Goal: Transaction & Acquisition: Purchase product/service

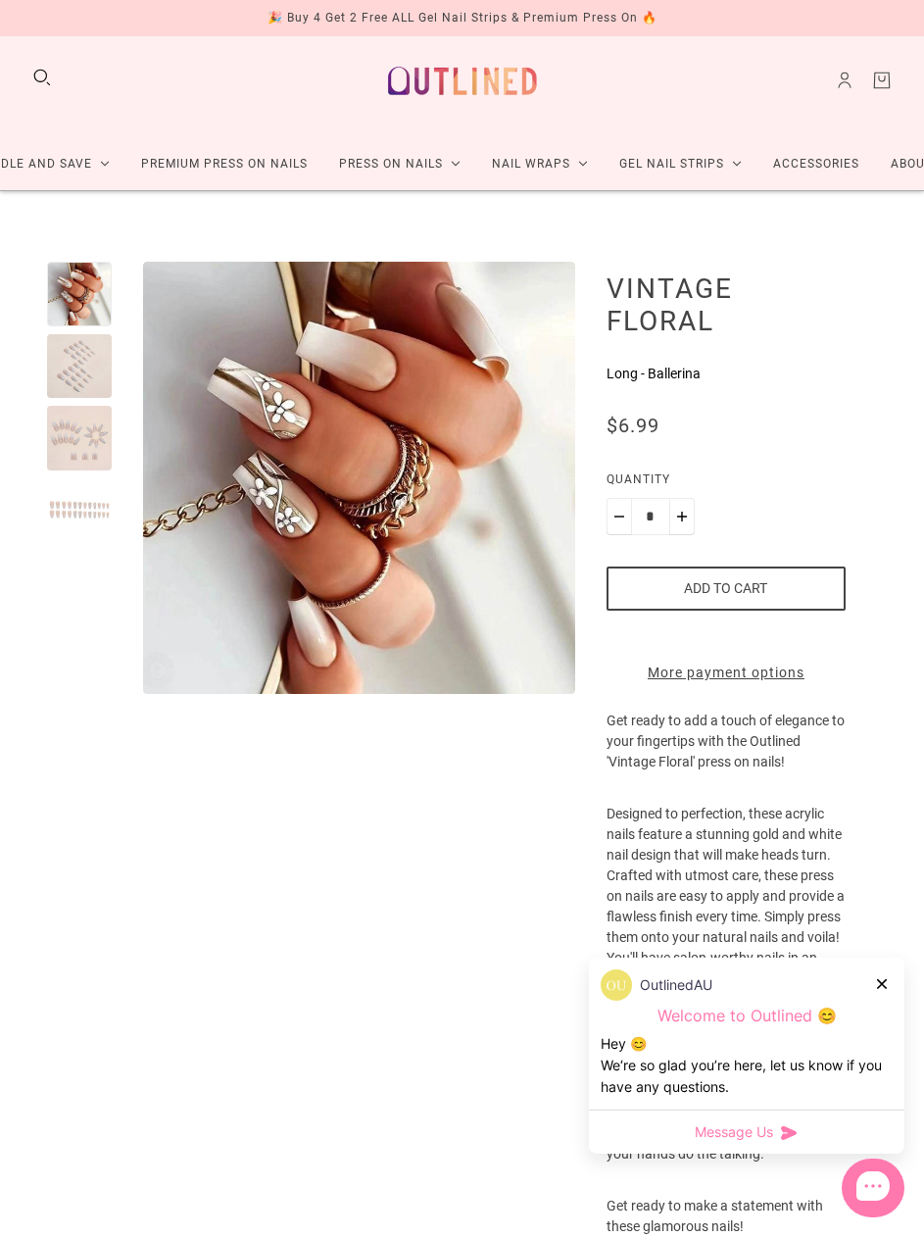
click at [74, 371] on div at bounding box center [79, 366] width 65 height 65
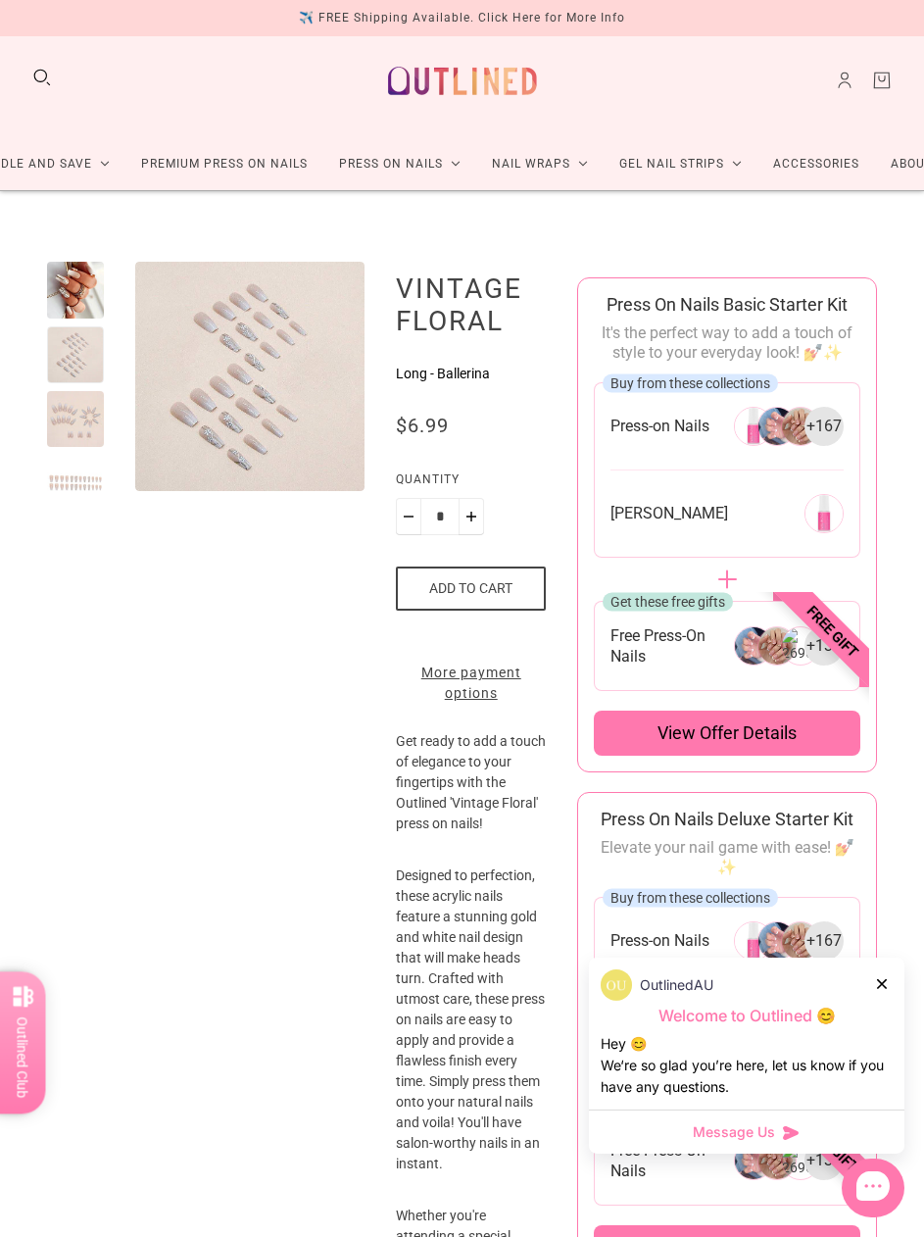
click at [875, 965] on div "OutlinedAU Welcome to Outlined 😊 Hey 😊 We‘re so glad you’re here, let us know i…" at bounding box center [747, 1033] width 316 height 152
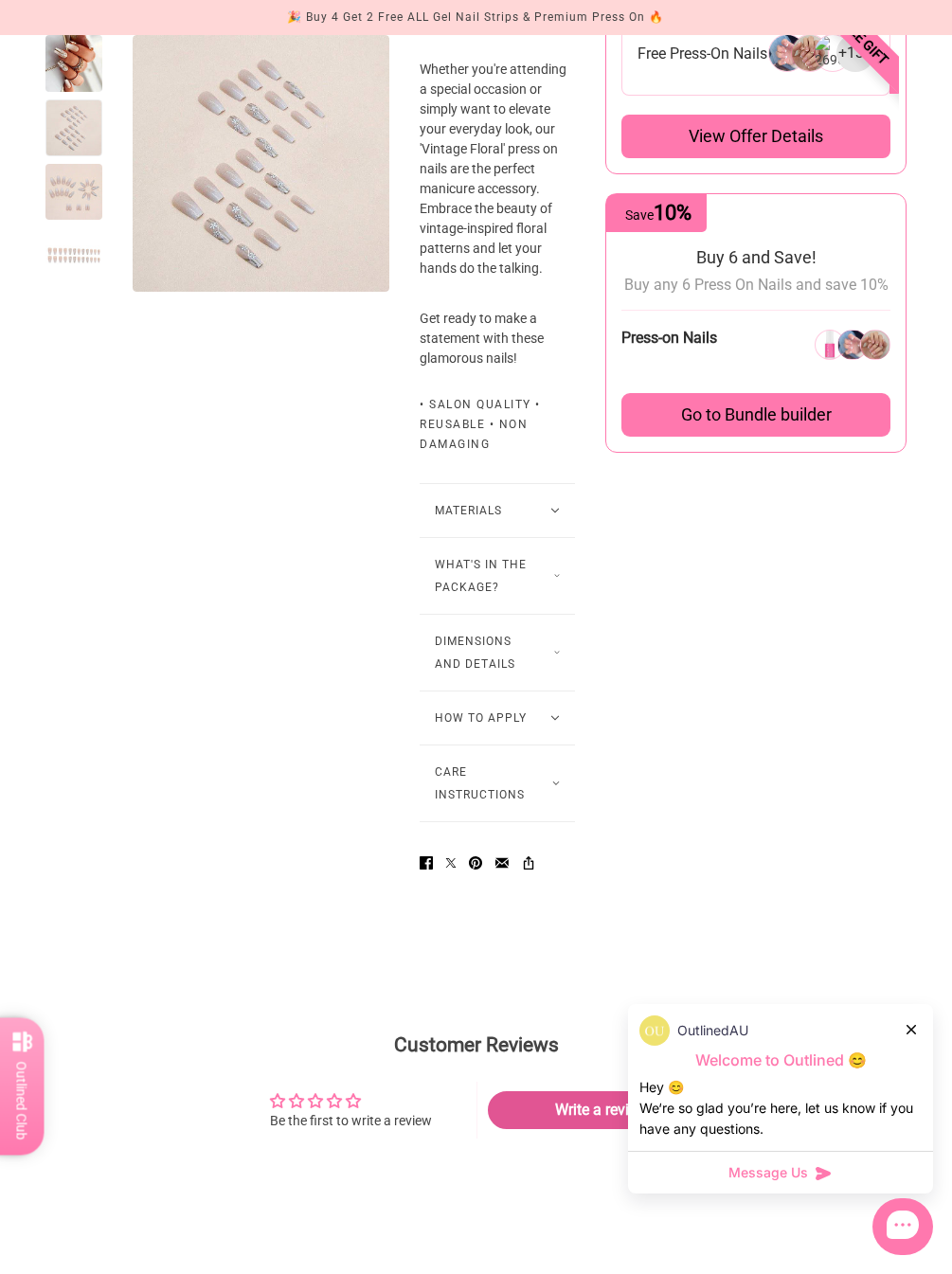
scroll to position [1060, 0]
click at [551, 592] on button "What's in the package?" at bounding box center [497, 575] width 156 height 75
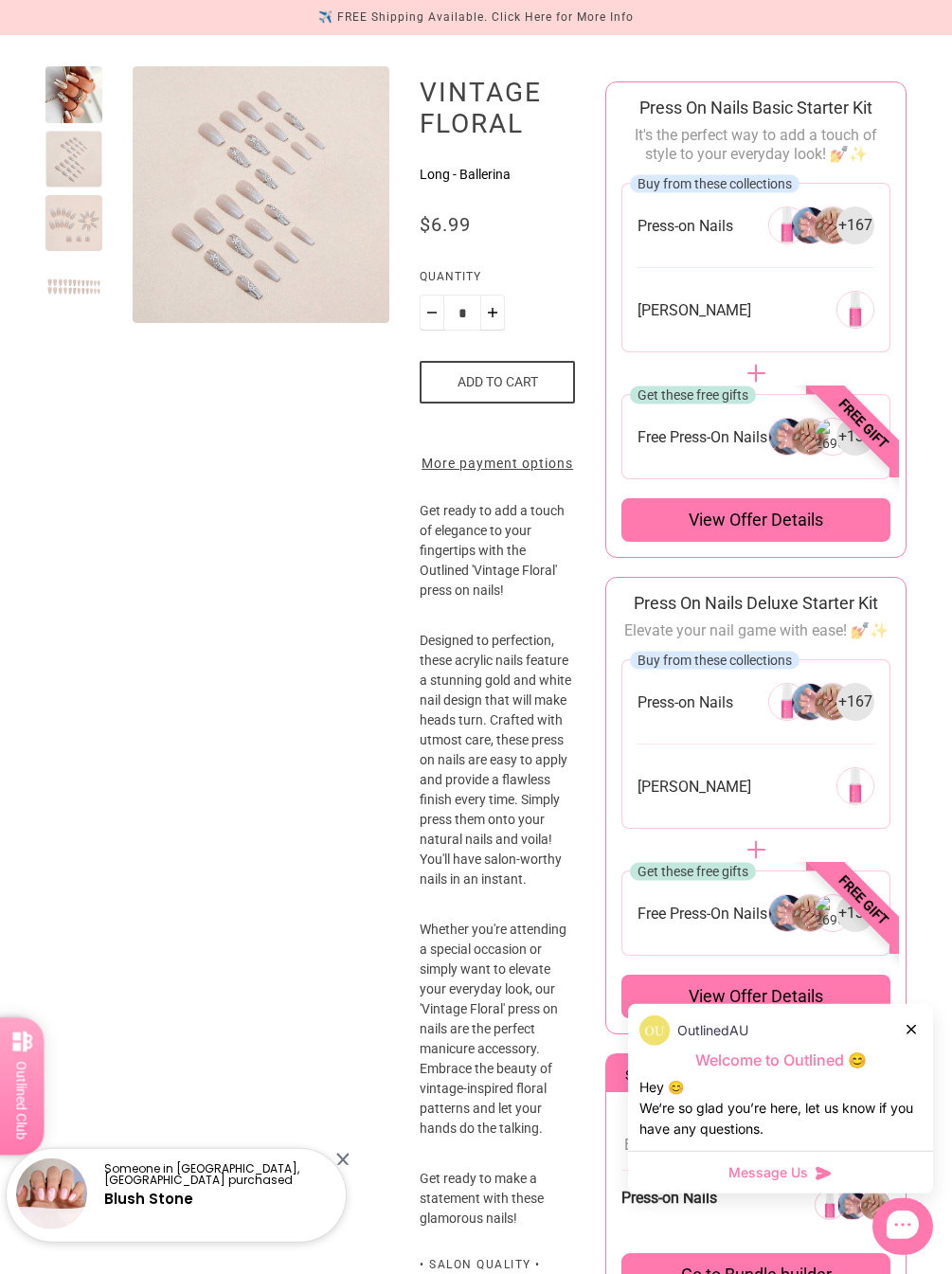
scroll to position [0, 0]
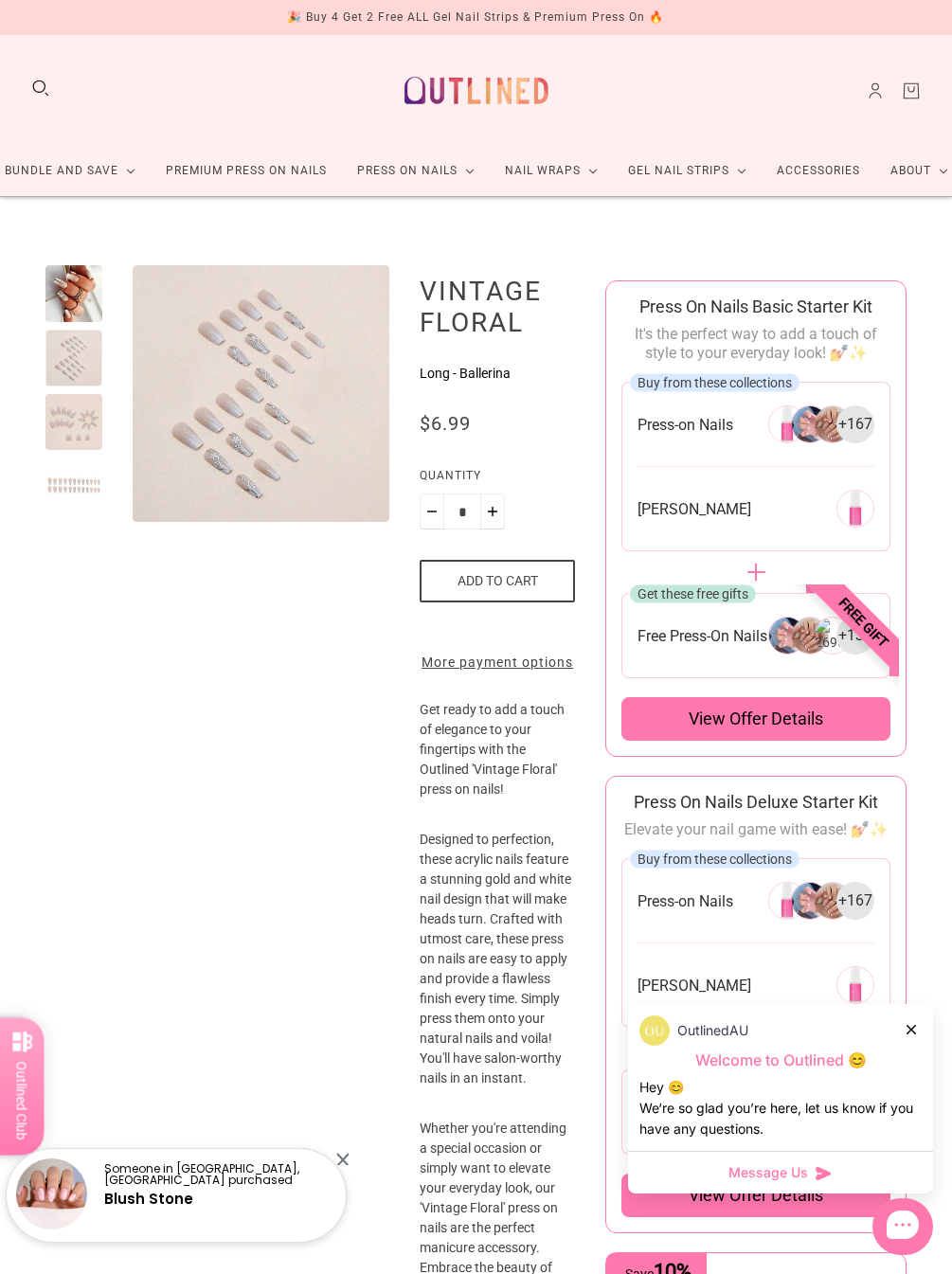
click at [286, 182] on link "Premium Press On Nails" at bounding box center [246, 171] width 191 height 50
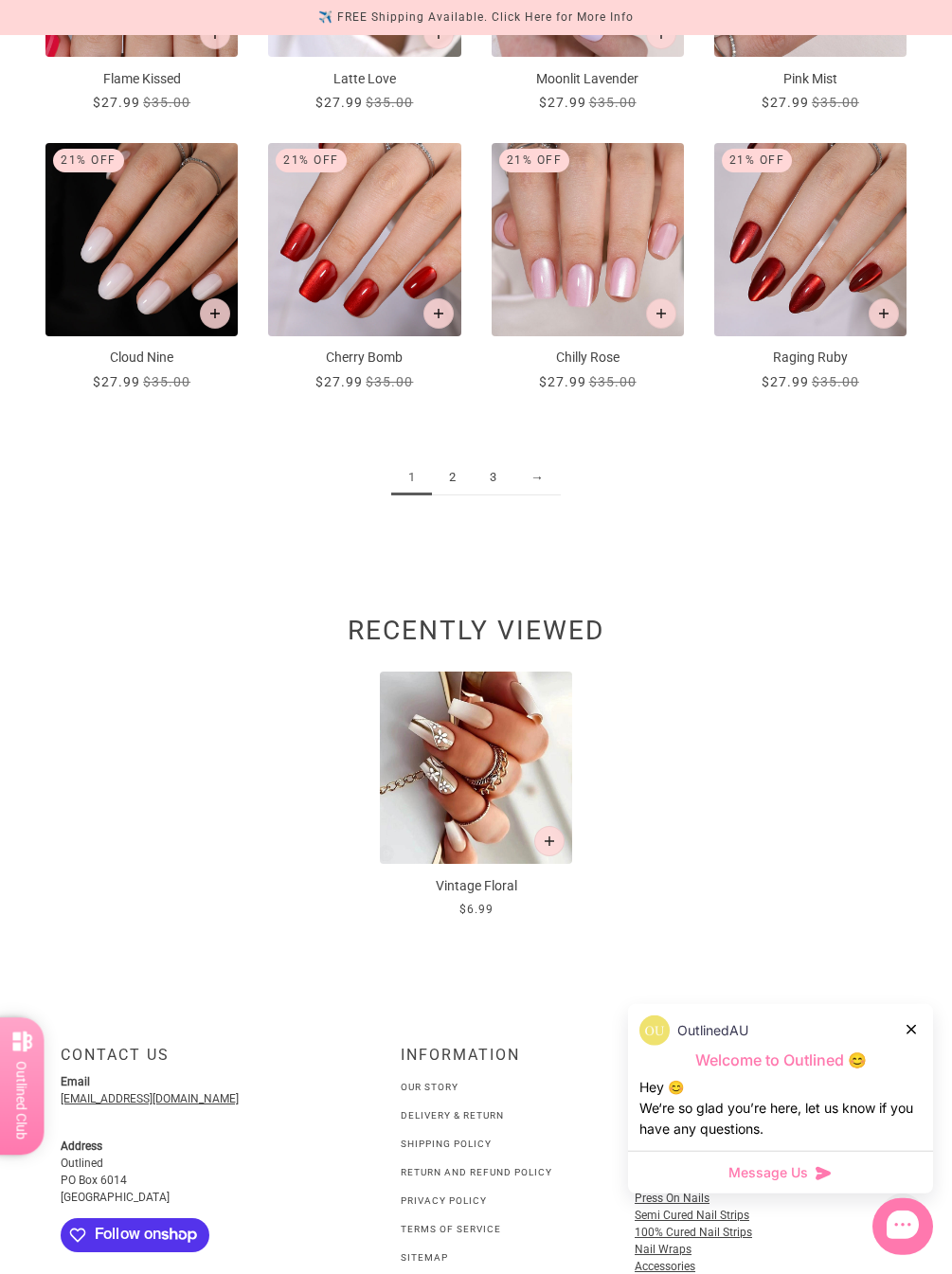
scroll to position [1639, 0]
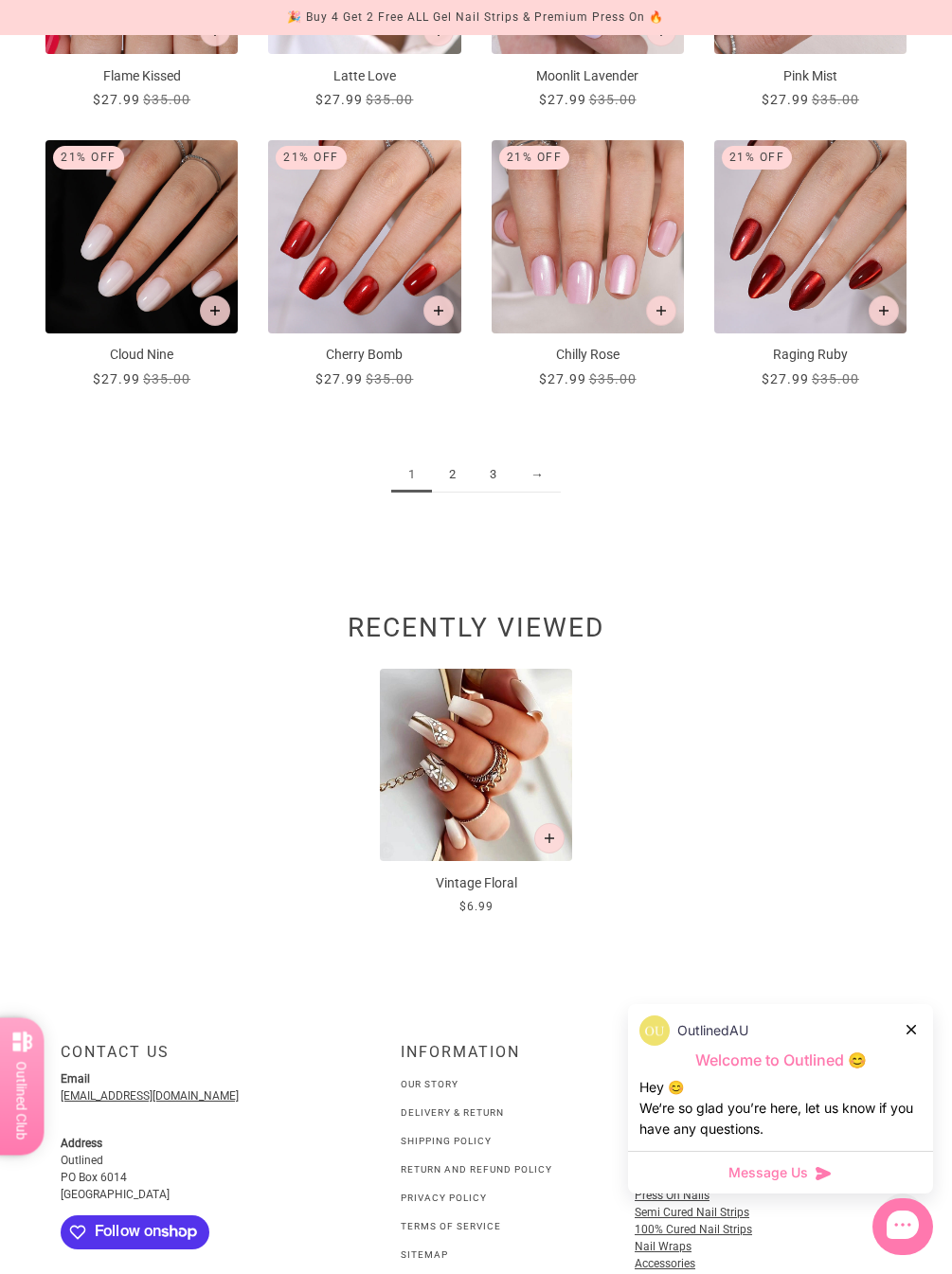
click at [449, 469] on link "2" at bounding box center [452, 475] width 41 height 35
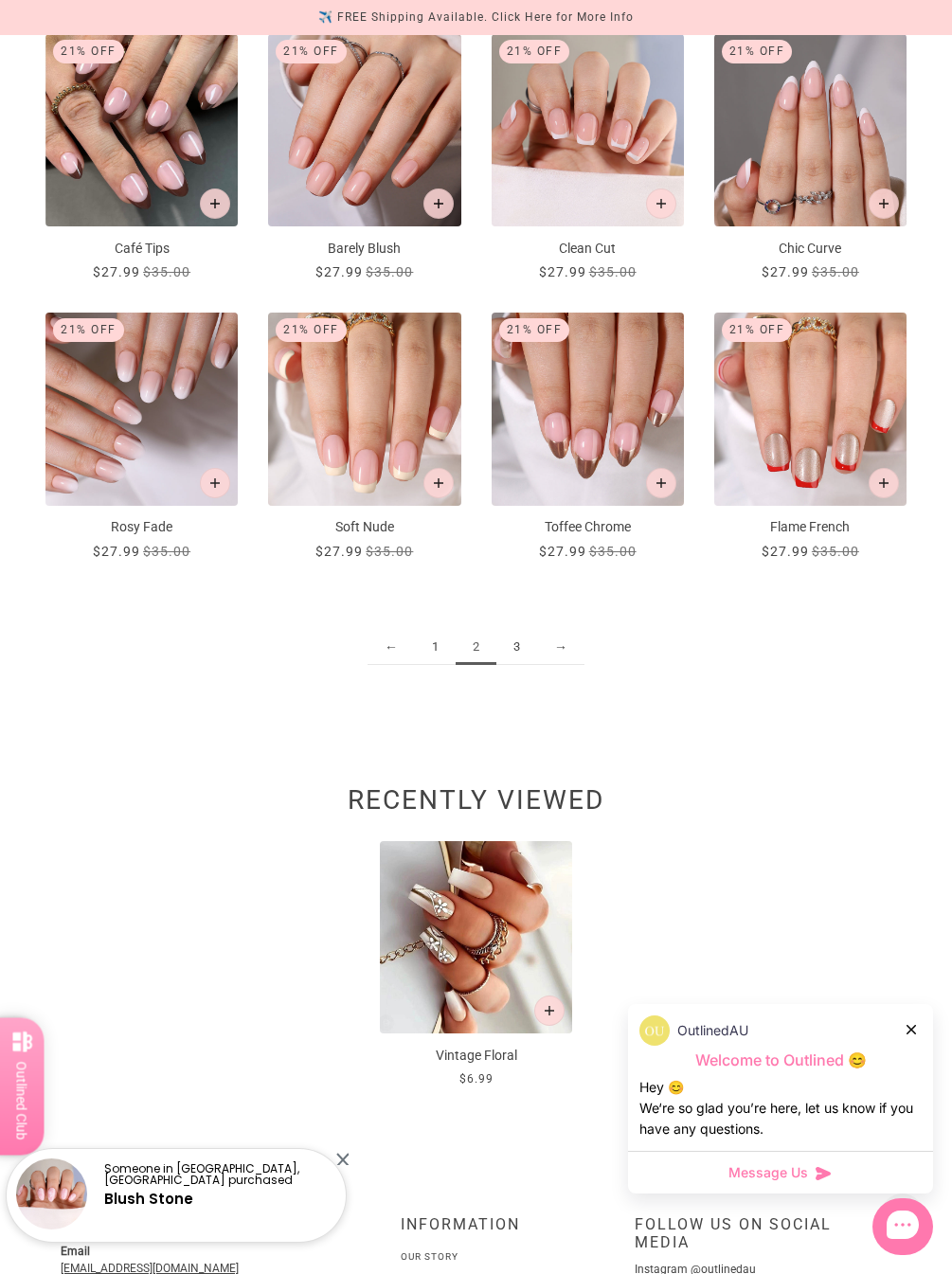
click at [511, 636] on link "3" at bounding box center [517, 648] width 41 height 35
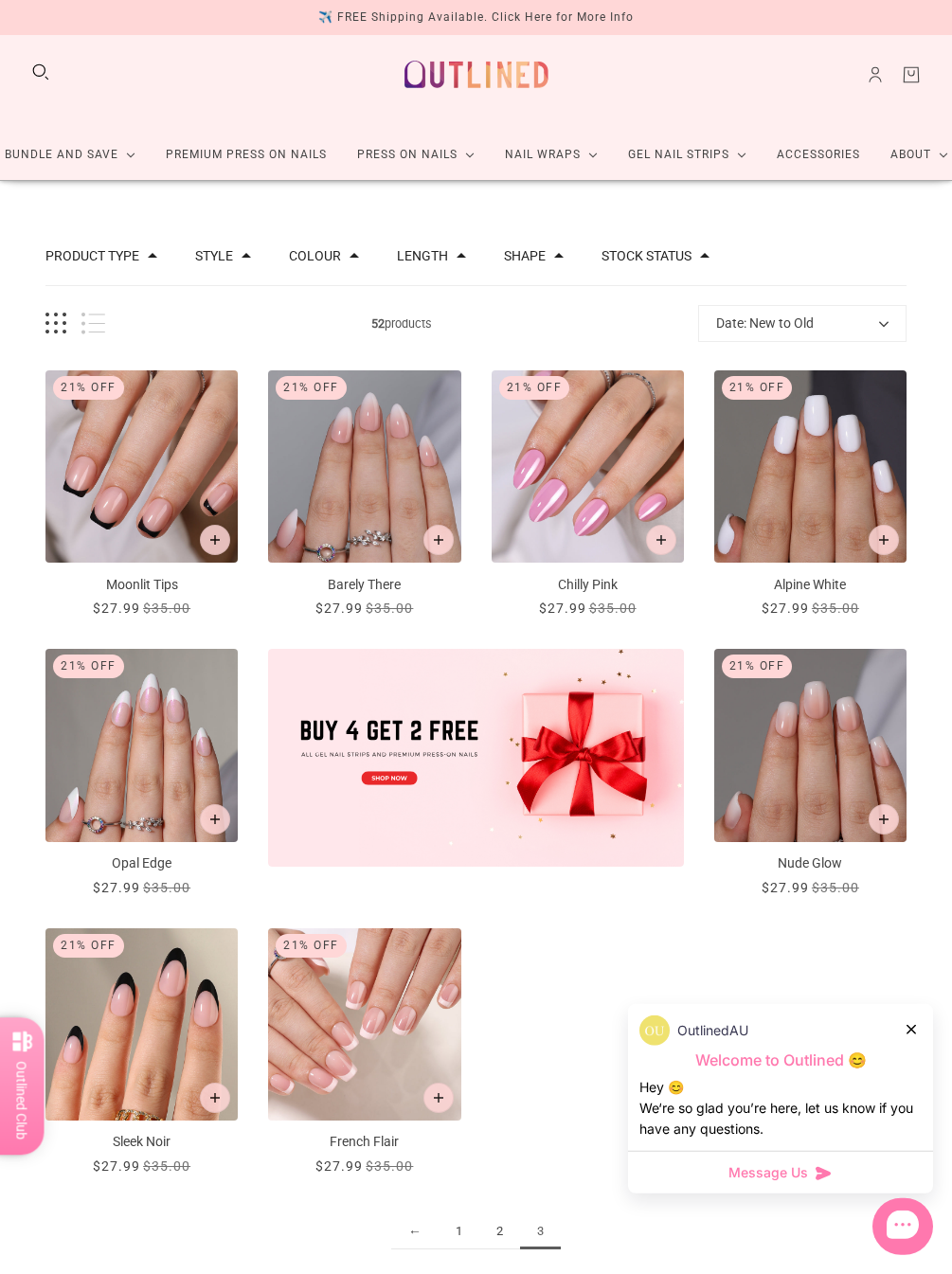
scroll to position [17, 0]
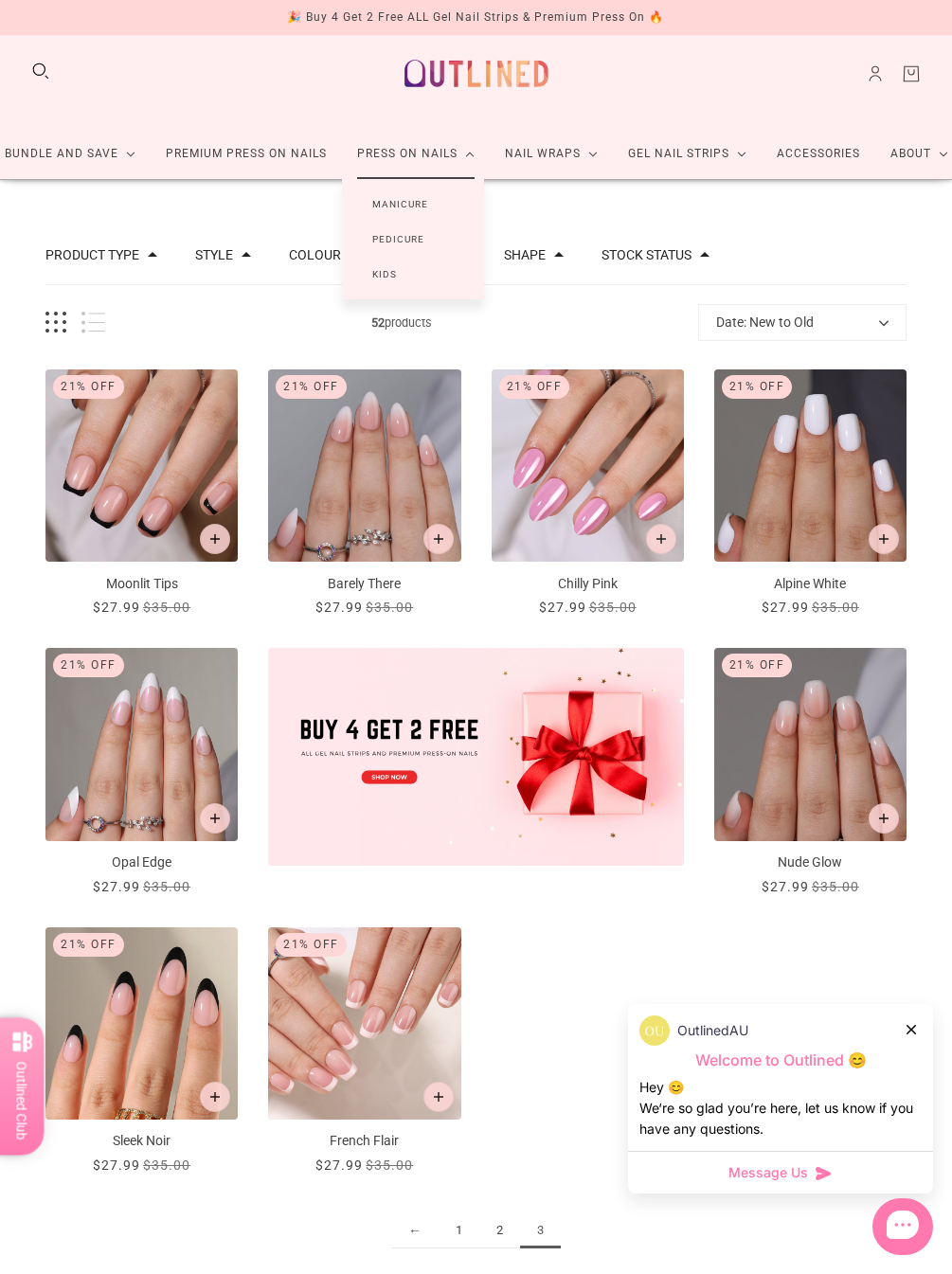
click at [432, 201] on link "Manicure" at bounding box center [400, 204] width 117 height 35
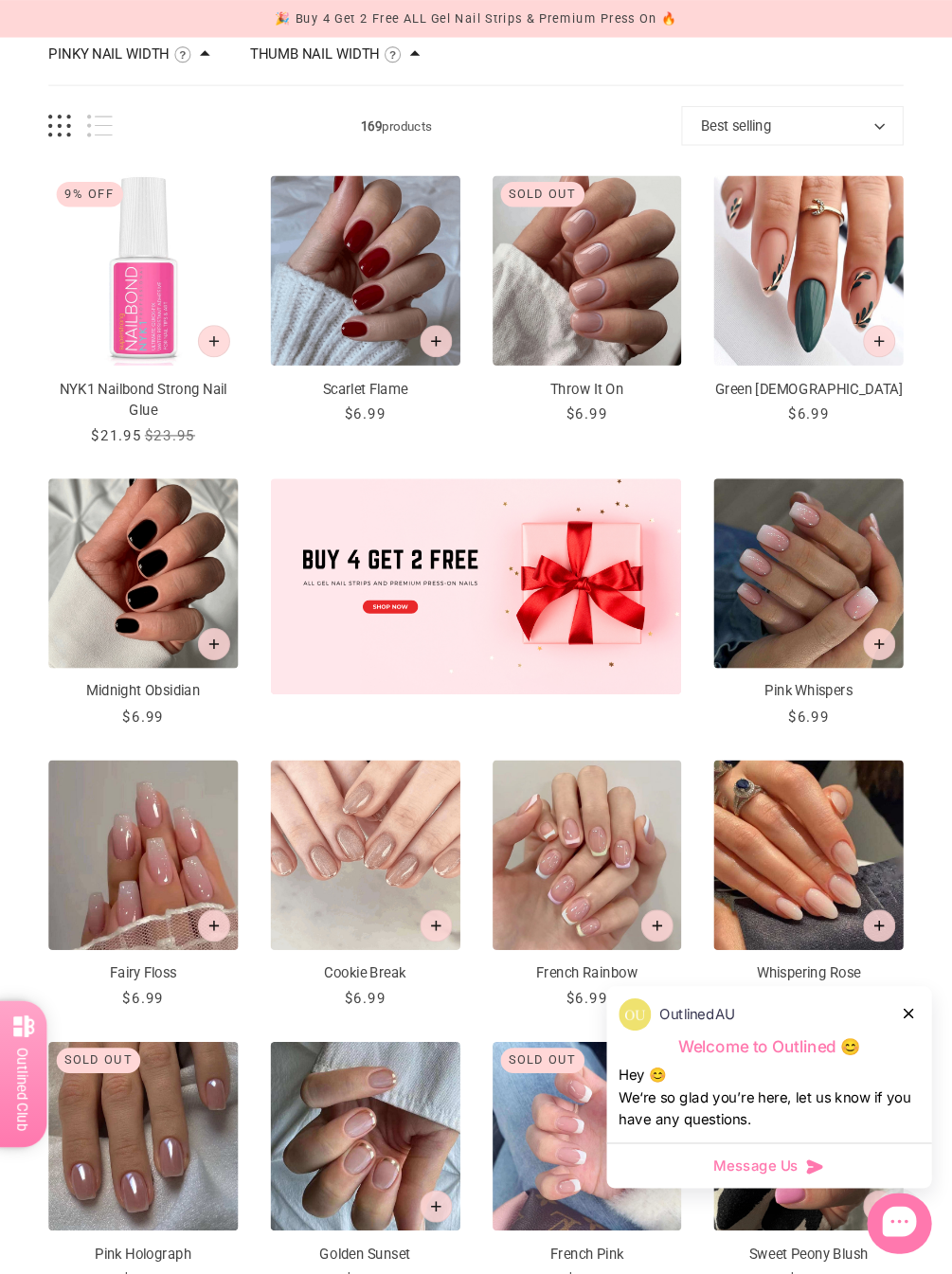
scroll to position [263, 0]
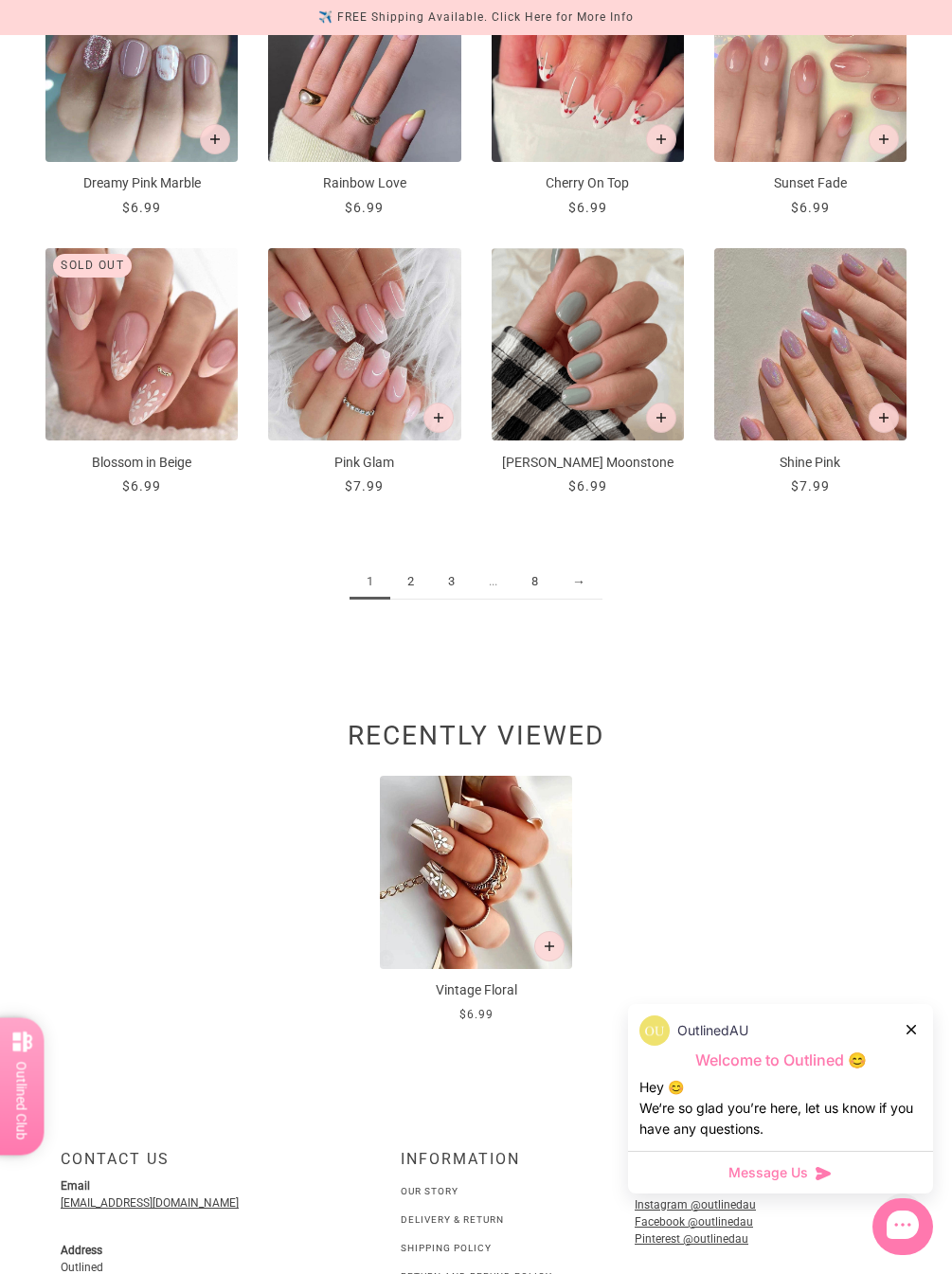
click at [412, 595] on link "2" at bounding box center [411, 582] width 41 height 35
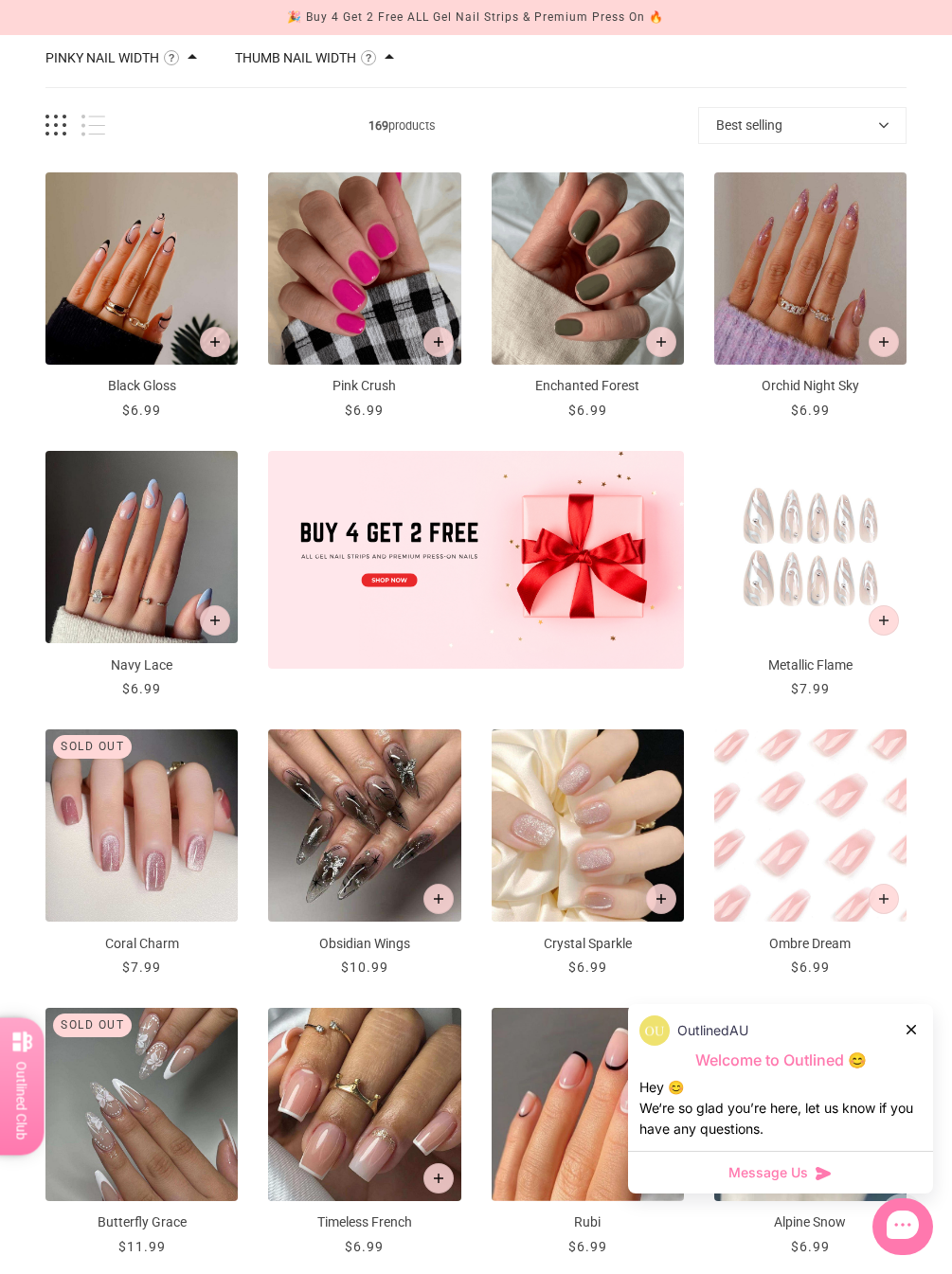
scroll to position [258, 0]
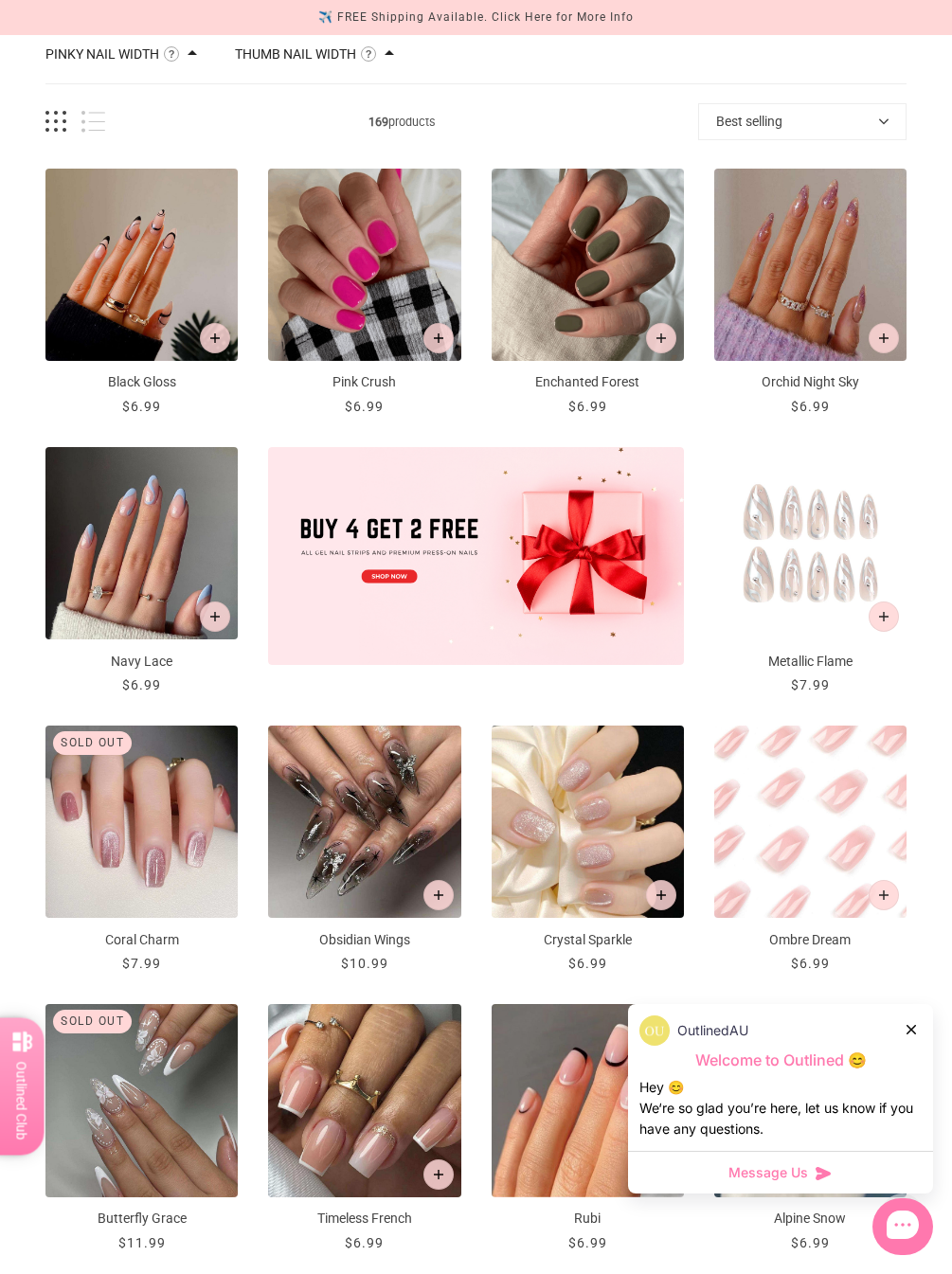
click at [222, 623] on button "Add to cart" at bounding box center [215, 616] width 30 height 30
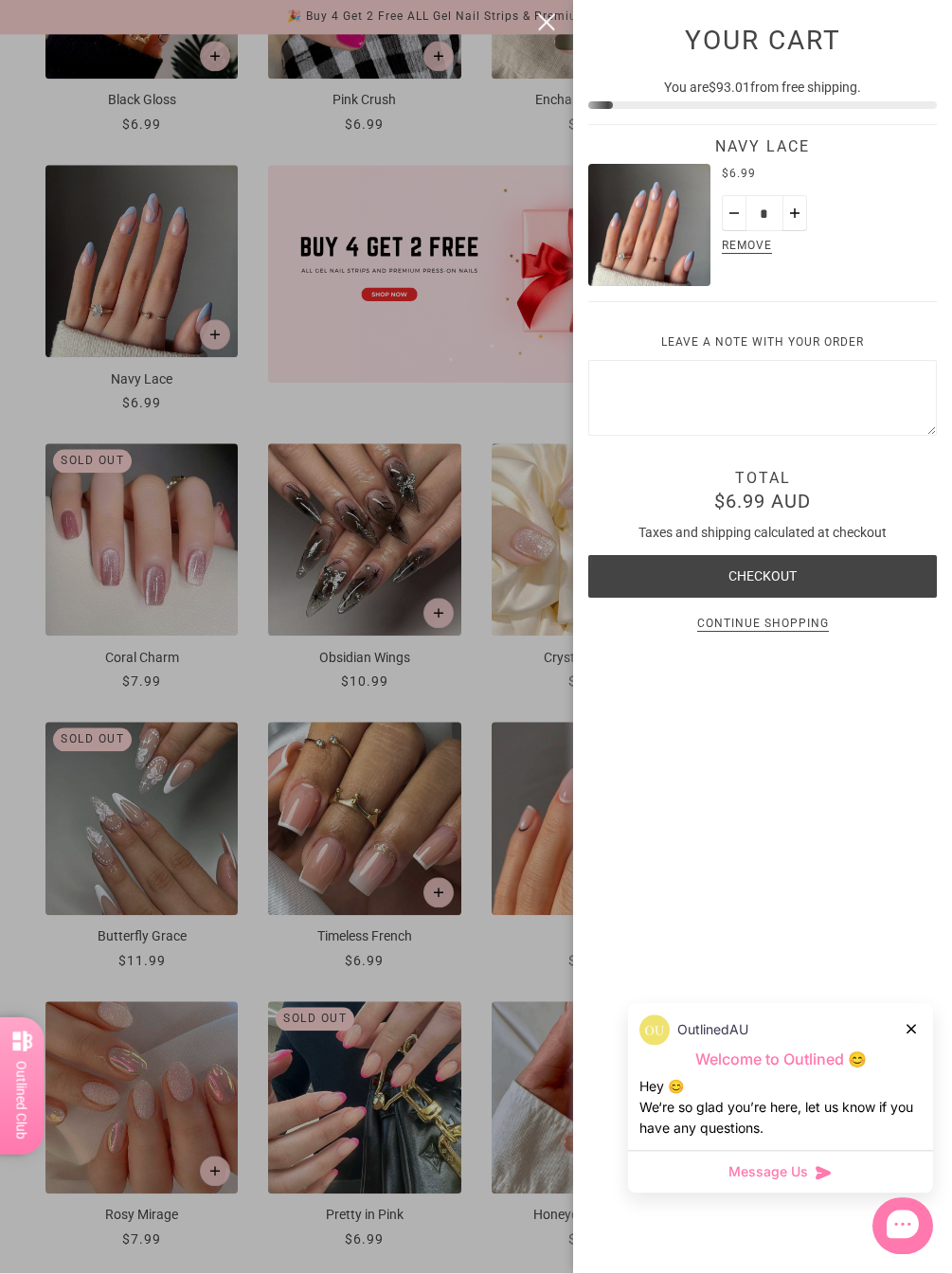
scroll to position [0, 0]
click at [218, 303] on div at bounding box center [476, 637] width 952 height 1274
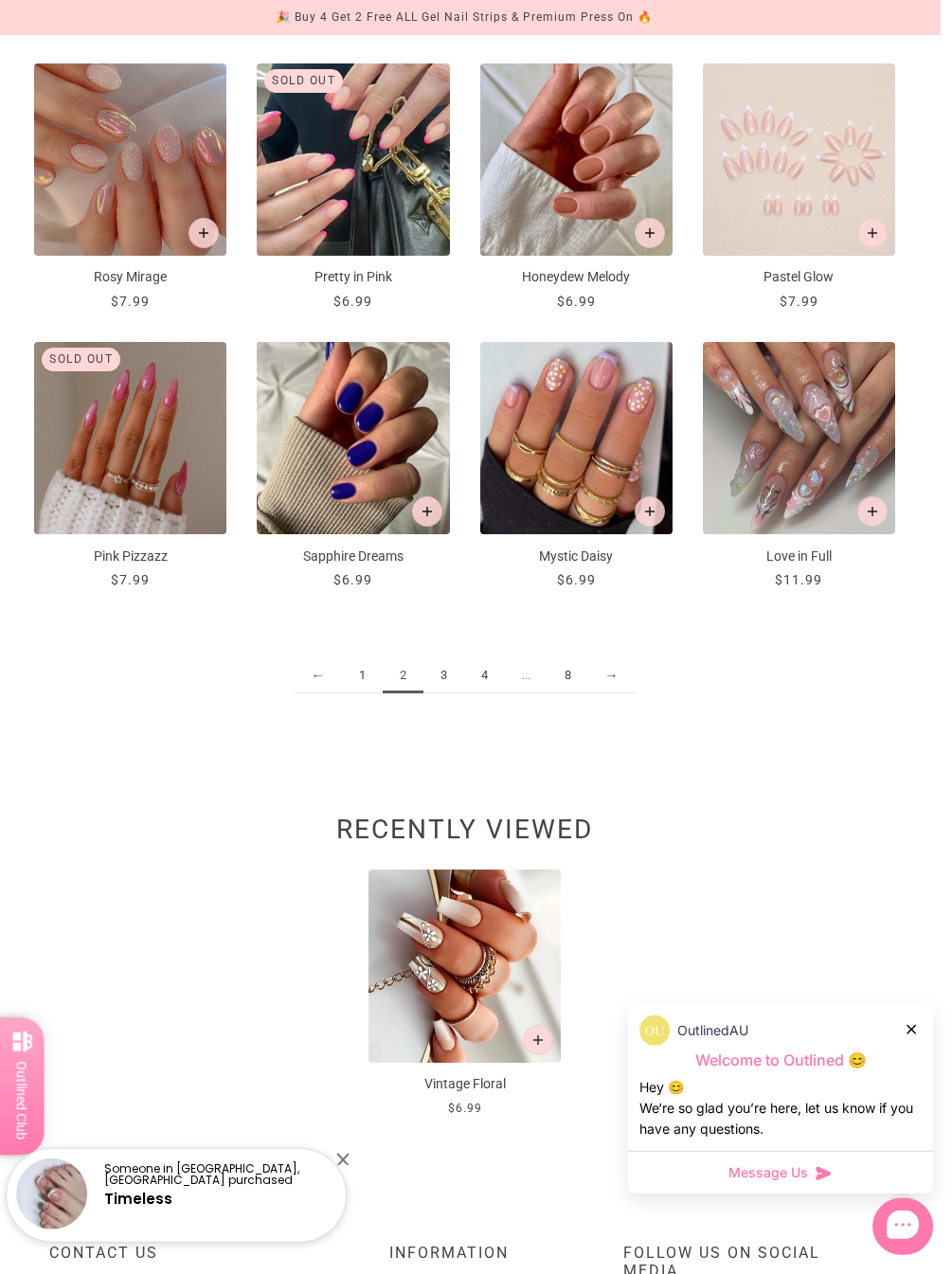
scroll to position [1479, 24]
click at [430, 675] on link "3" at bounding box center [444, 675] width 41 height 35
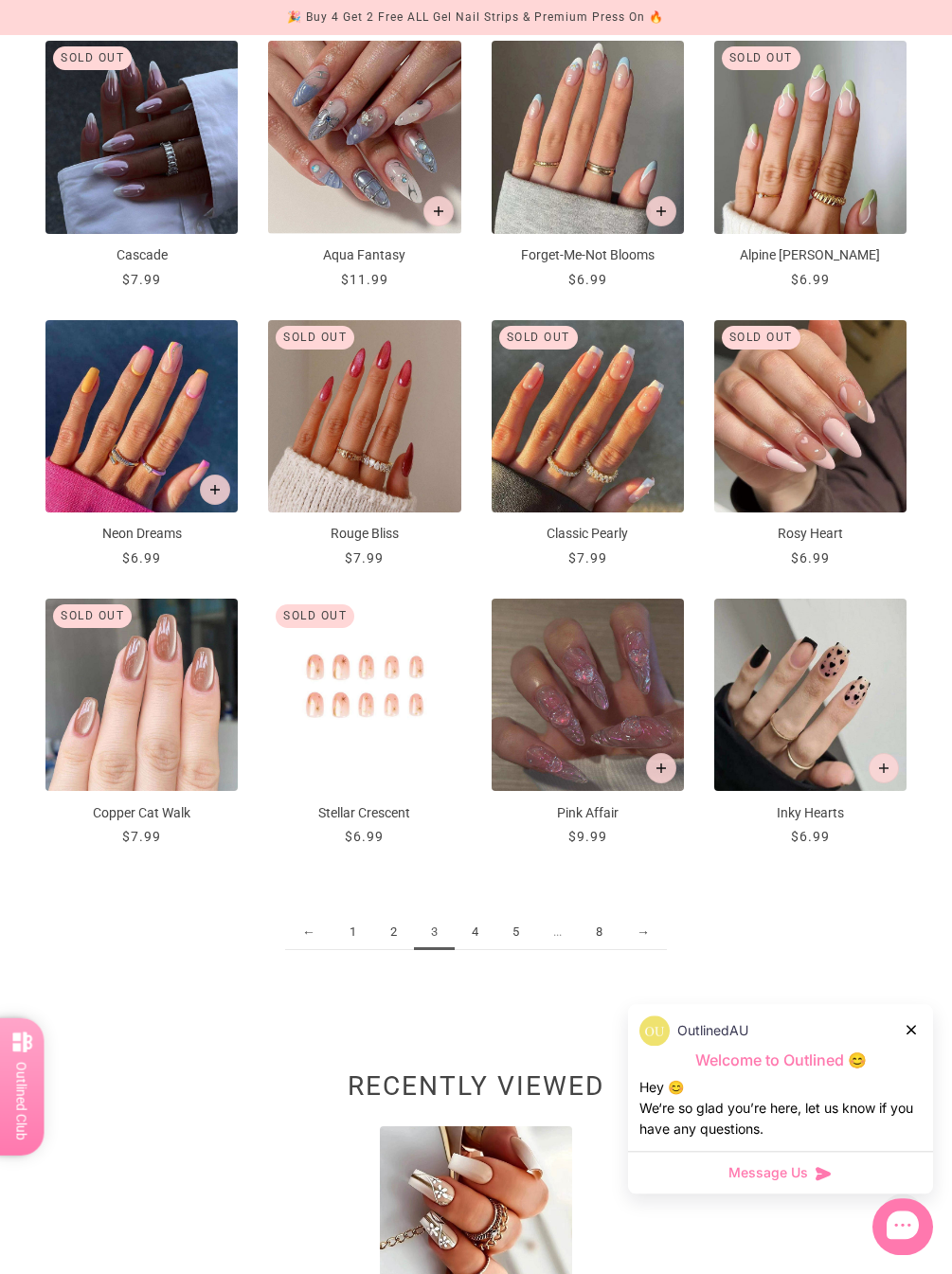
scroll to position [1221, 0]
click at [475, 931] on link "4" at bounding box center [475, 933] width 41 height 35
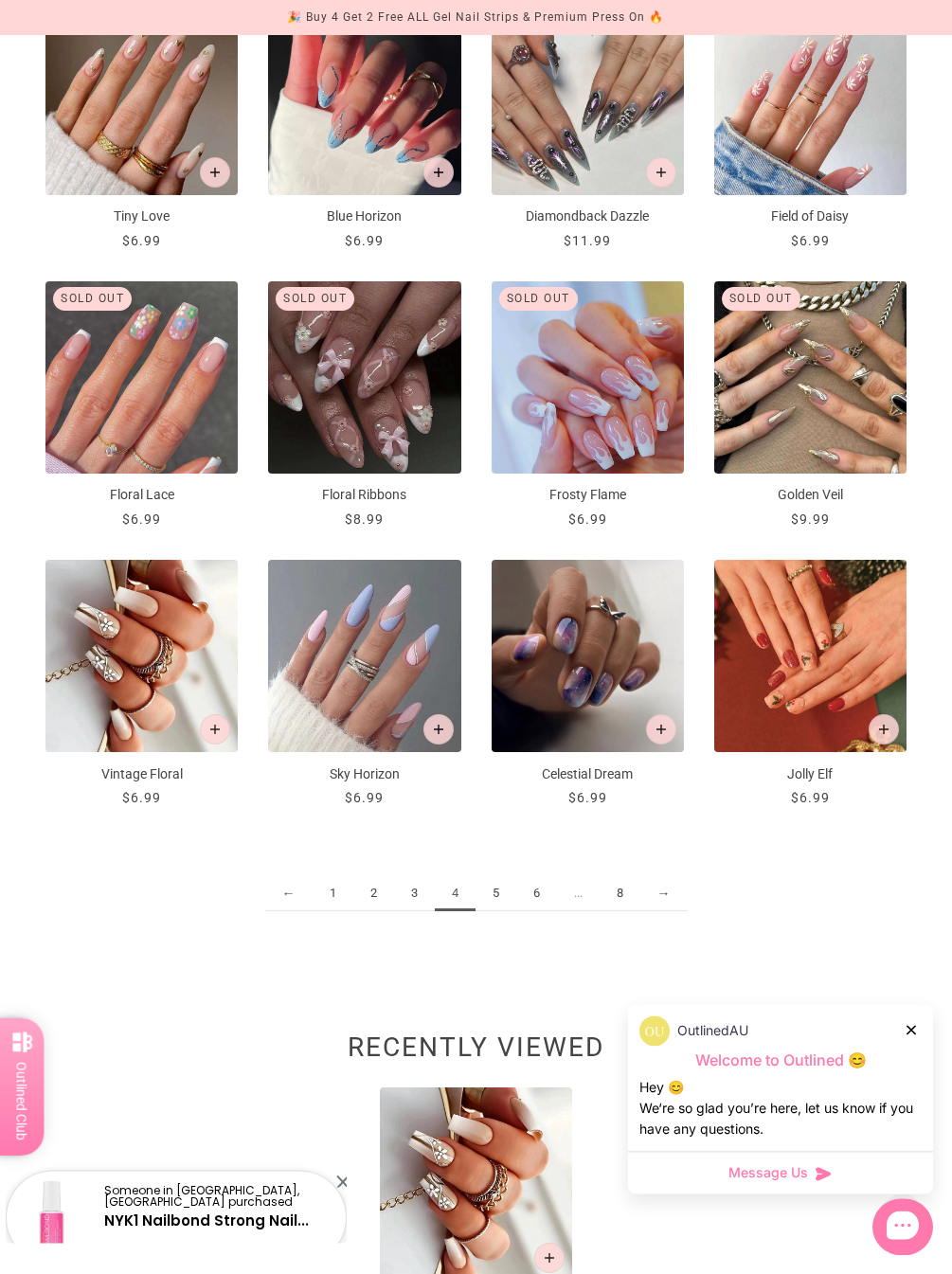
scroll to position [1347, 0]
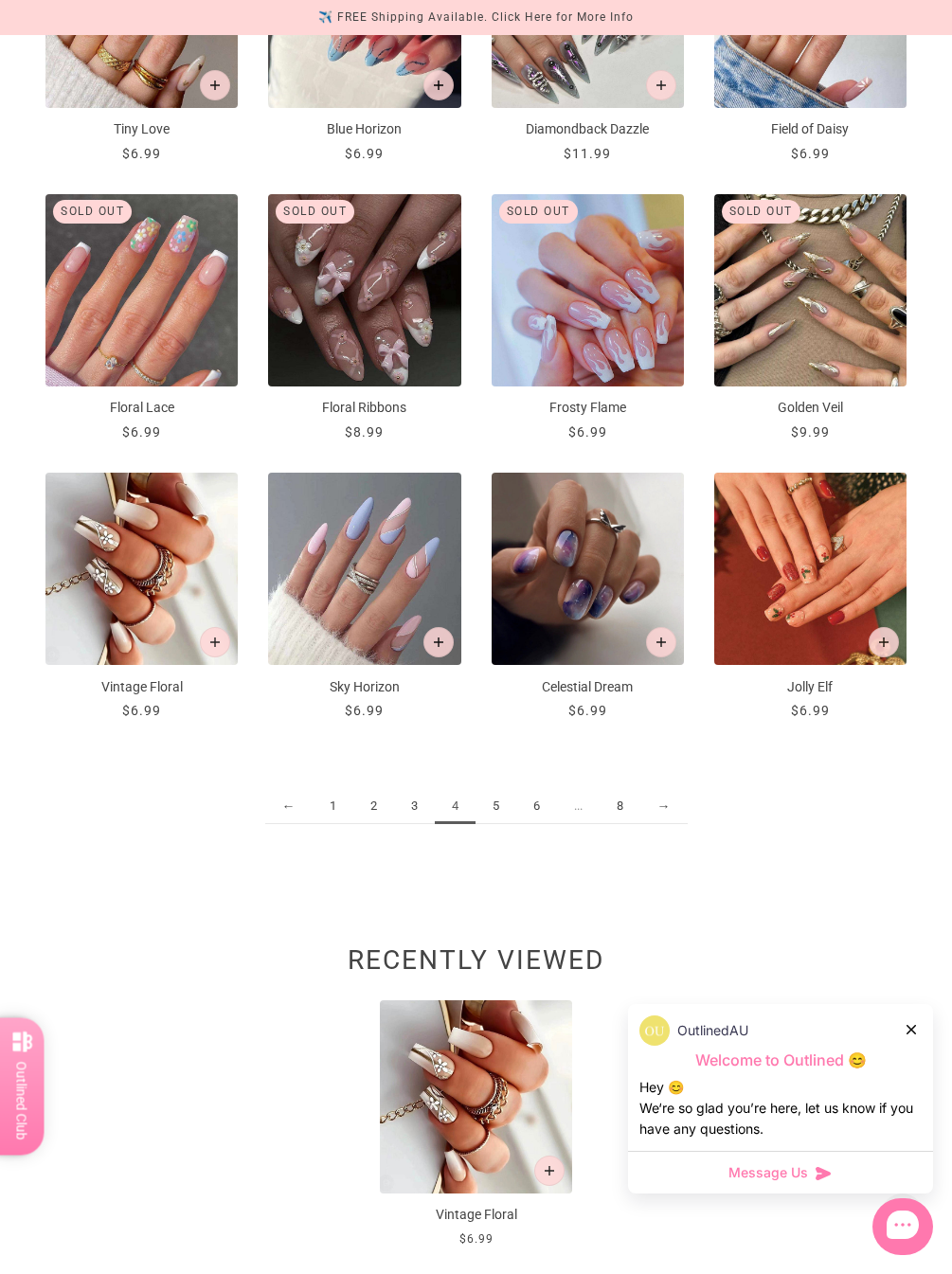
click at [501, 799] on link "5" at bounding box center [496, 806] width 41 height 35
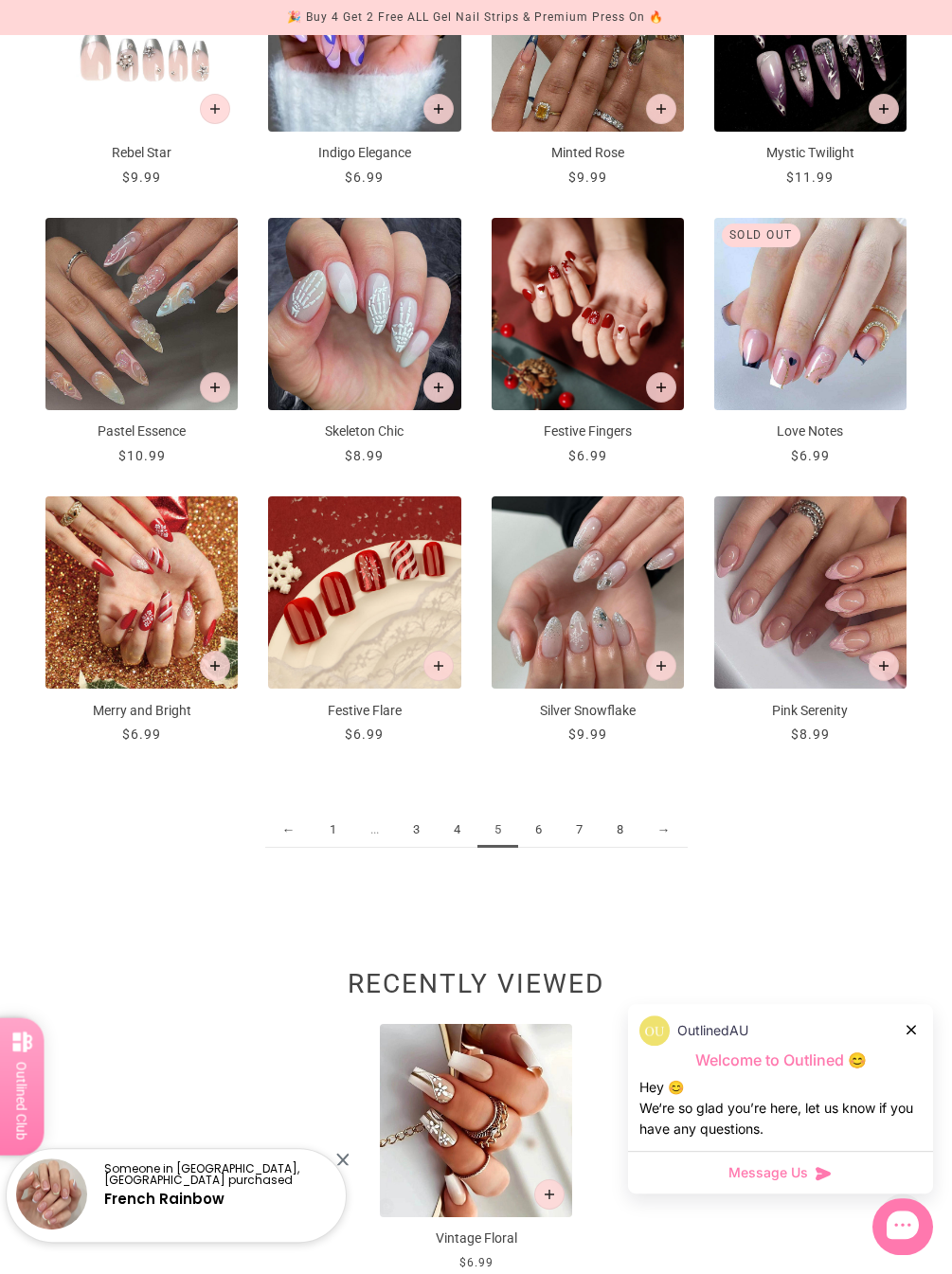
scroll to position [1332, 0]
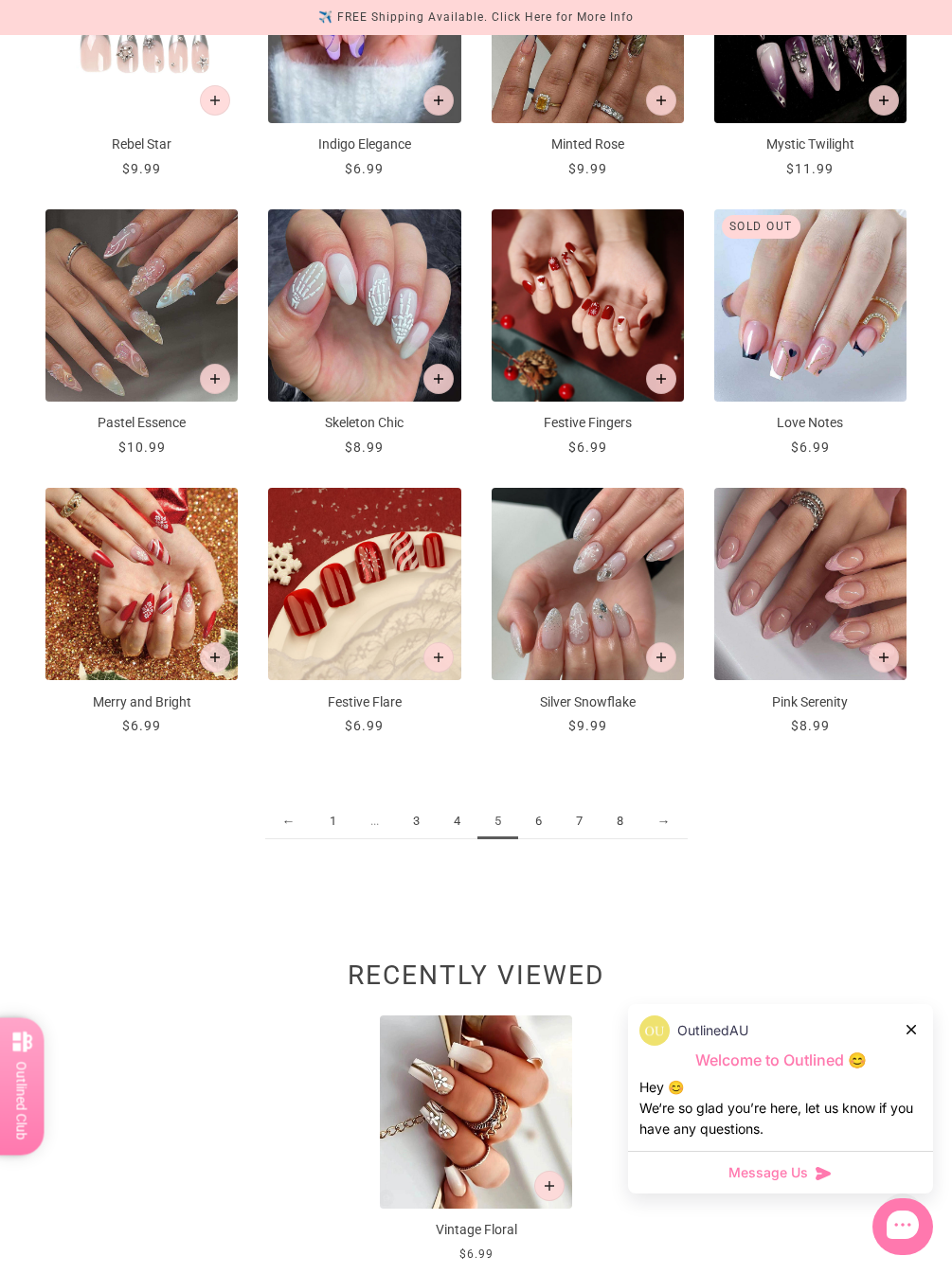
click at [547, 817] on link "6" at bounding box center [538, 822] width 41 height 35
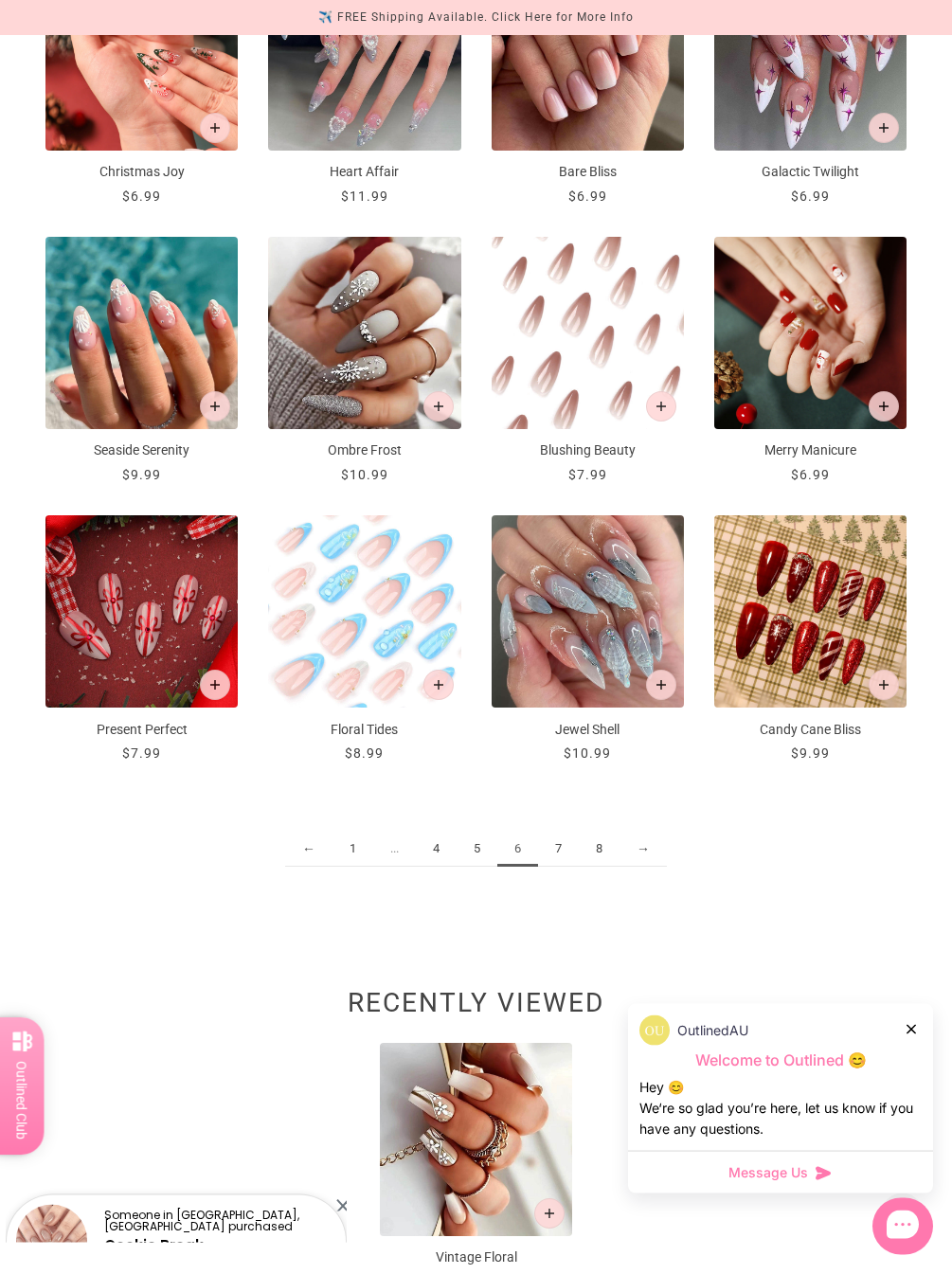
scroll to position [1305, 0]
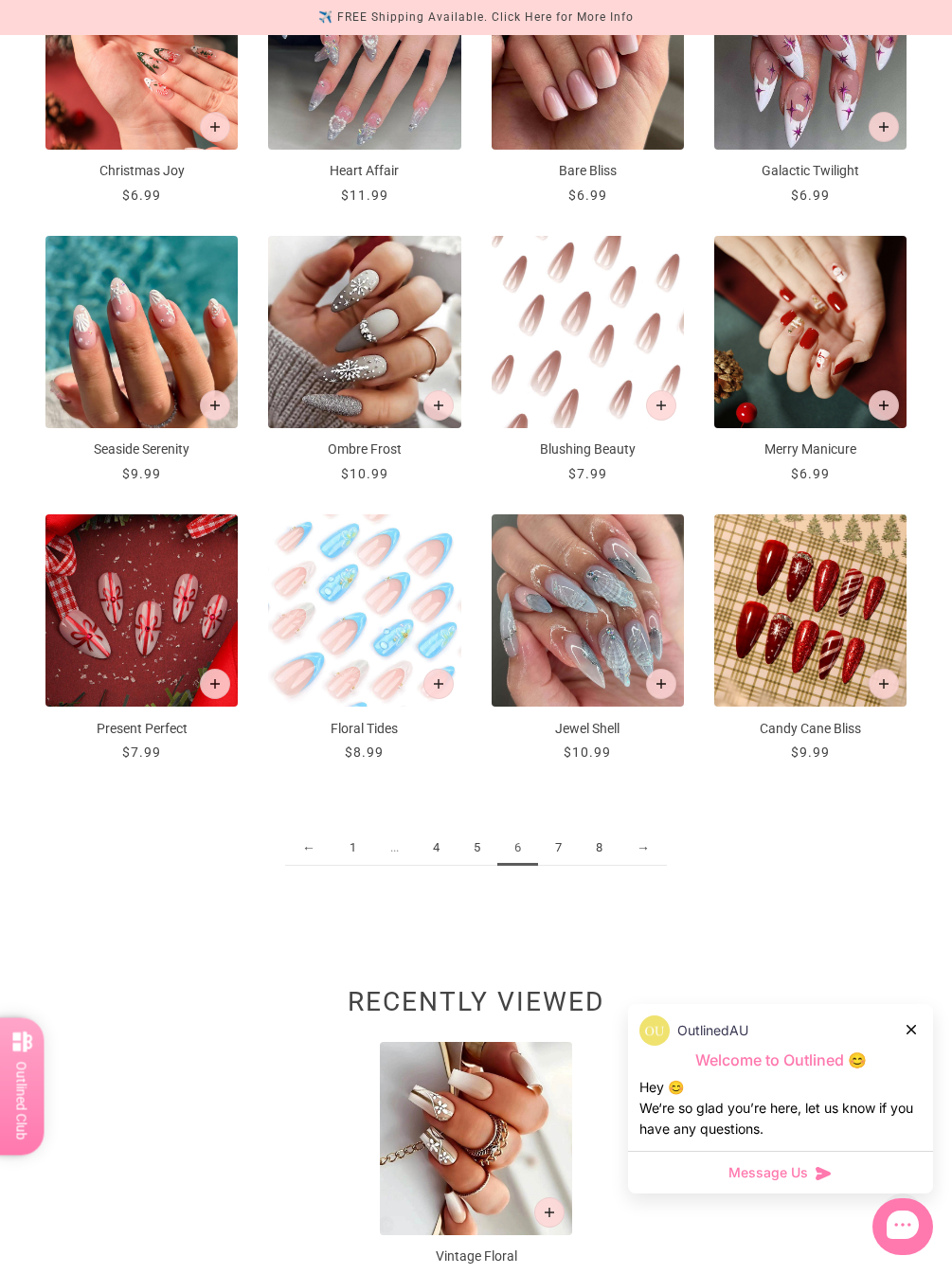
click at [557, 835] on link "7" at bounding box center [559, 848] width 41 height 35
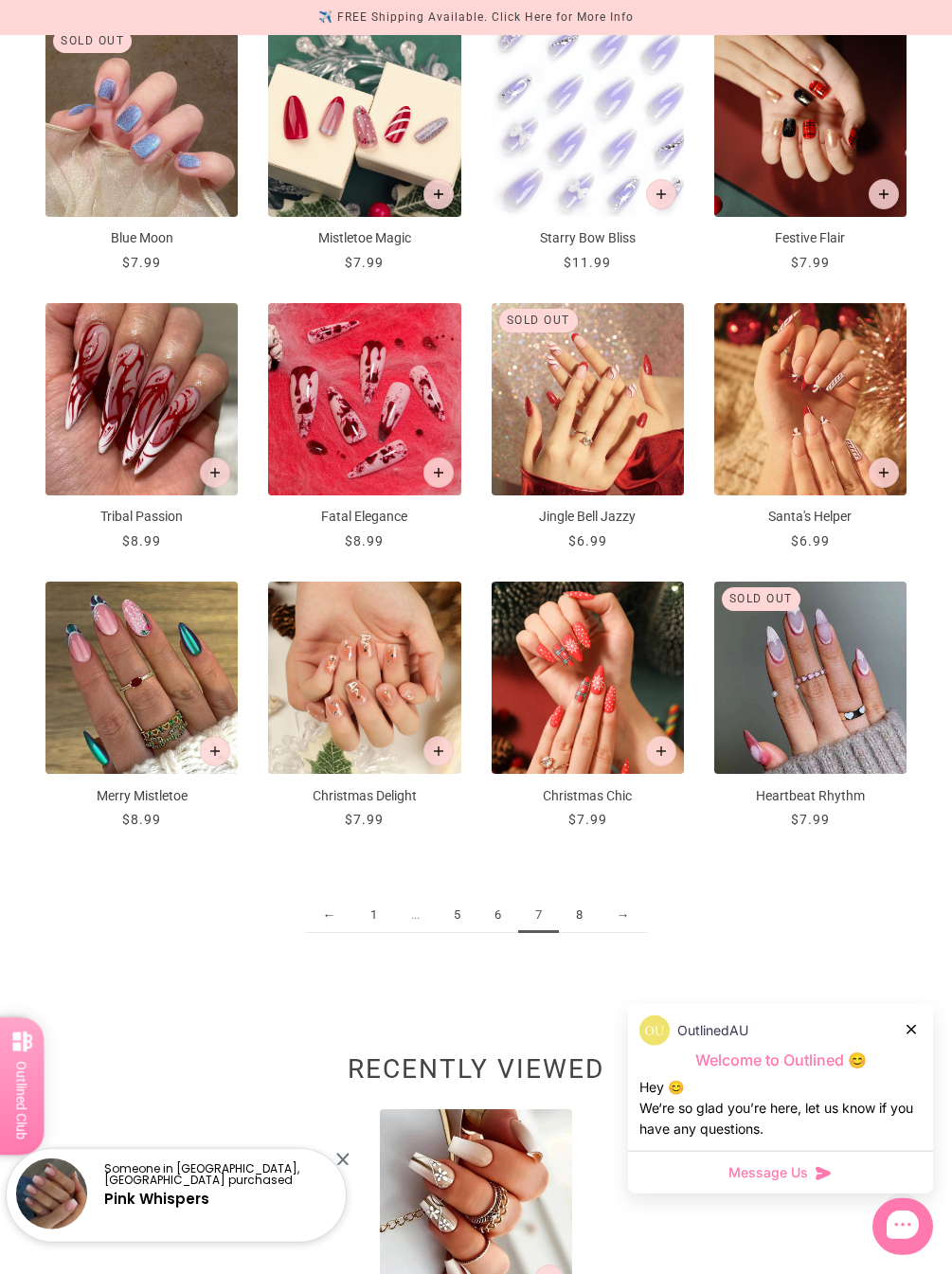
scroll to position [1241, 0]
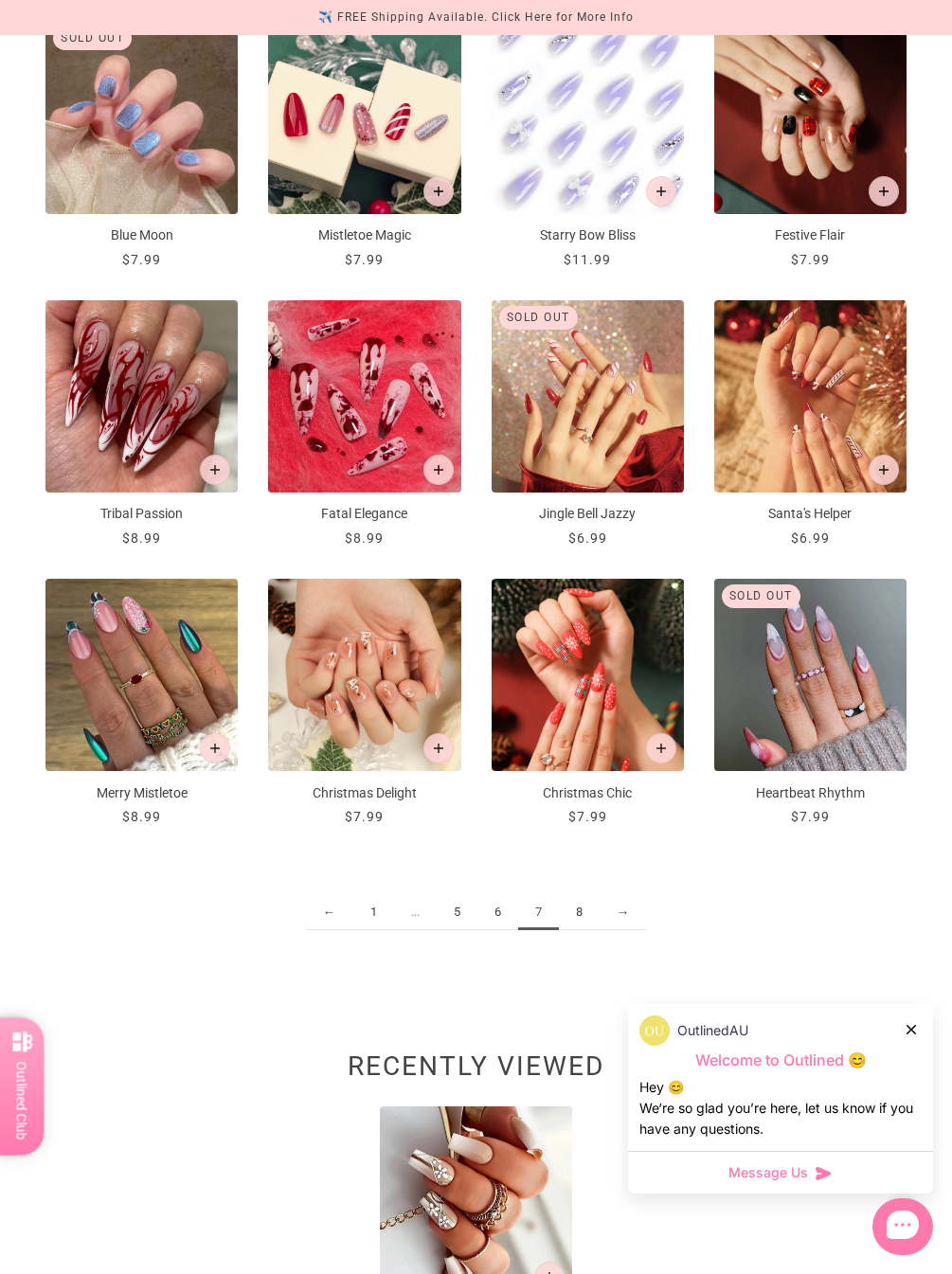
click at [587, 910] on link "8" at bounding box center [579, 912] width 41 height 35
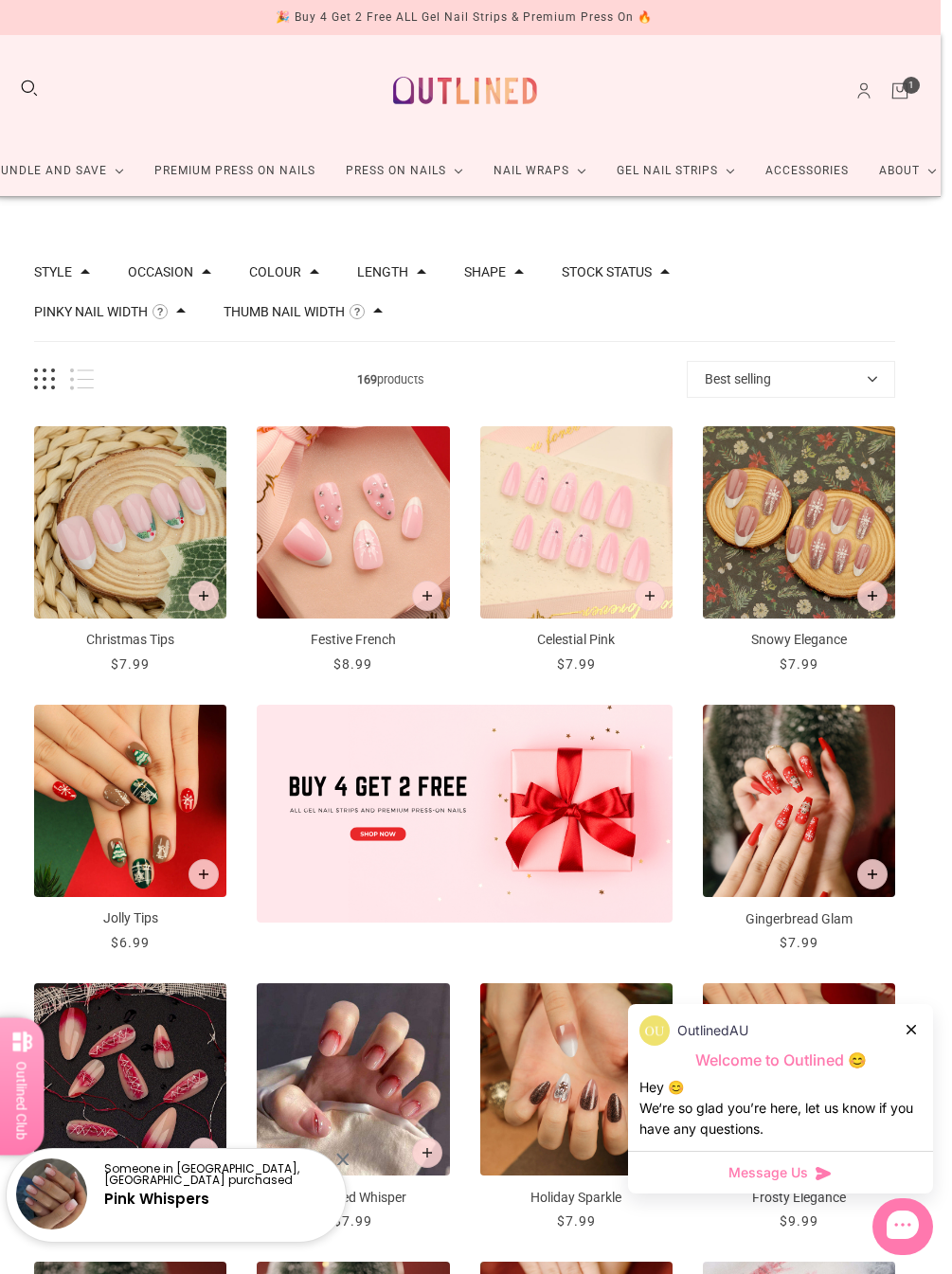
scroll to position [0, 29]
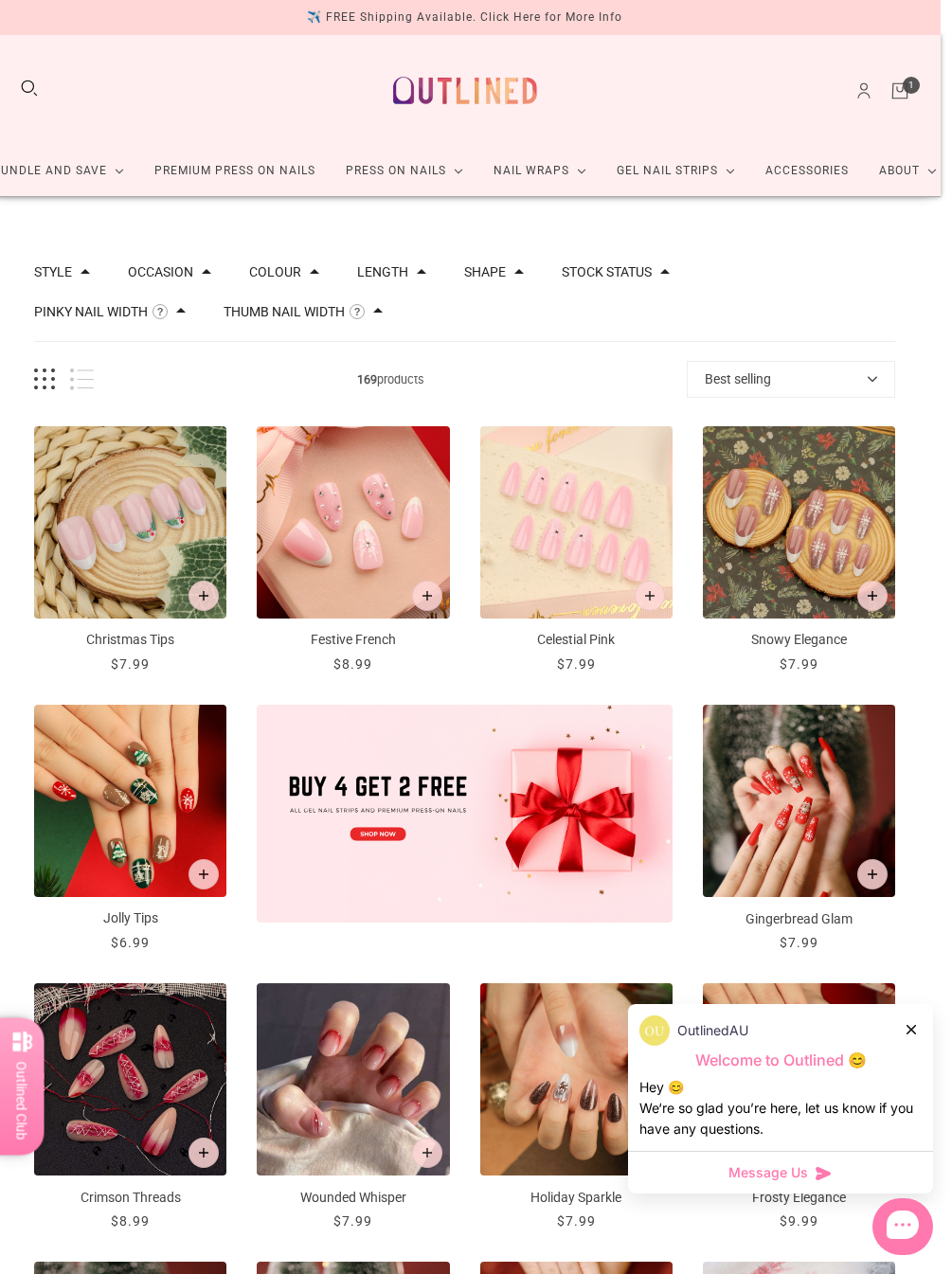
click at [683, 169] on link "Gel Nail Strips" at bounding box center [676, 171] width 149 height 50
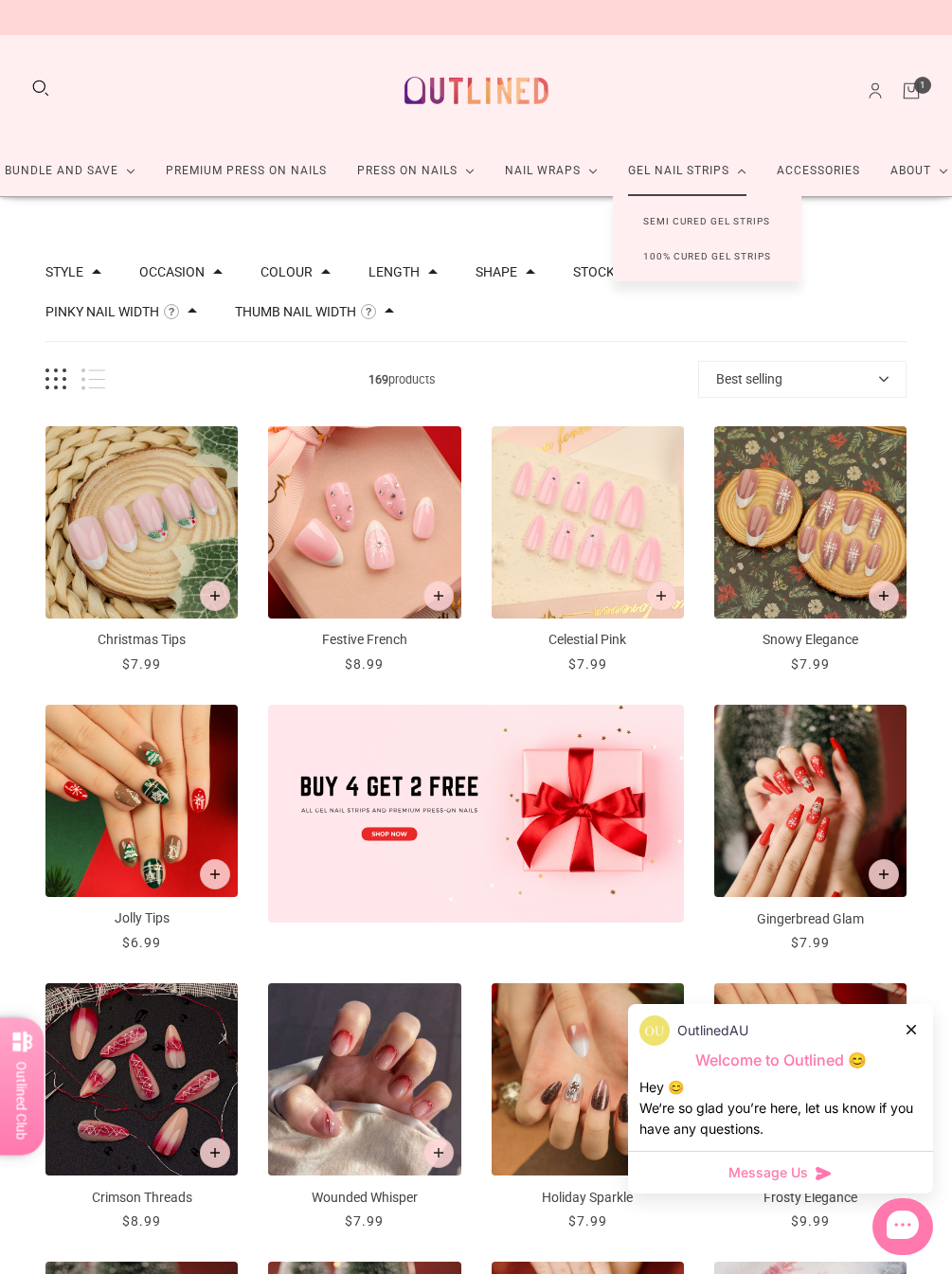
click at [708, 217] on link "Semi Cured Gel Strips" at bounding box center [707, 221] width 188 height 35
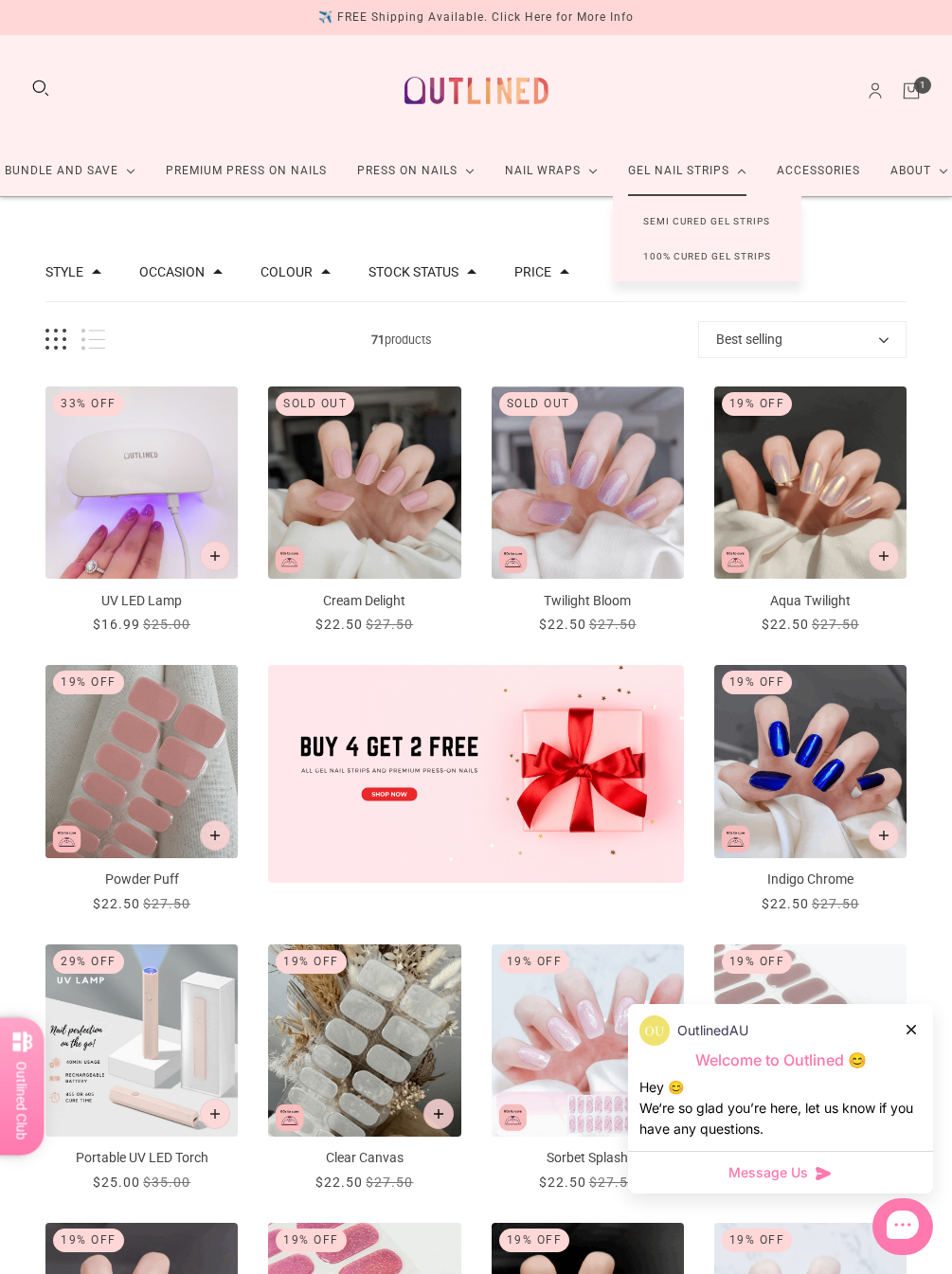
click at [736, 262] on link "100% Cured Gel Strips" at bounding box center [707, 256] width 188 height 35
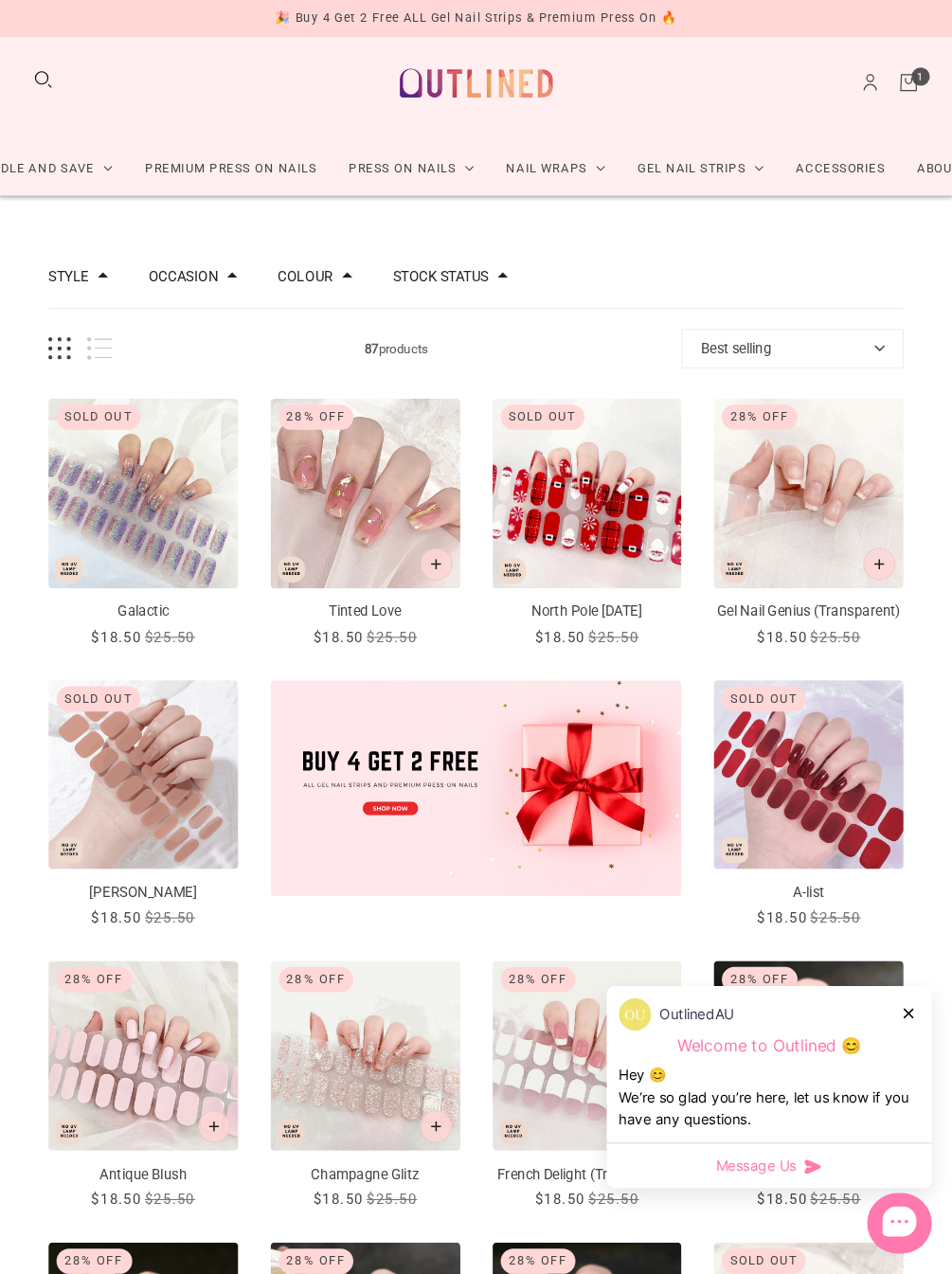
scroll to position [17, 0]
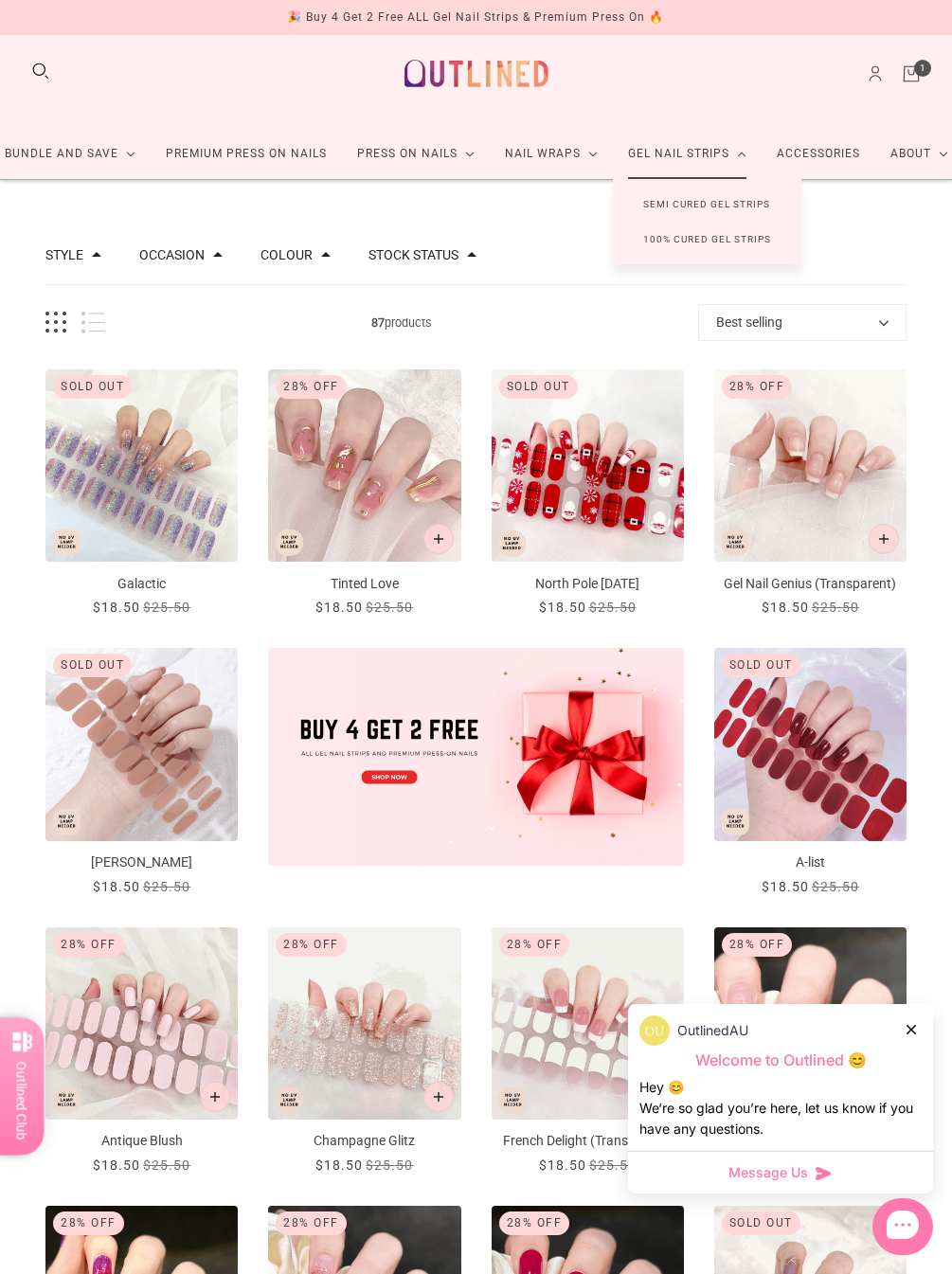
click at [718, 210] on link "Semi Cured Gel Strips" at bounding box center [707, 204] width 188 height 35
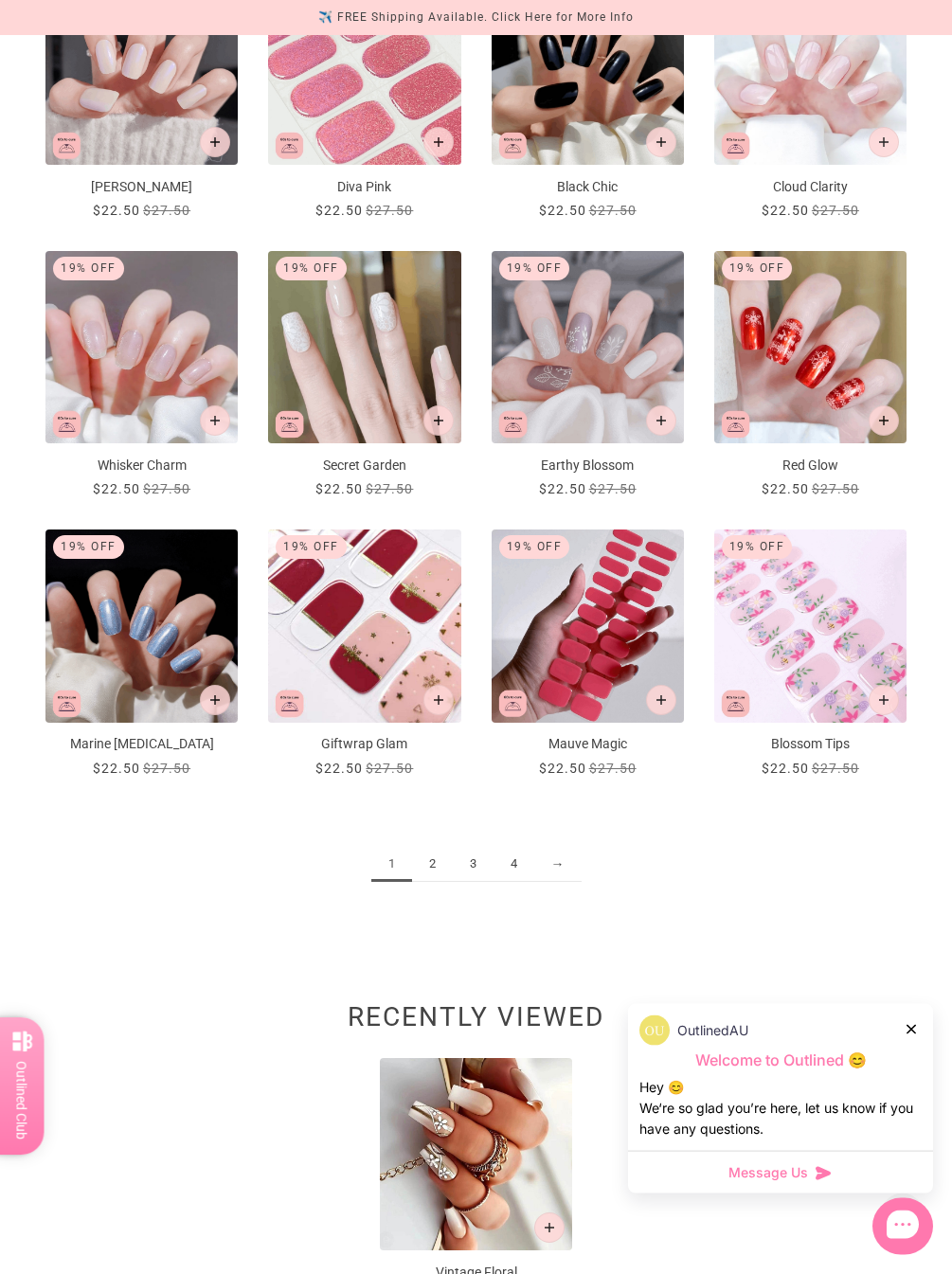
scroll to position [1252, 0]
click at [440, 868] on link "2" at bounding box center [432, 863] width 41 height 35
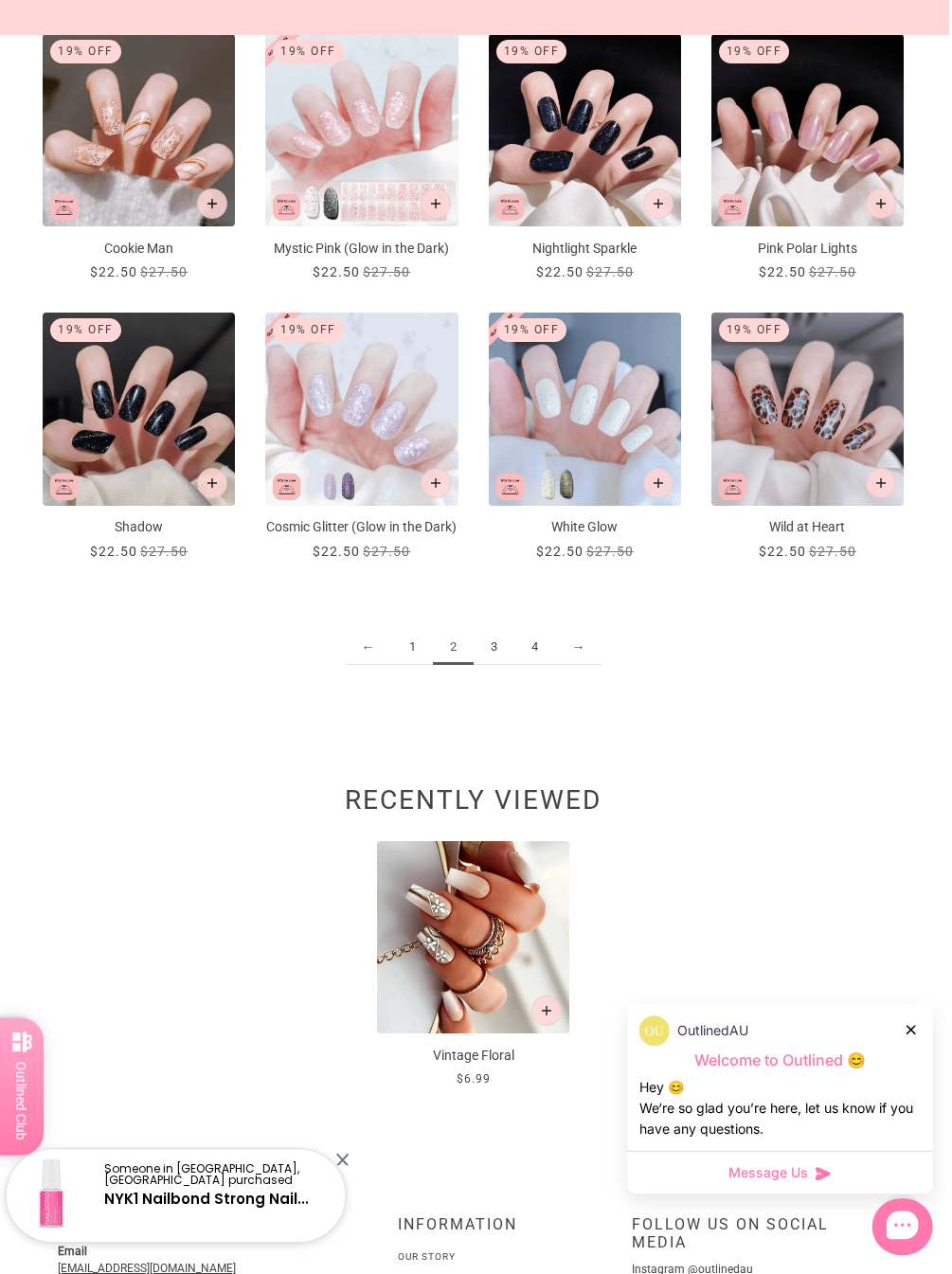
scroll to position [1475, 4]
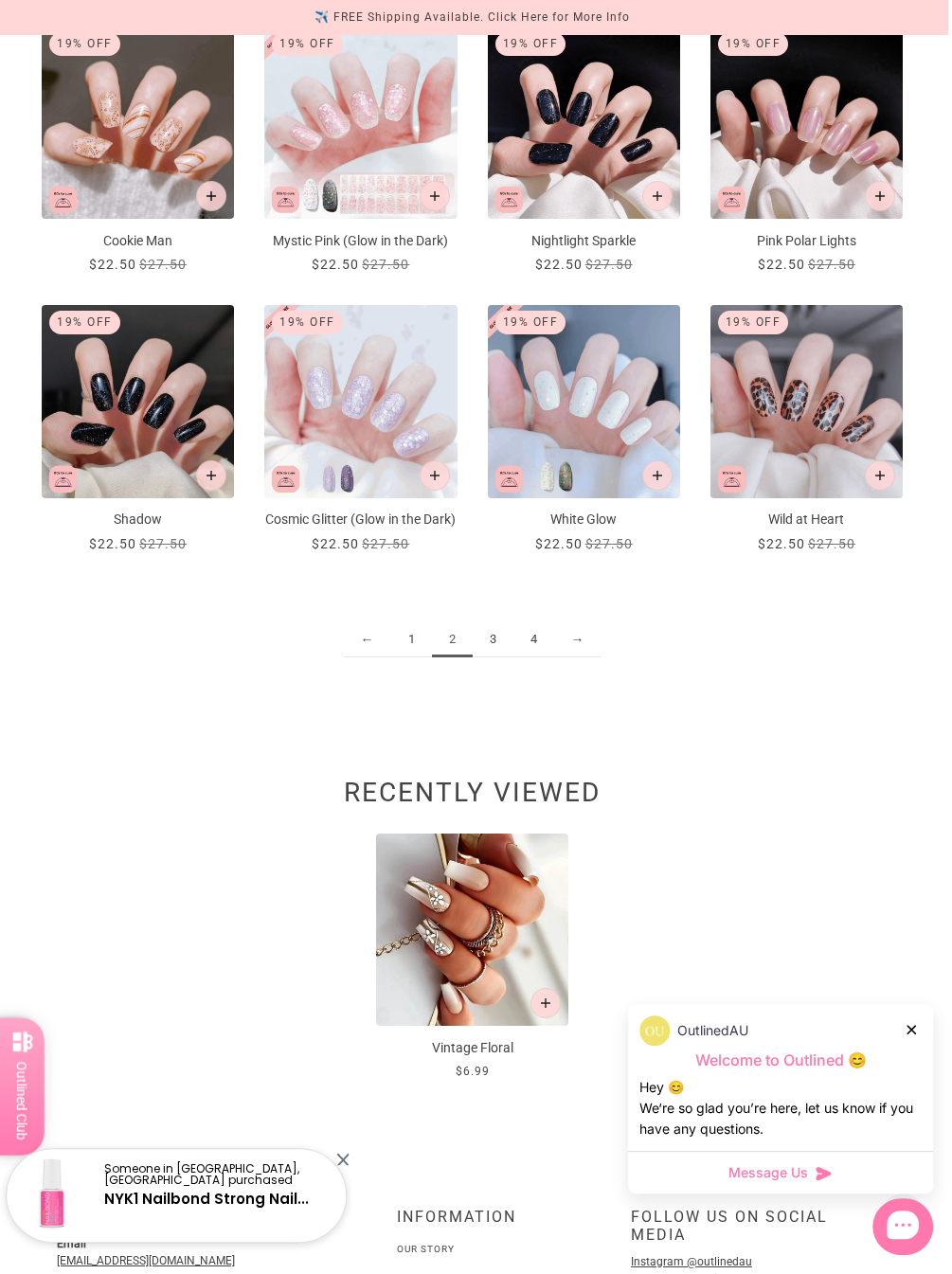
click at [498, 657] on link "3" at bounding box center [493, 640] width 41 height 35
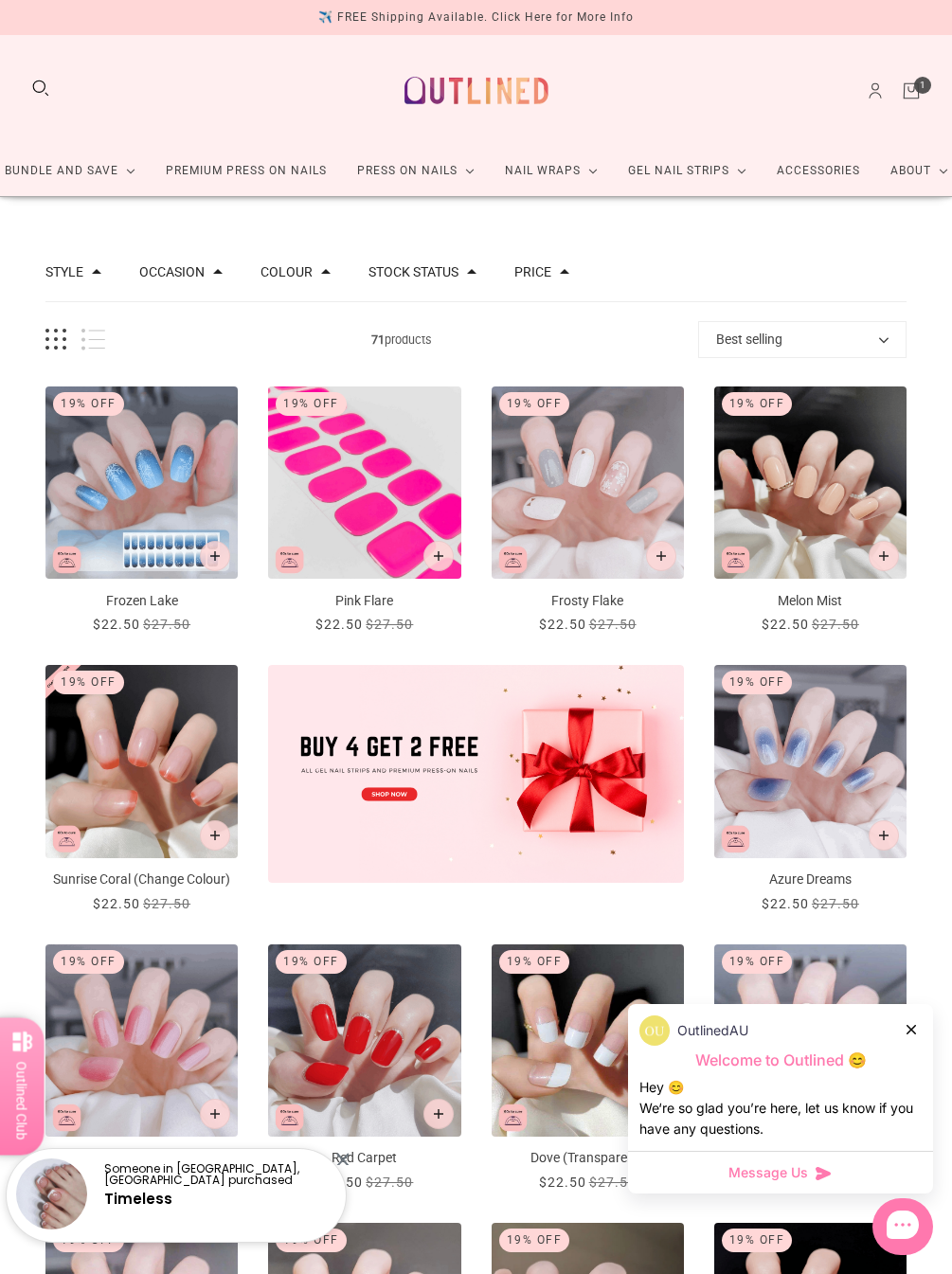
click at [546, 166] on link "Nail Wraps" at bounding box center [551, 171] width 123 height 50
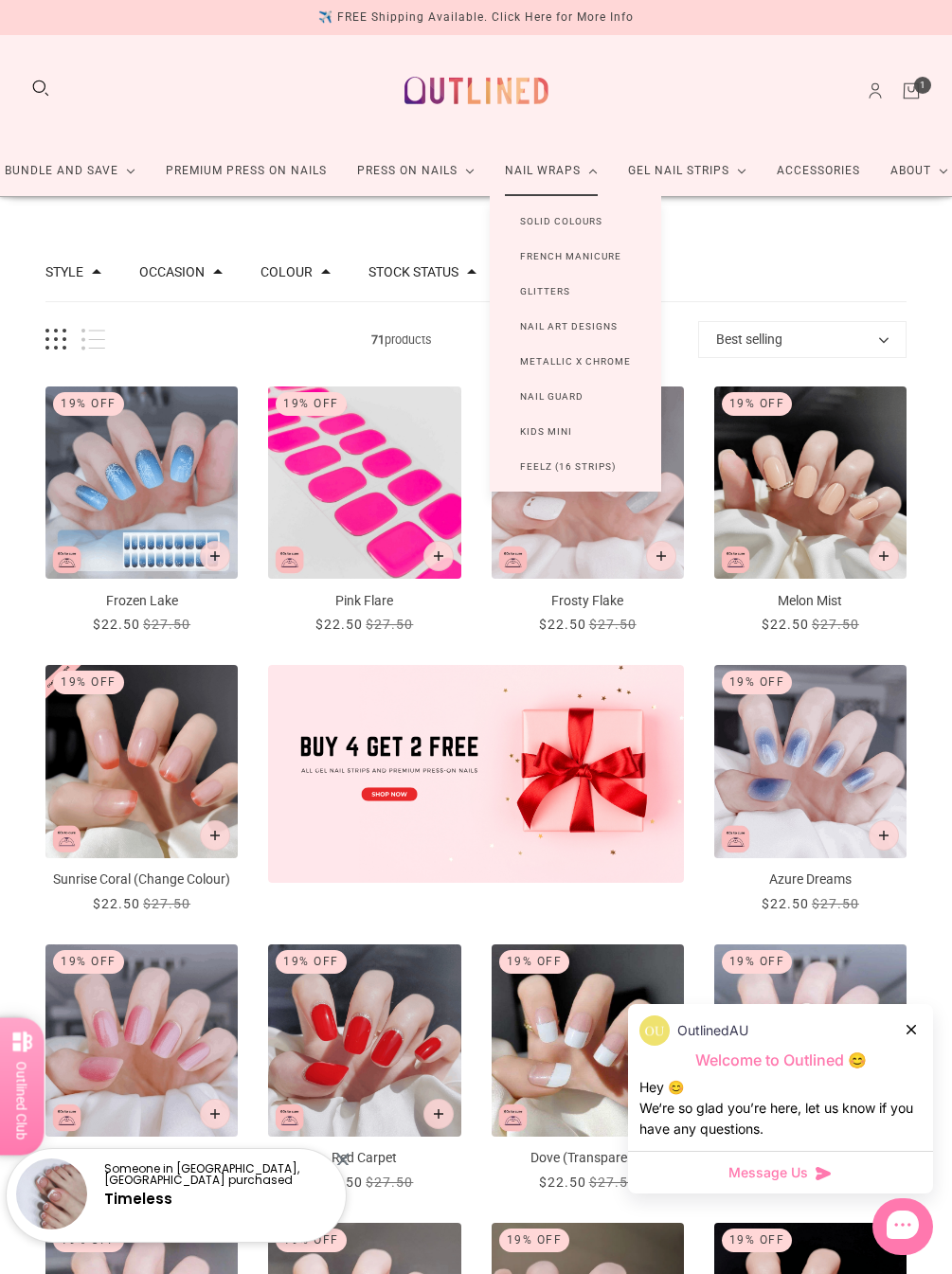
click at [546, 159] on link "Nail Wraps" at bounding box center [551, 171] width 123 height 50
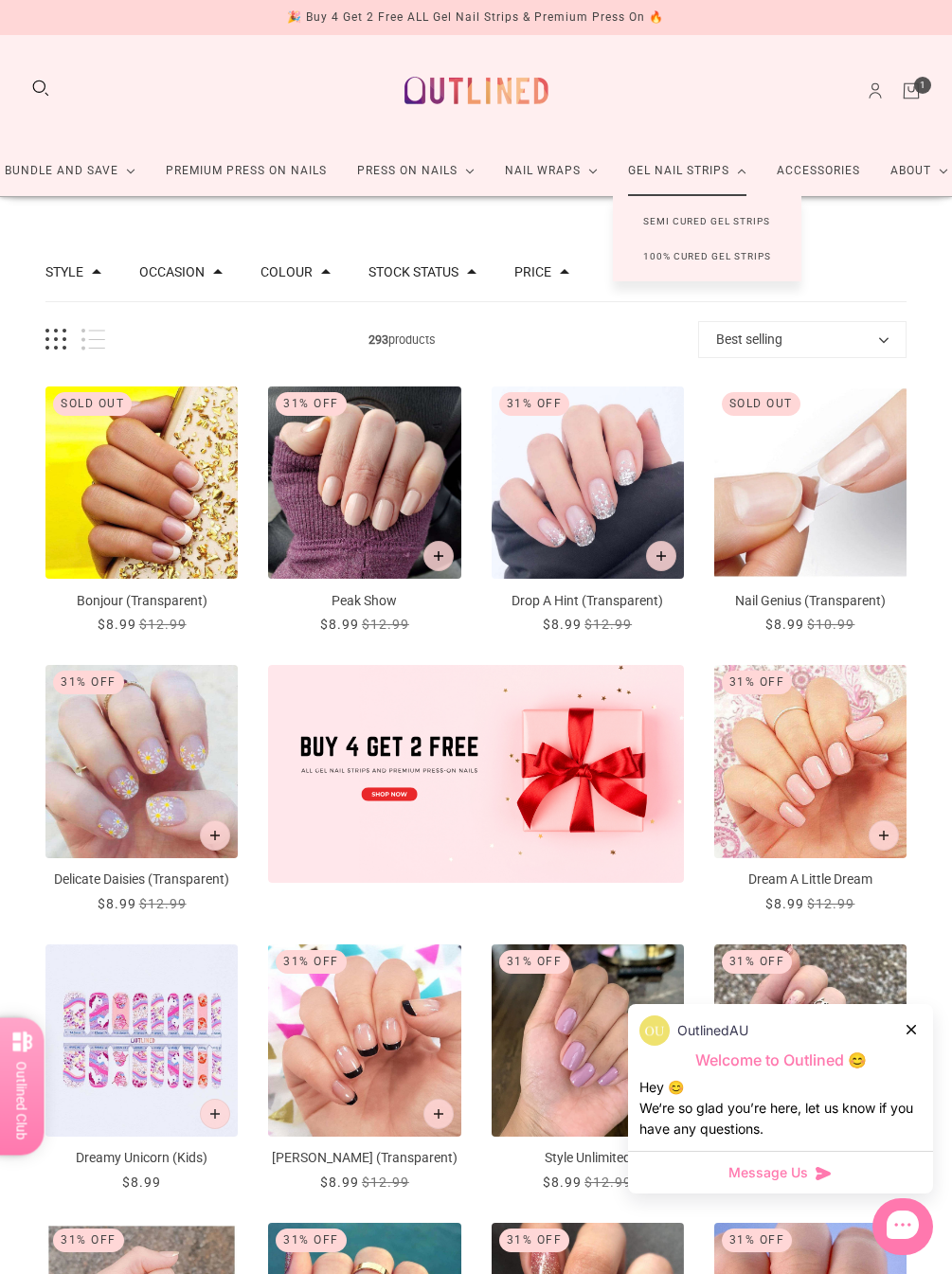
click at [830, 169] on link "Accessories" at bounding box center [819, 171] width 114 height 50
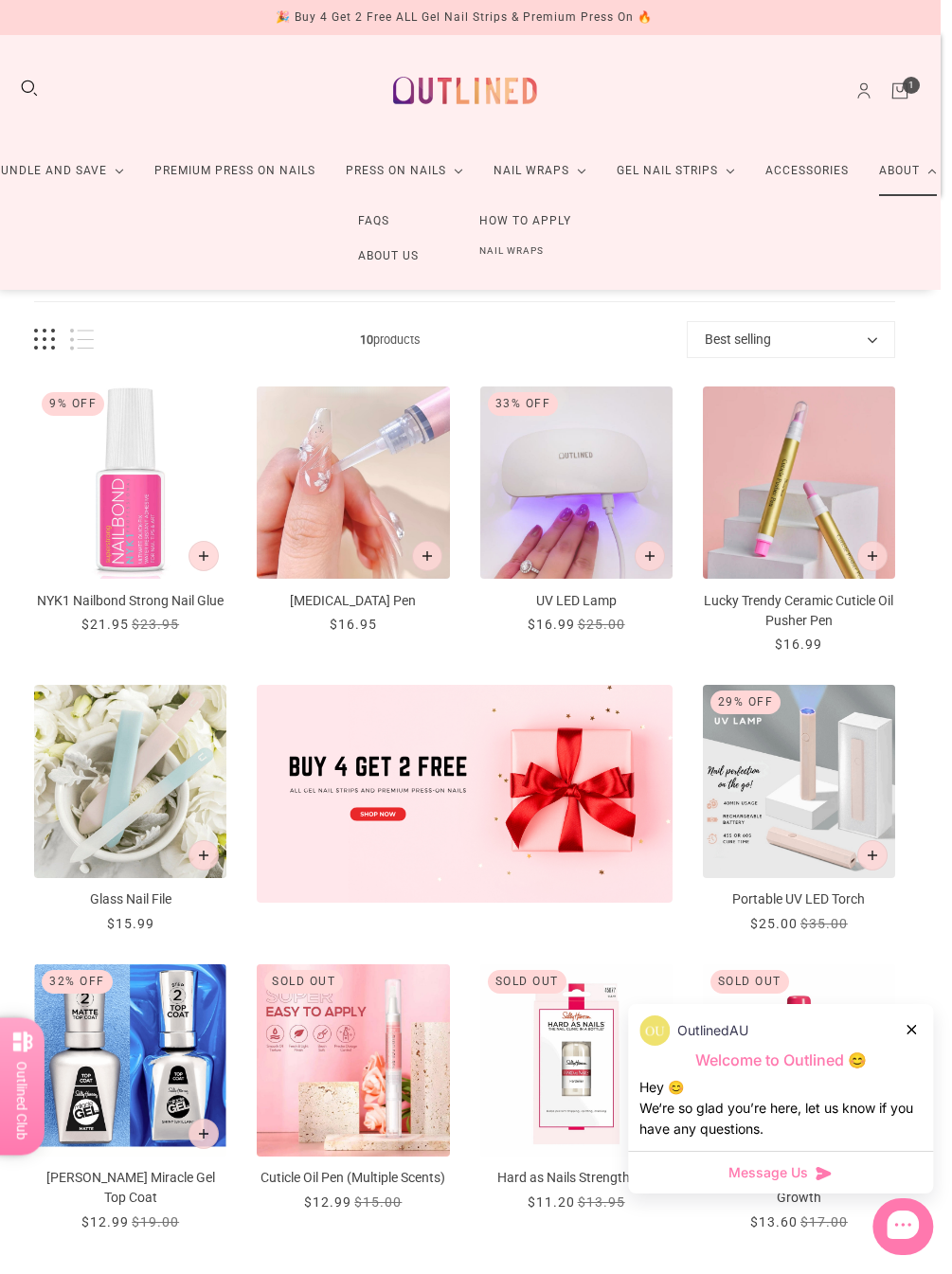
scroll to position [0, 24]
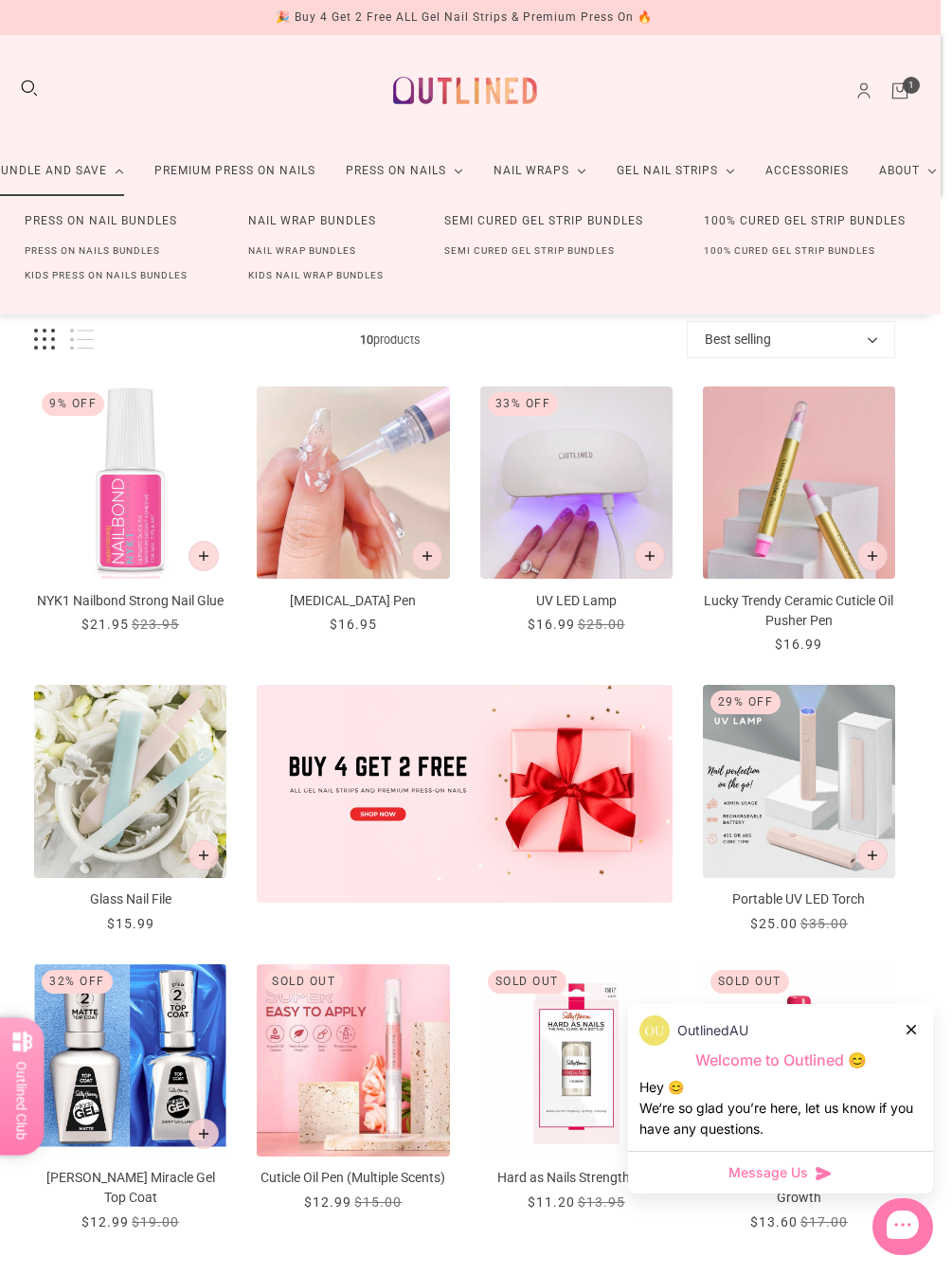
click at [55, 217] on link "Press On Nail Bundles" at bounding box center [101, 221] width 214 height 35
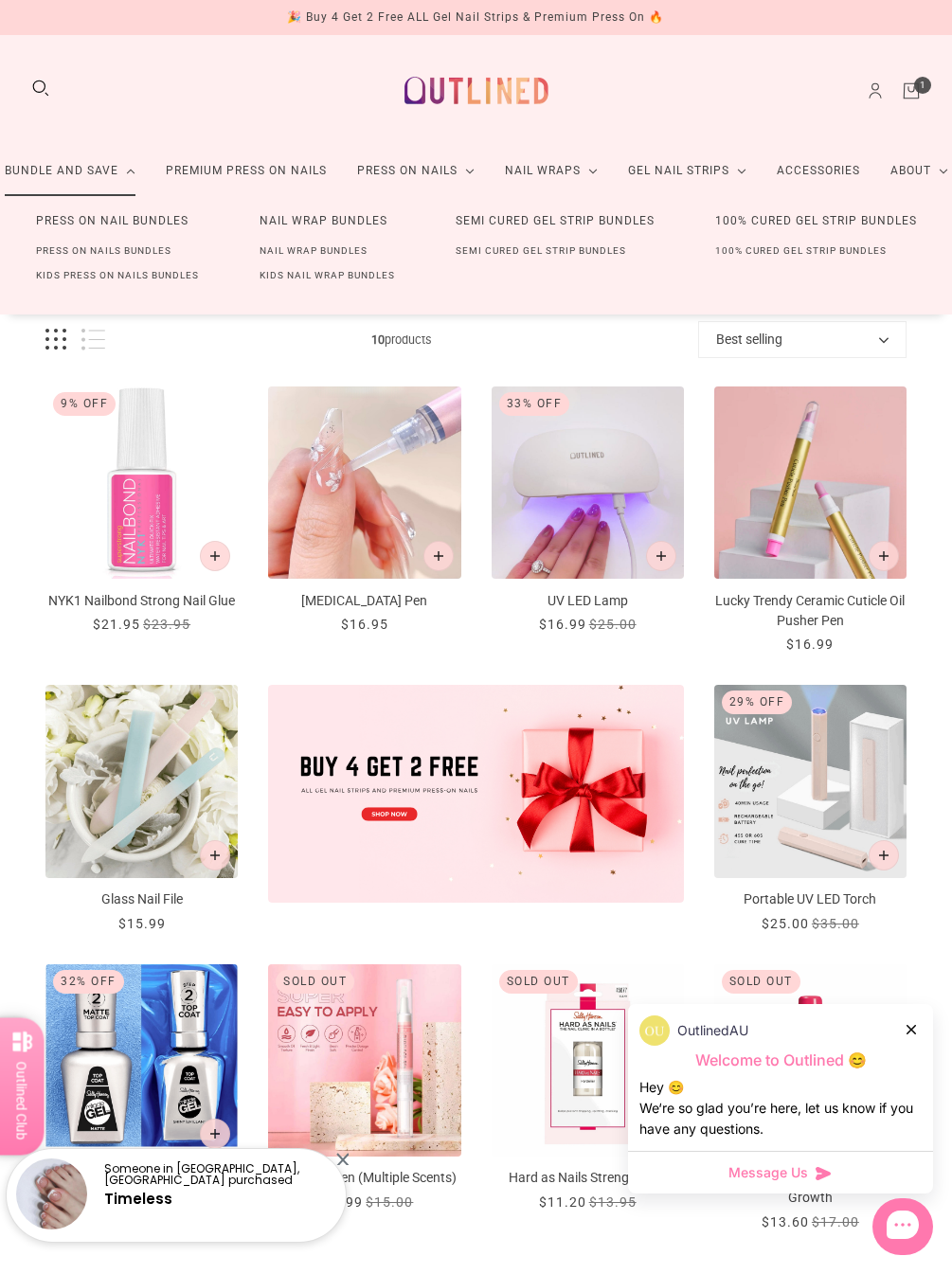
click at [57, 173] on link "Bundle and Save" at bounding box center [70, 171] width 161 height 50
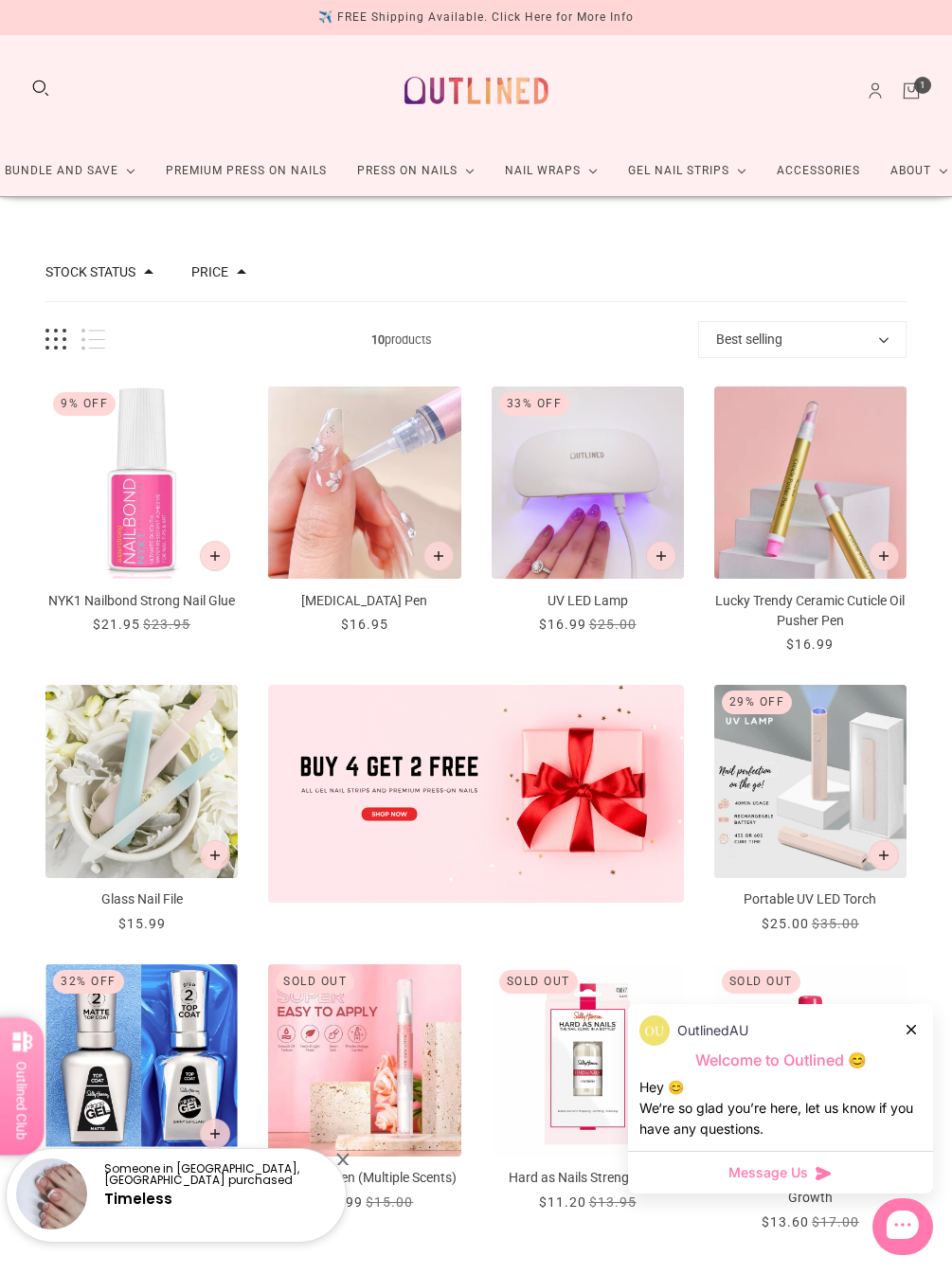
click at [26, 166] on link "Bundle and Save" at bounding box center [70, 171] width 161 height 50
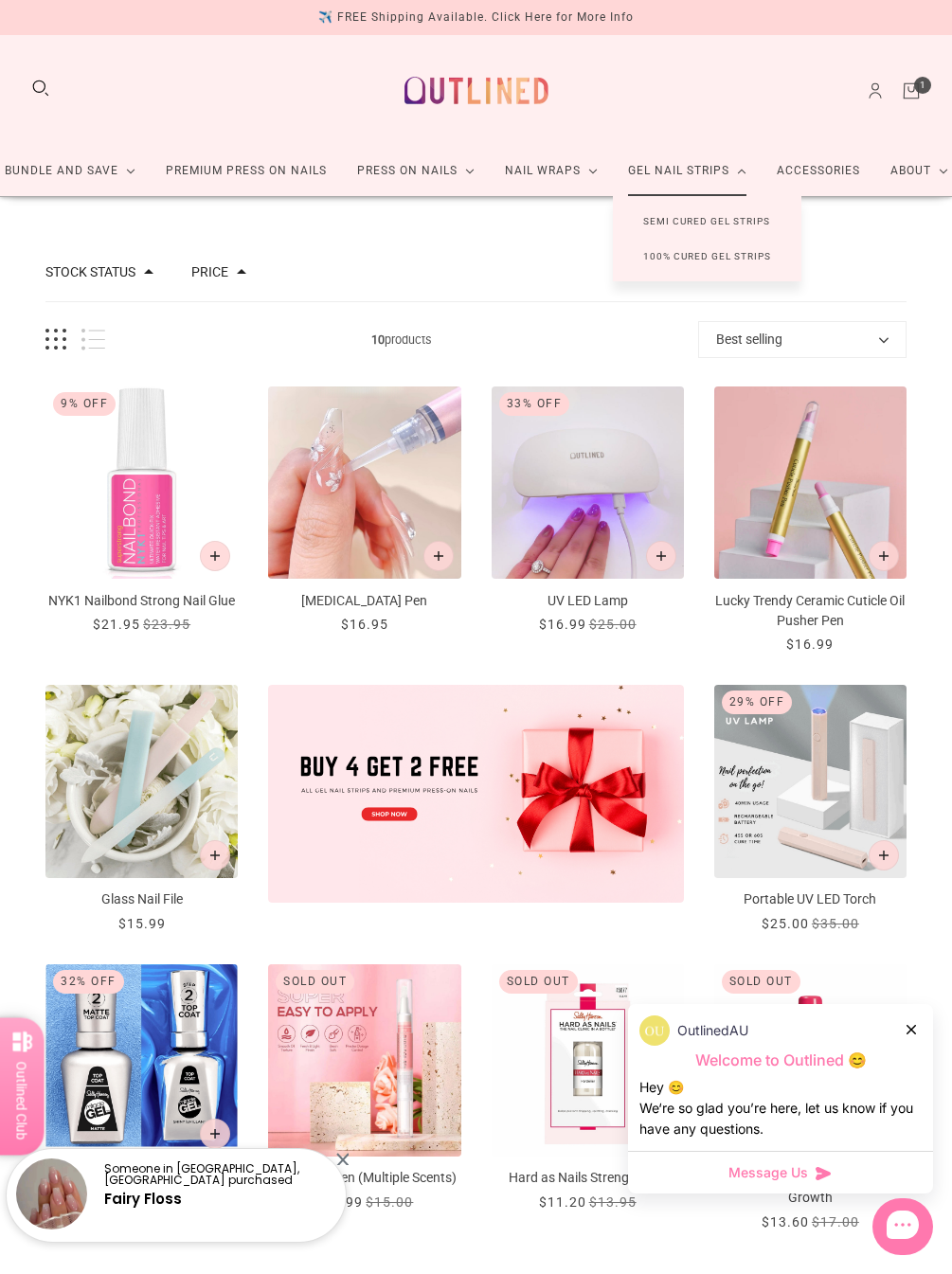
click at [574, 10] on div "✈️ FREE Shipping Available. Click Here for More Info" at bounding box center [476, 17] width 315 height 20
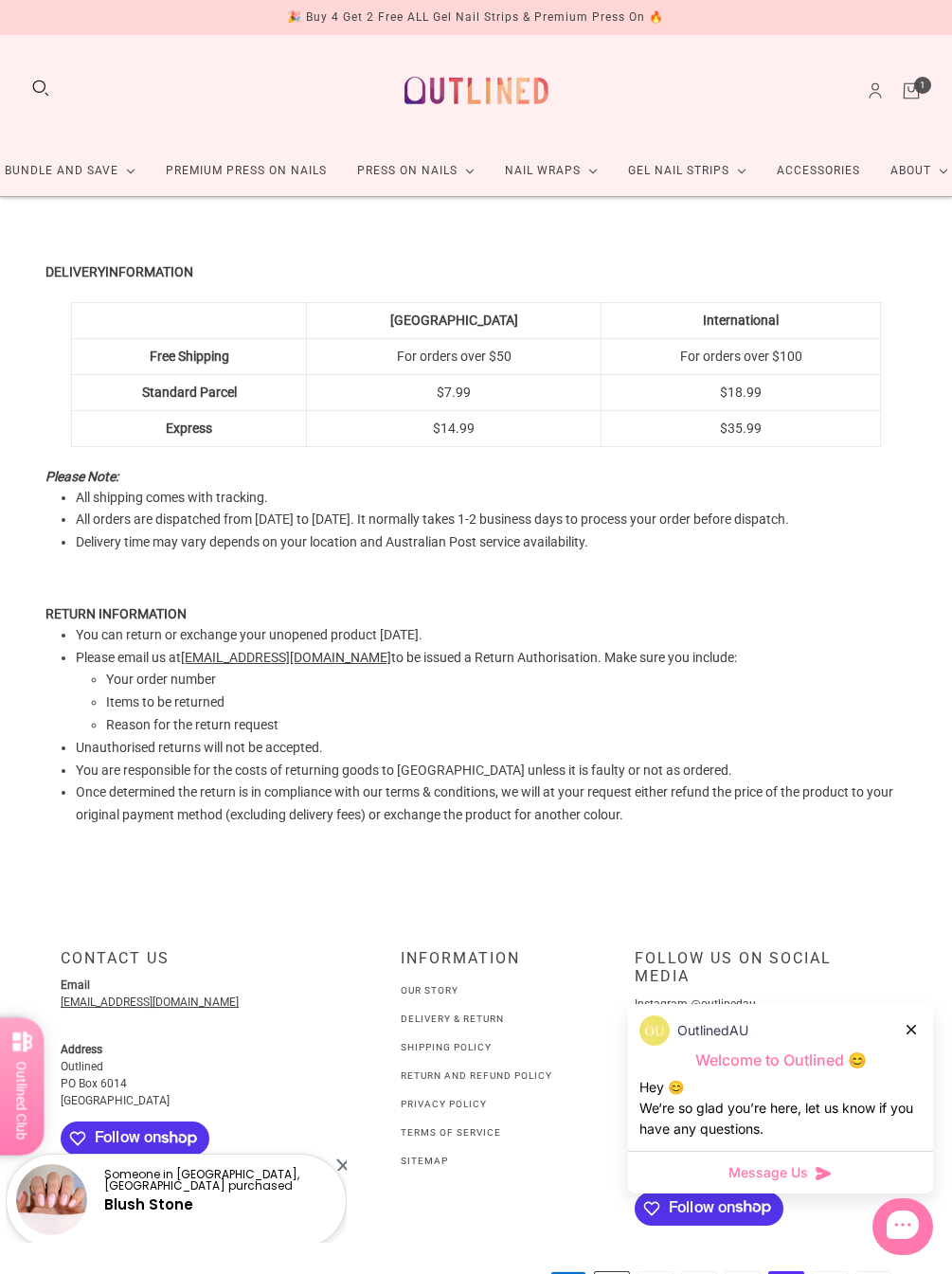
click at [892, 89] on icon "Cart" at bounding box center [911, 91] width 21 height 21
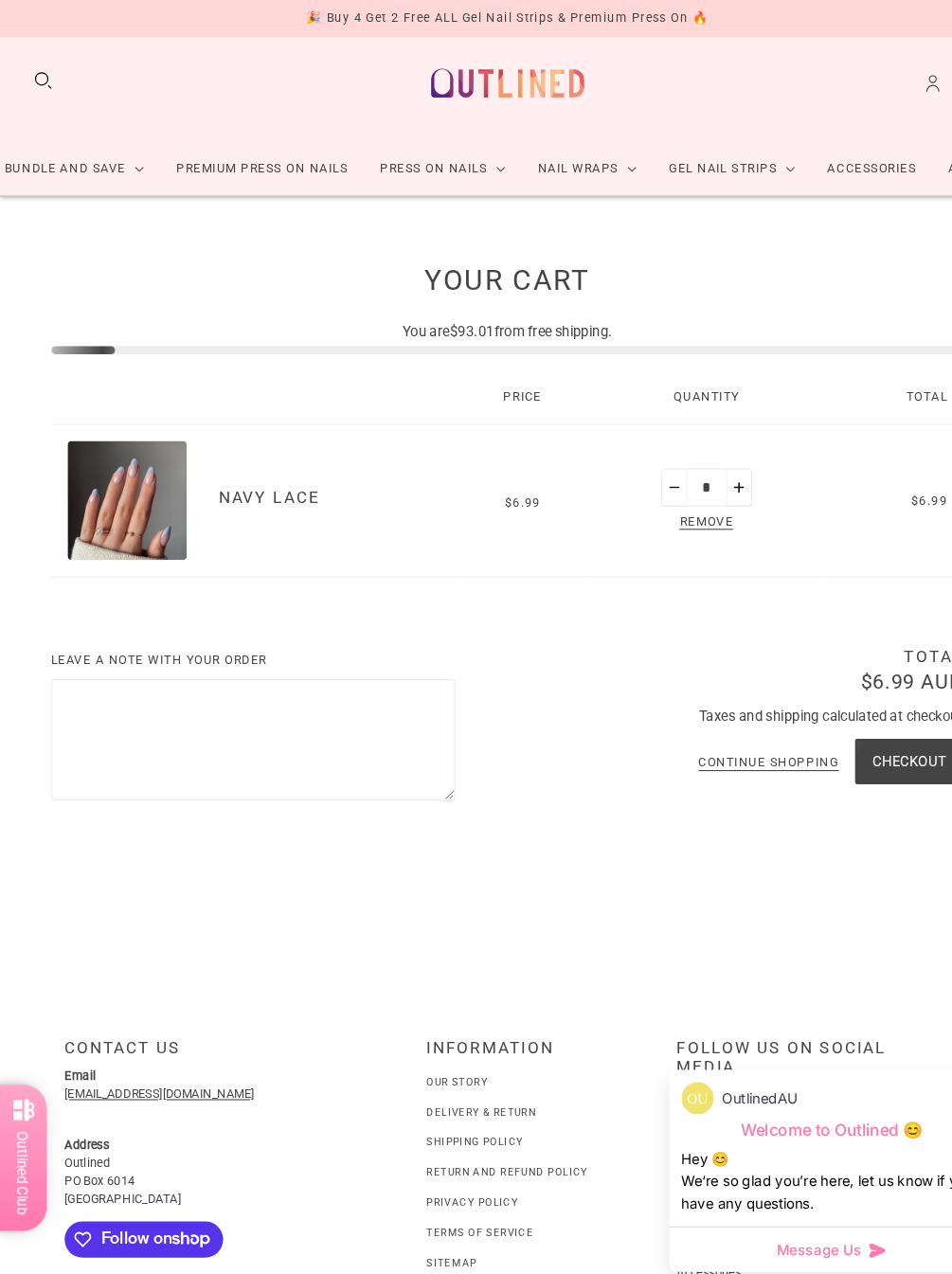
scroll to position [17, 0]
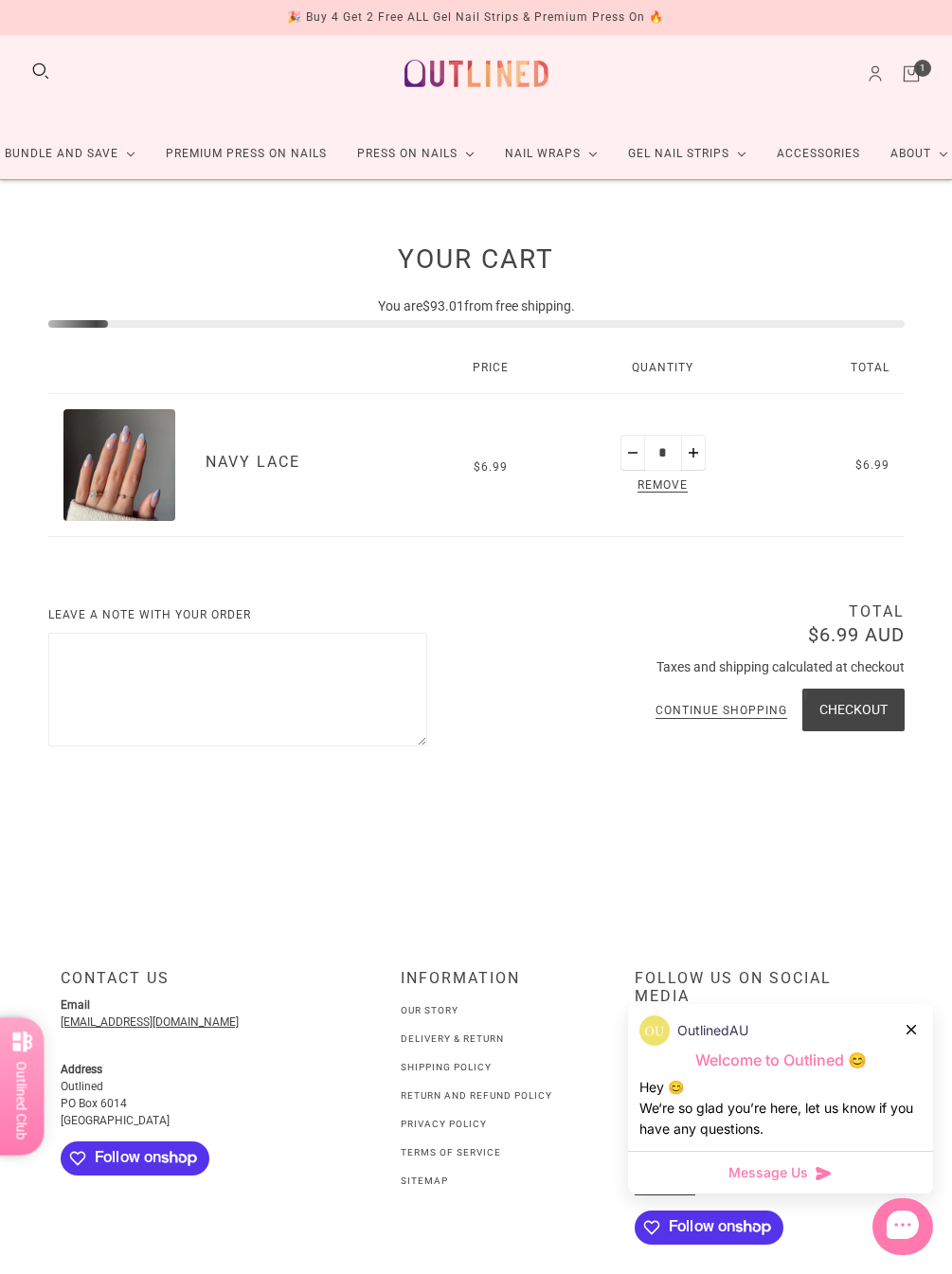
click at [130, 488] on img "Navy Lace" at bounding box center [120, 465] width 112 height 112
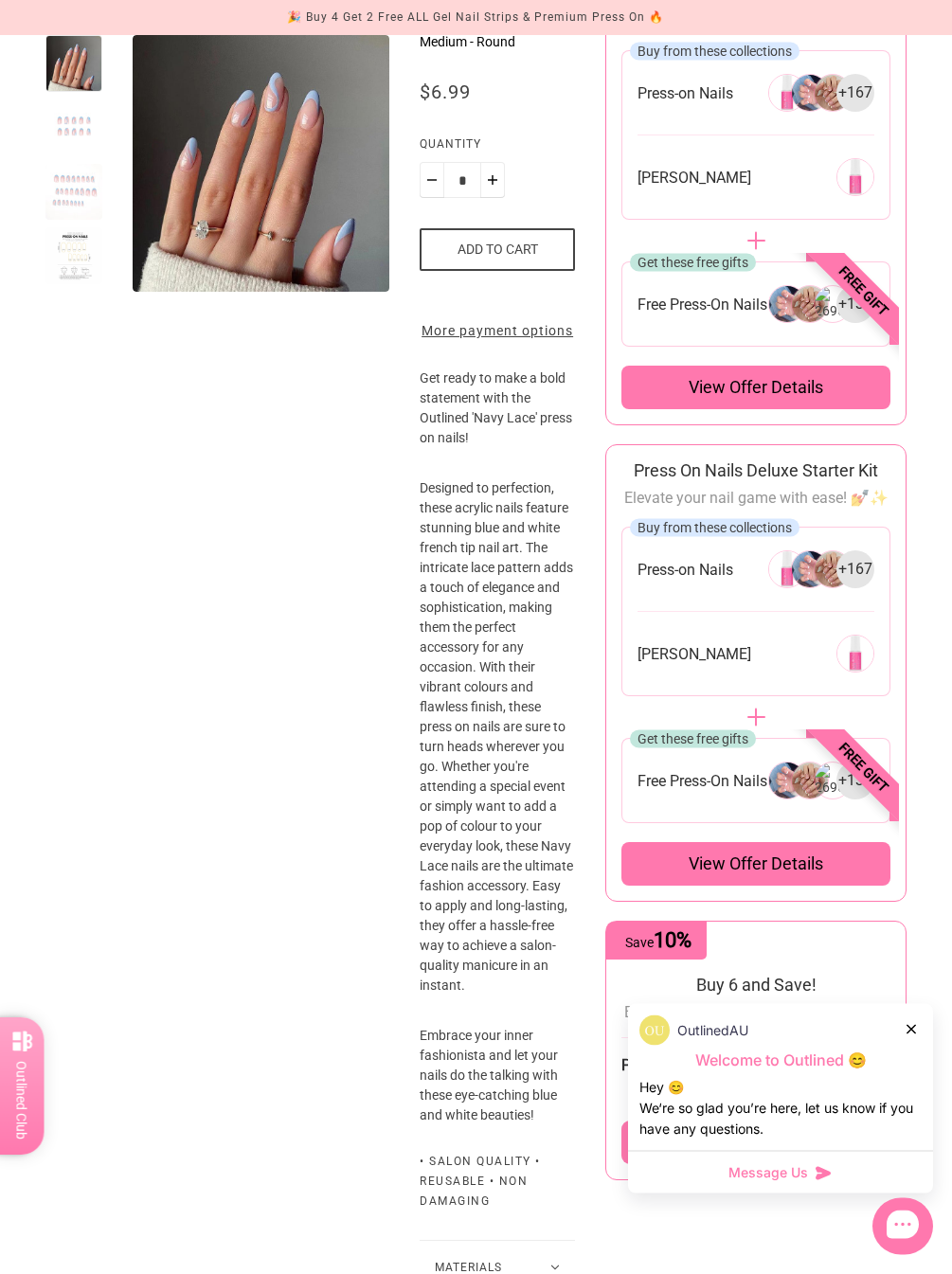
scroll to position [333, 0]
click at [216, 292] on img "Enlarge product image" at bounding box center [344, 504] width 423 height 423
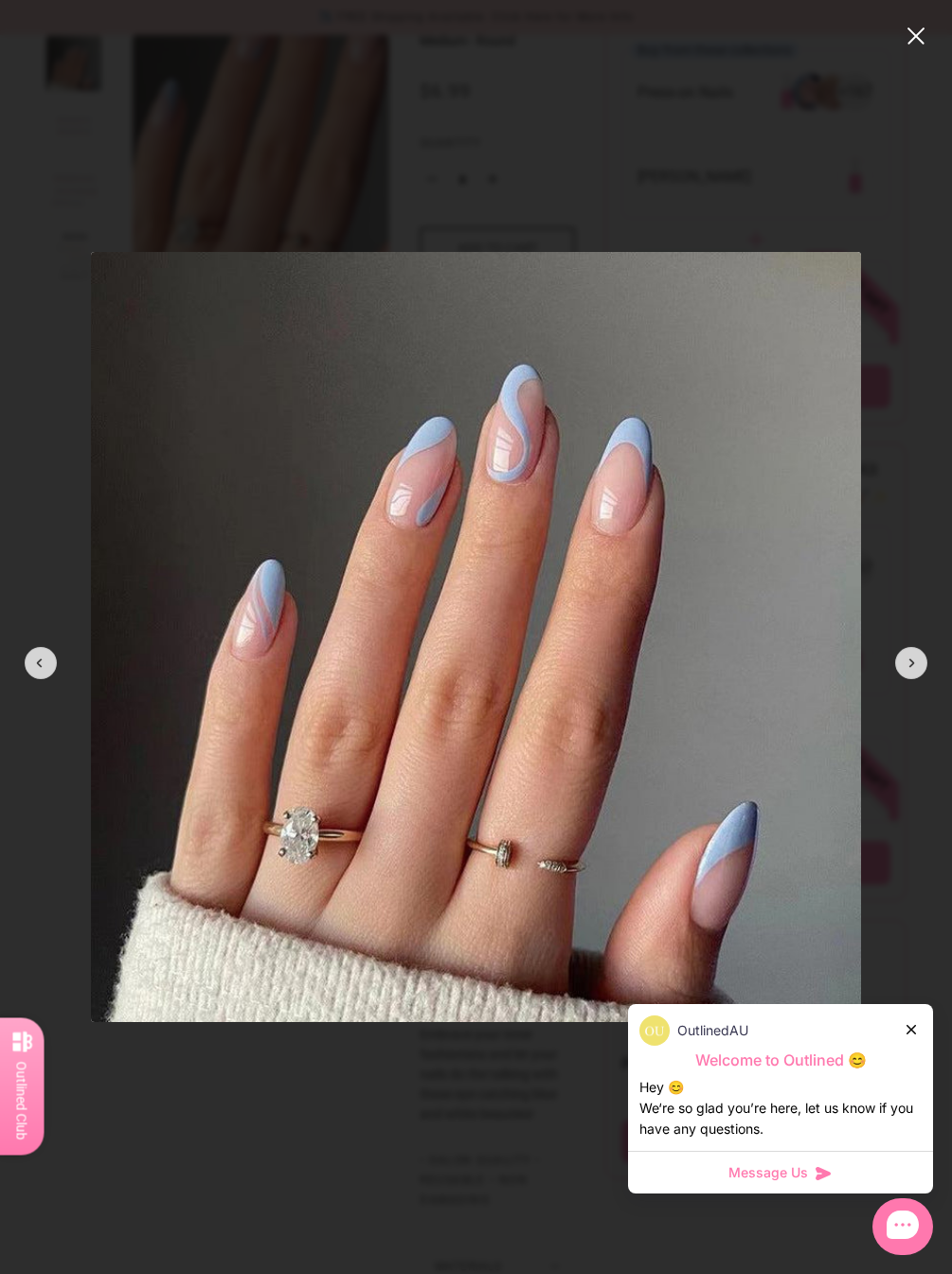
scroll to position [0, 0]
click at [892, 657] on div at bounding box center [910, 662] width 32 height 32
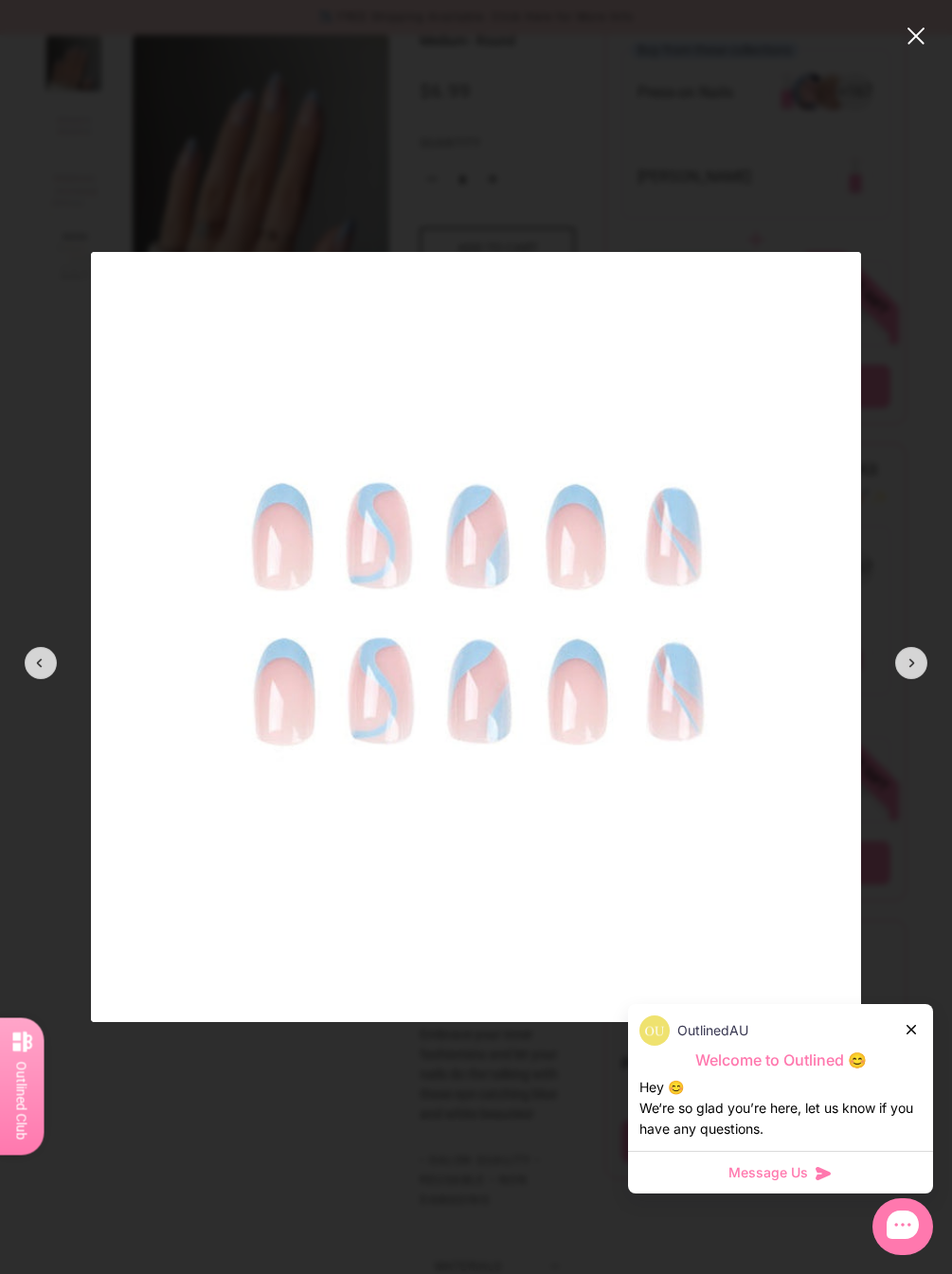
click at [892, 655] on div at bounding box center [910, 662] width 32 height 32
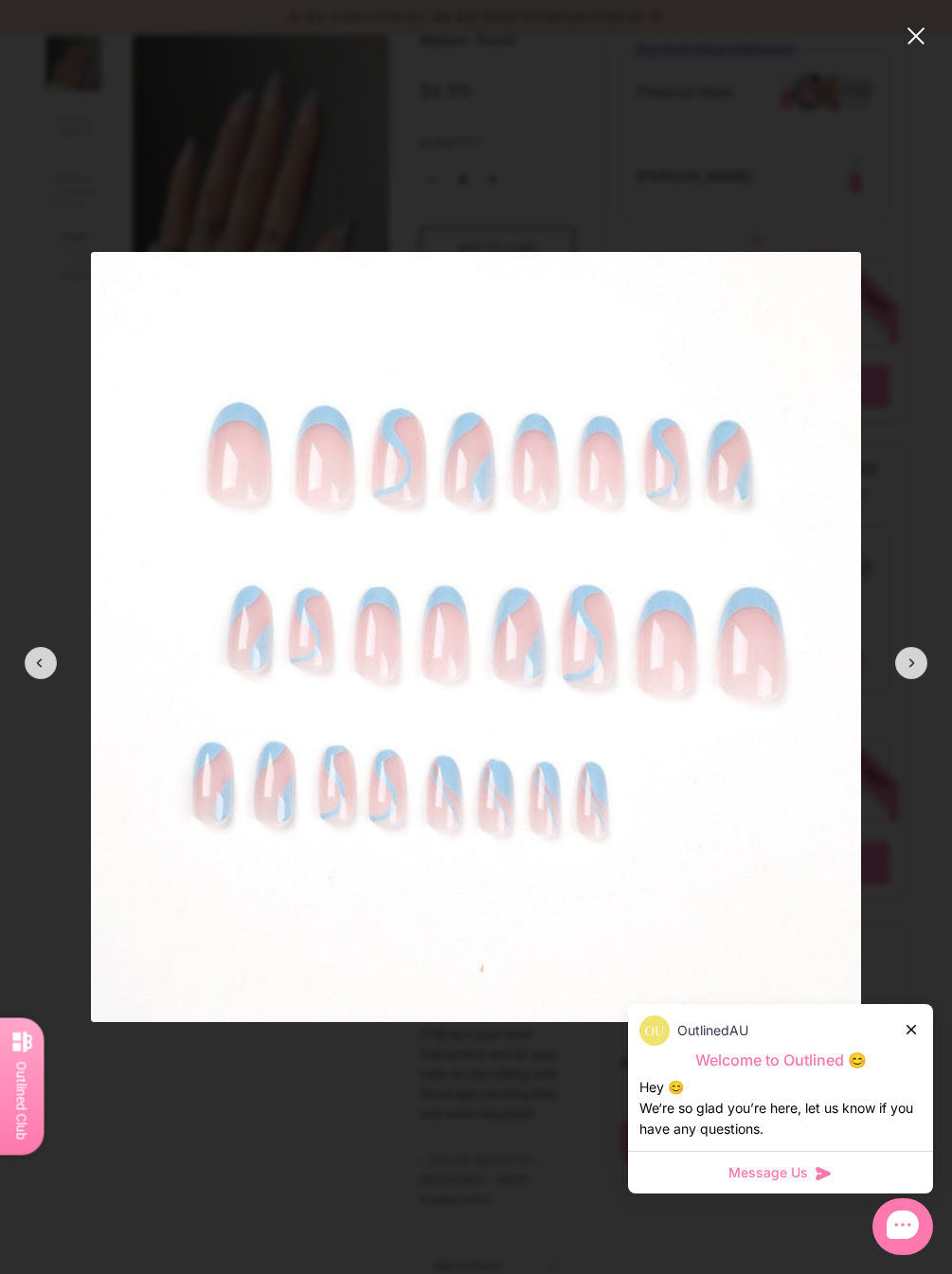
click at [892, 651] on button at bounding box center [910, 663] width 51 height 51
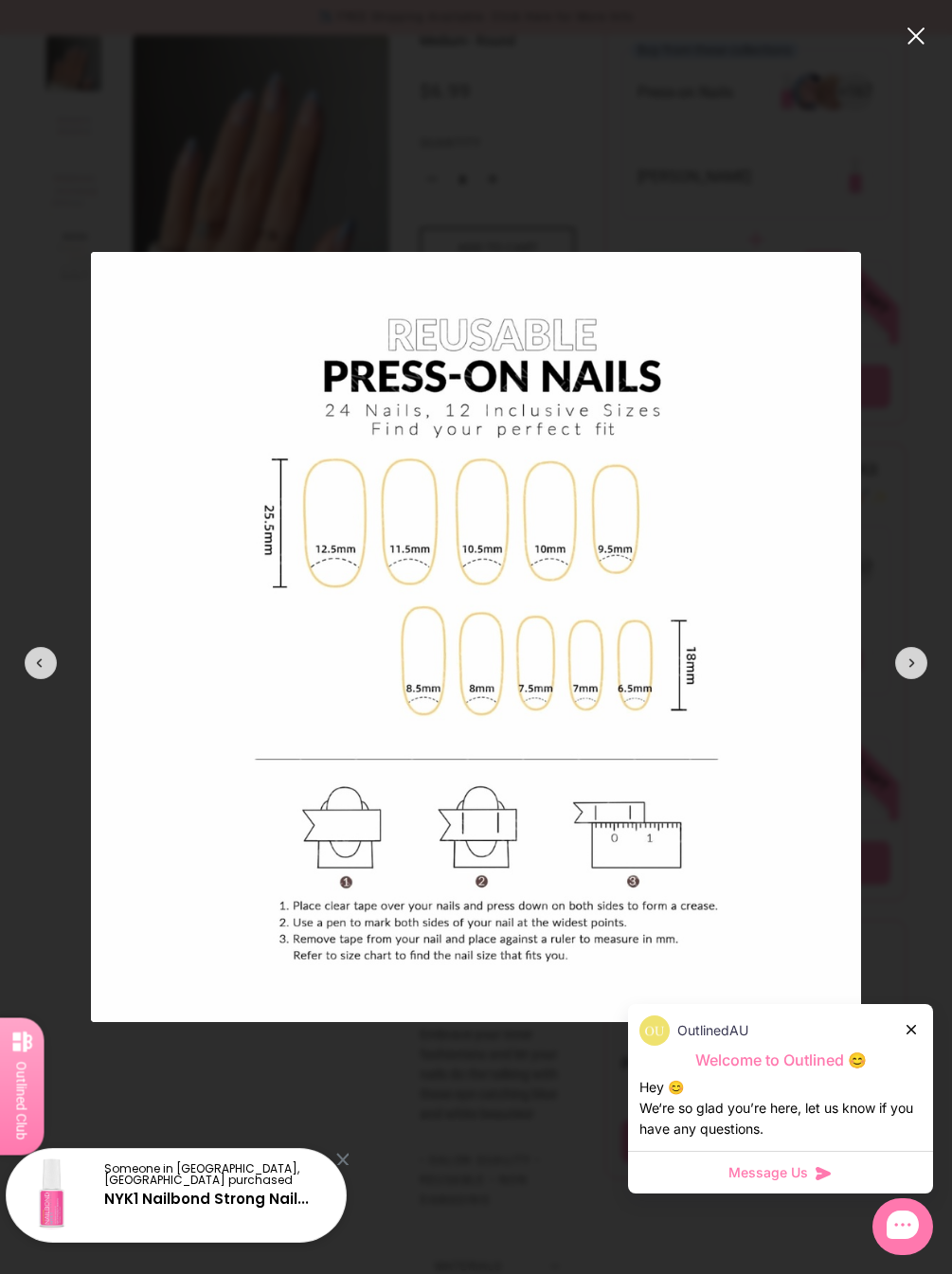
click at [892, 45] on button "close" at bounding box center [916, 36] width 23 height 23
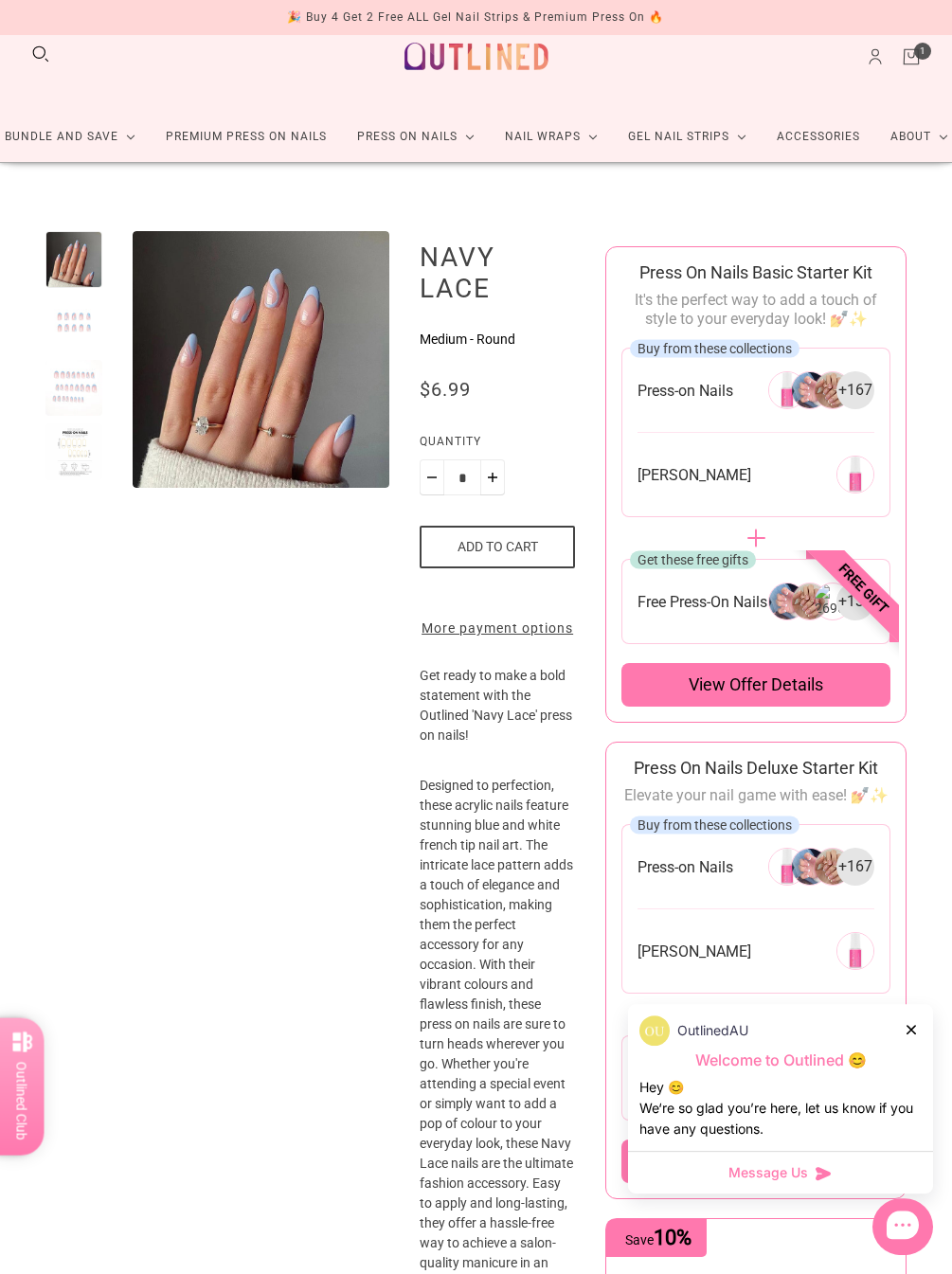
scroll to position [34, 0]
click at [755, 531] on div at bounding box center [756, 538] width 246 height 19
click at [830, 447] on div "Buy from these collections Press-on Nails + 167 Nail Glue" at bounding box center [756, 432] width 269 height 169
click at [771, 674] on span "View offer details" at bounding box center [755, 685] width 134 height 23
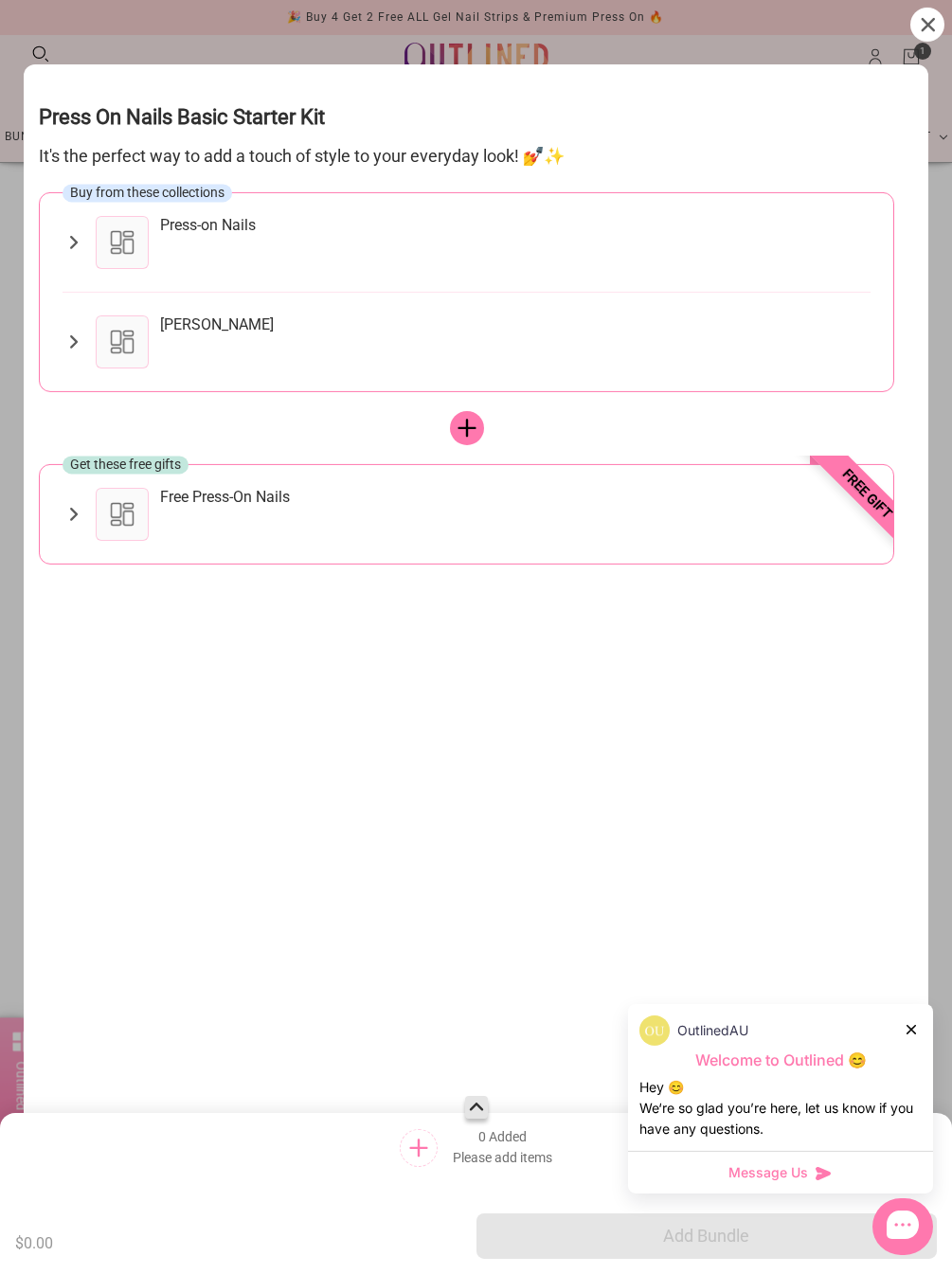
click at [892, 1021] on div at bounding box center [912, 1029] width 12 height 20
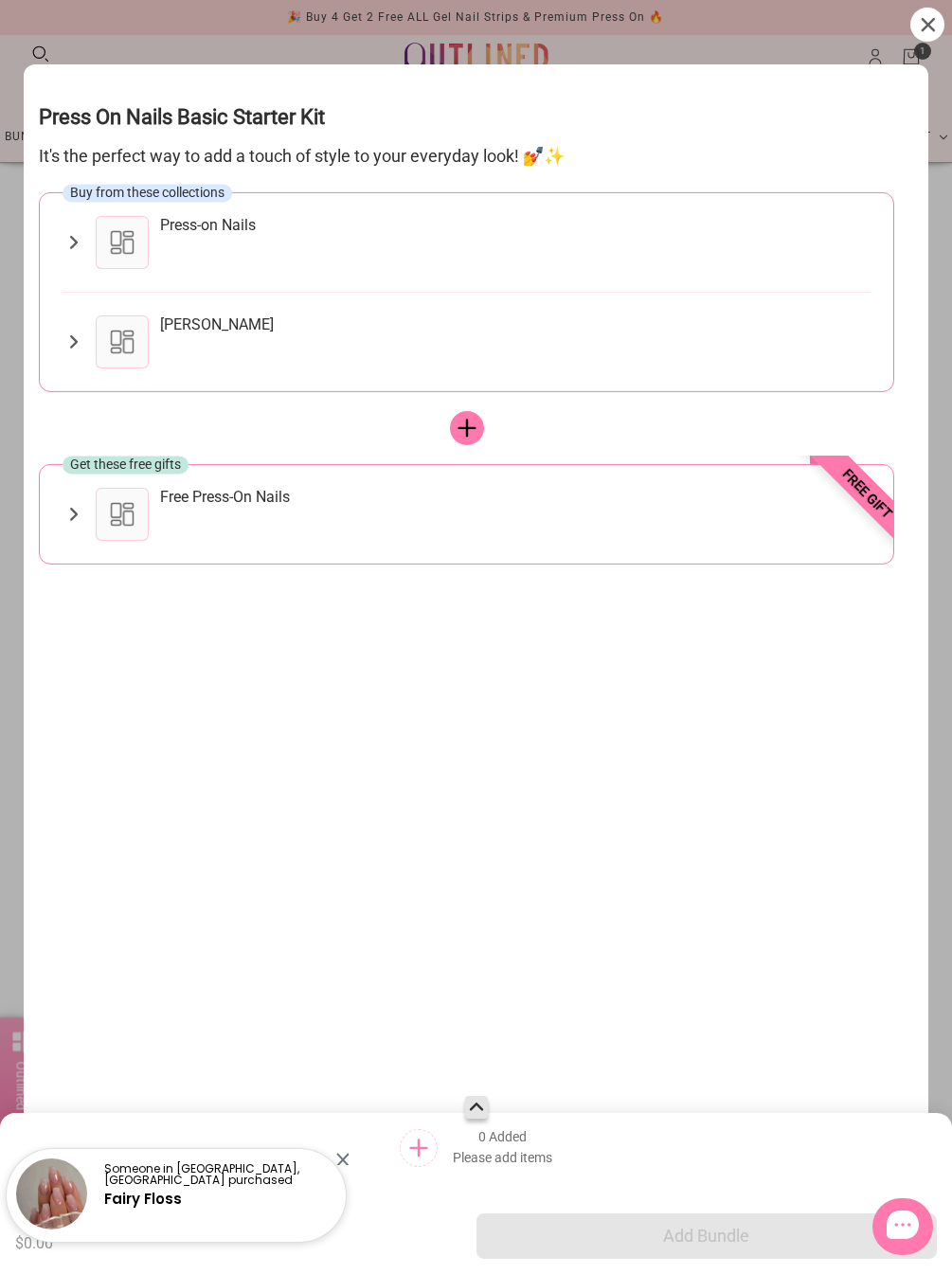
click at [64, 231] on icon at bounding box center [73, 243] width 22 height 23
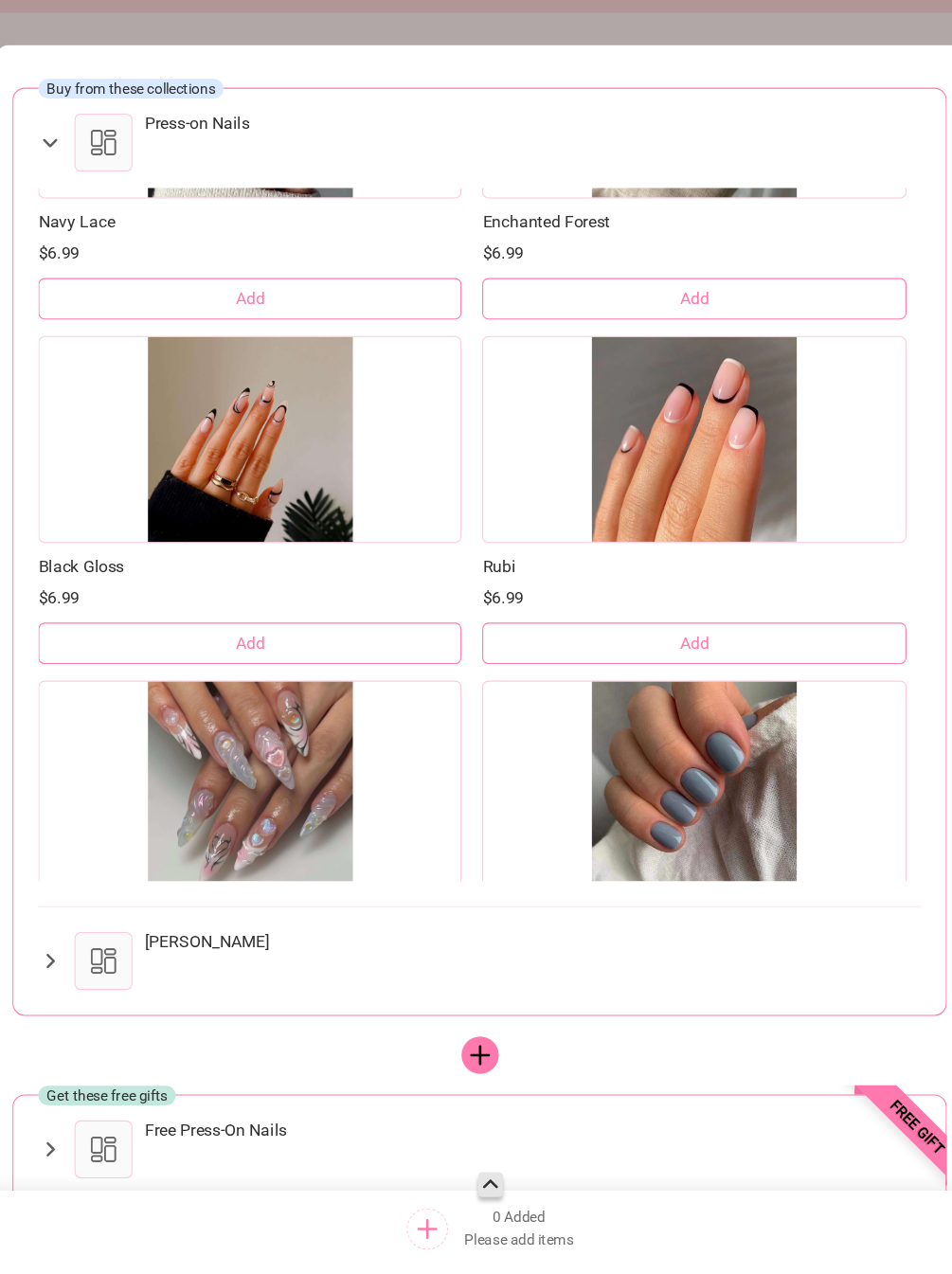
scroll to position [4569, 0]
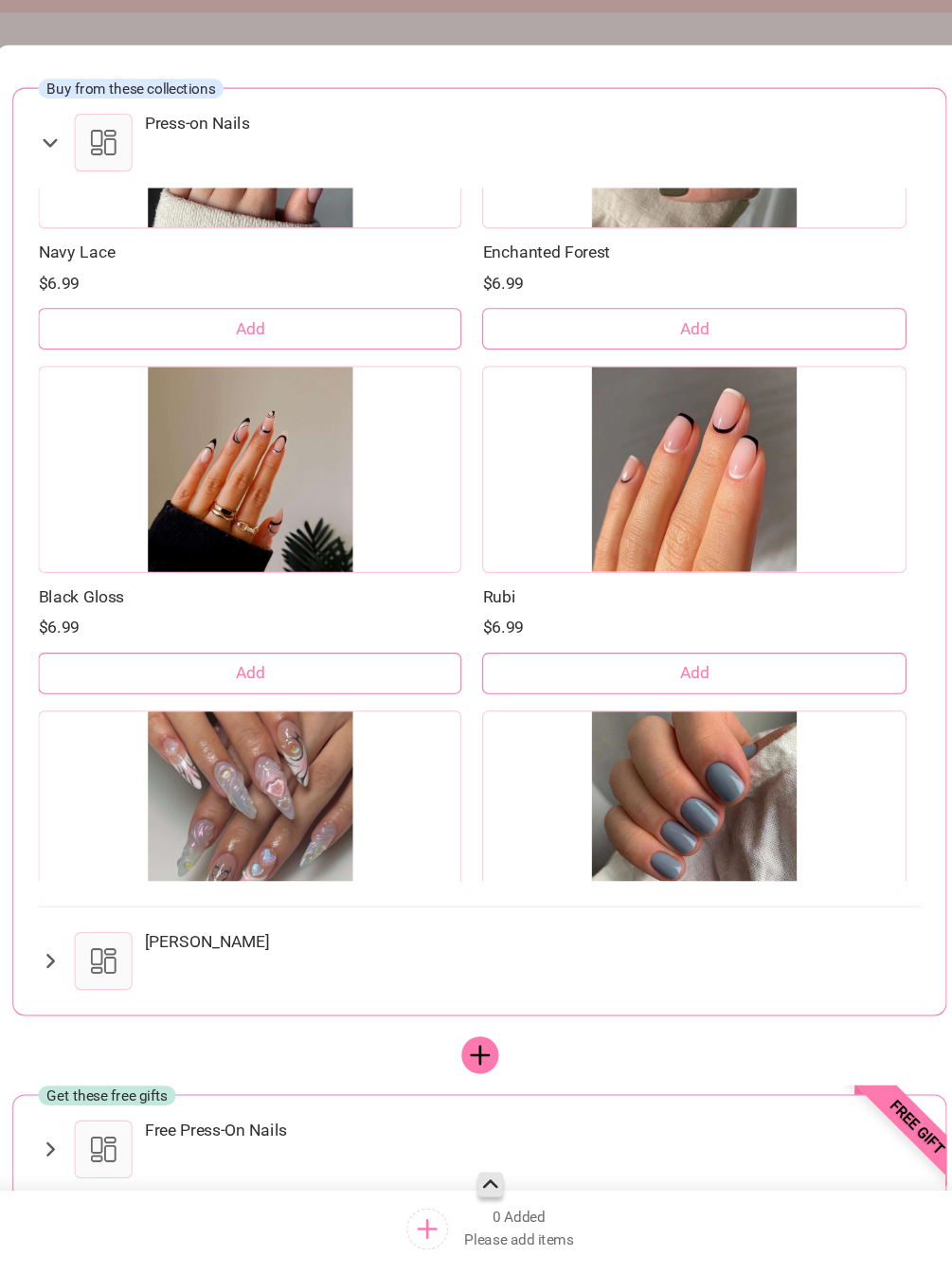
click at [290, 621] on button "Add" at bounding box center [256, 639] width 388 height 38
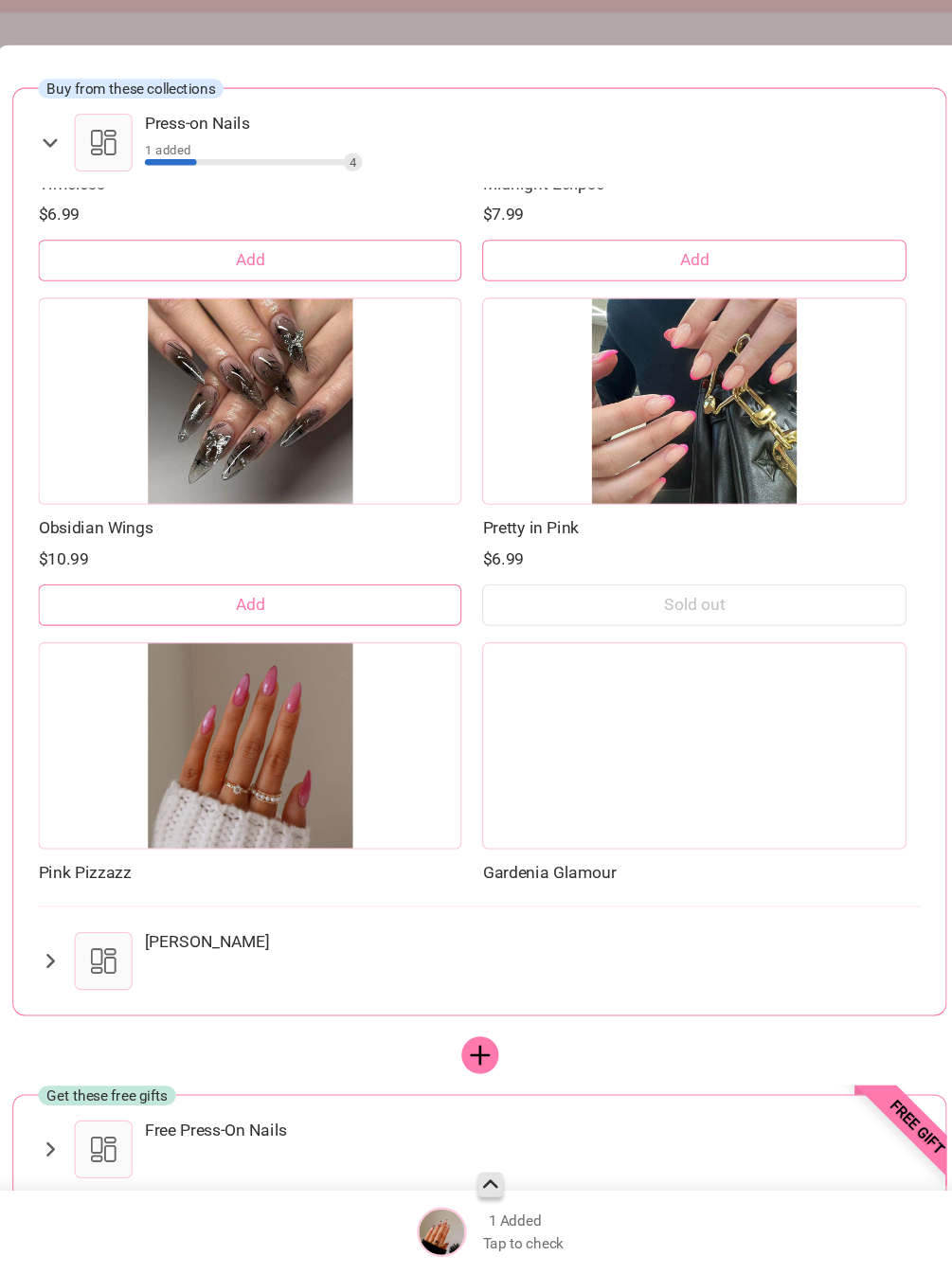
scroll to position [5908, 0]
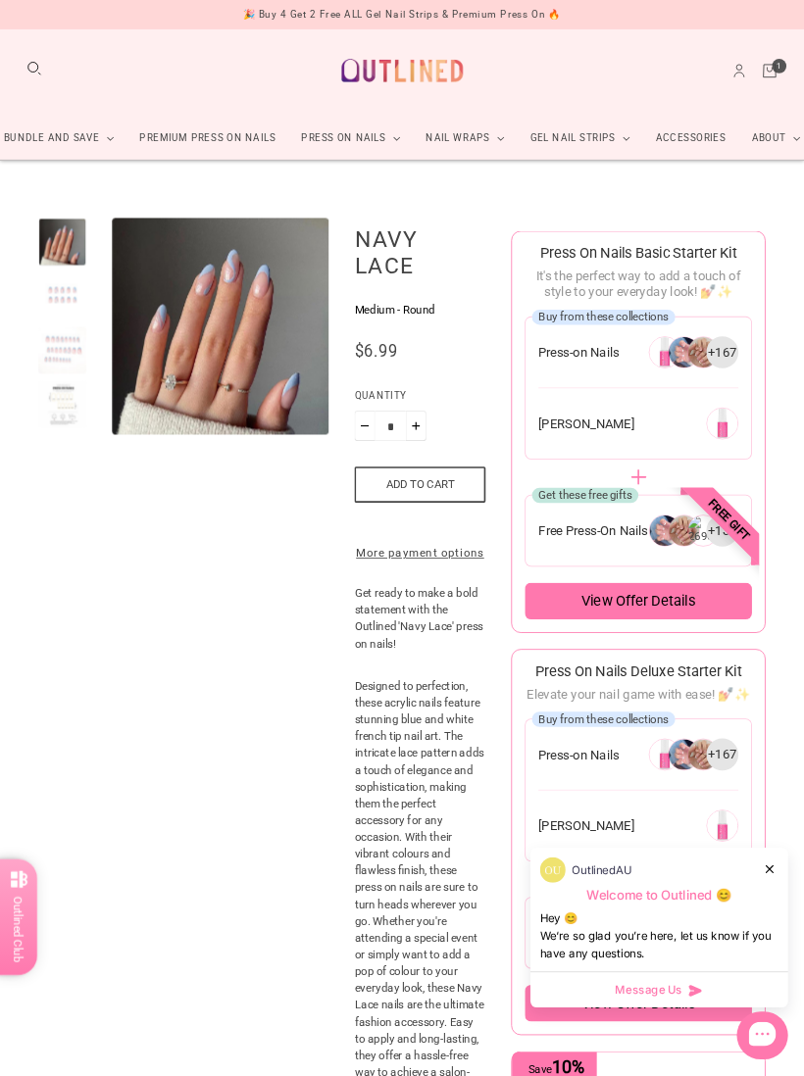
scroll to position [139, 47]
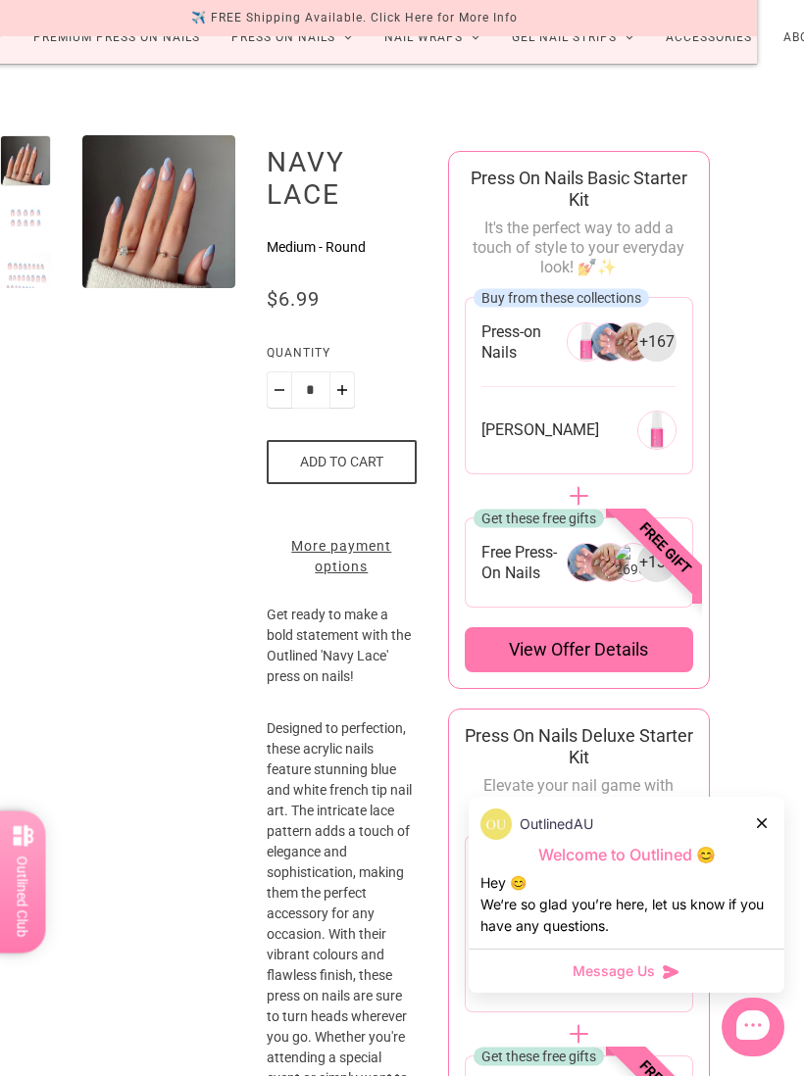
click at [639, 636] on div "View offer details" at bounding box center [579, 649] width 228 height 45
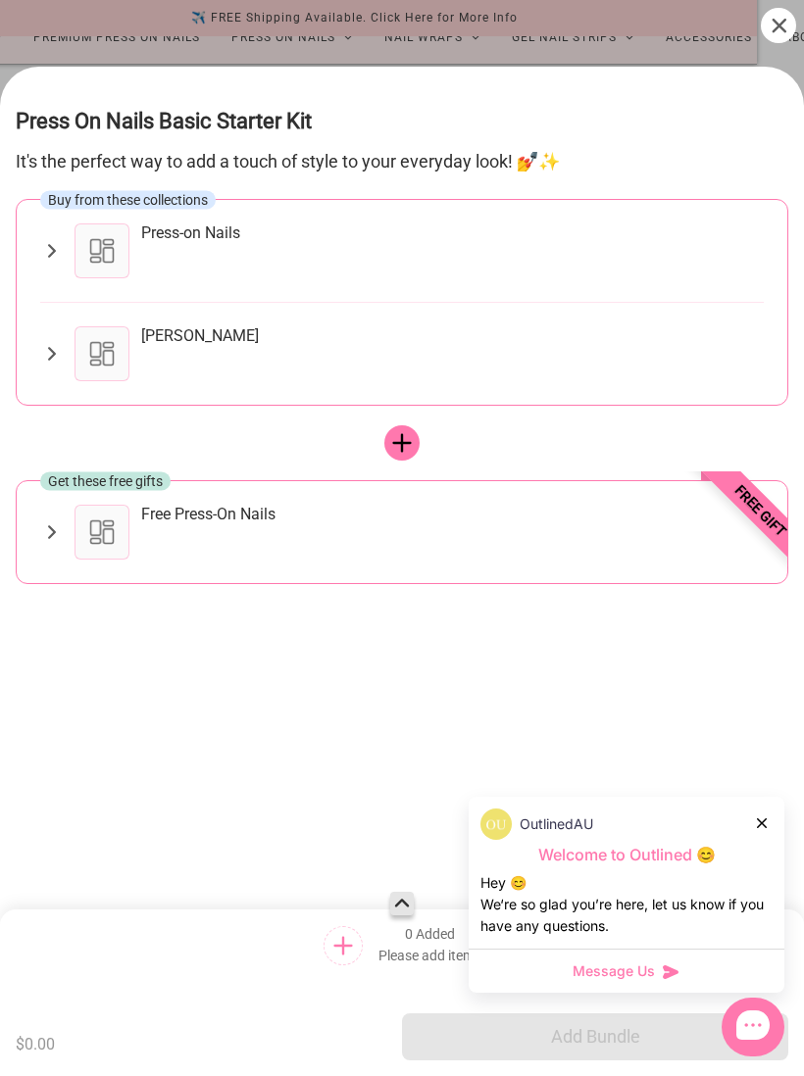
click at [404, 425] on div at bounding box center [401, 442] width 35 height 35
click at [396, 433] on icon at bounding box center [401, 442] width 19 height 19
click at [43, 239] on icon at bounding box center [51, 251] width 23 height 24
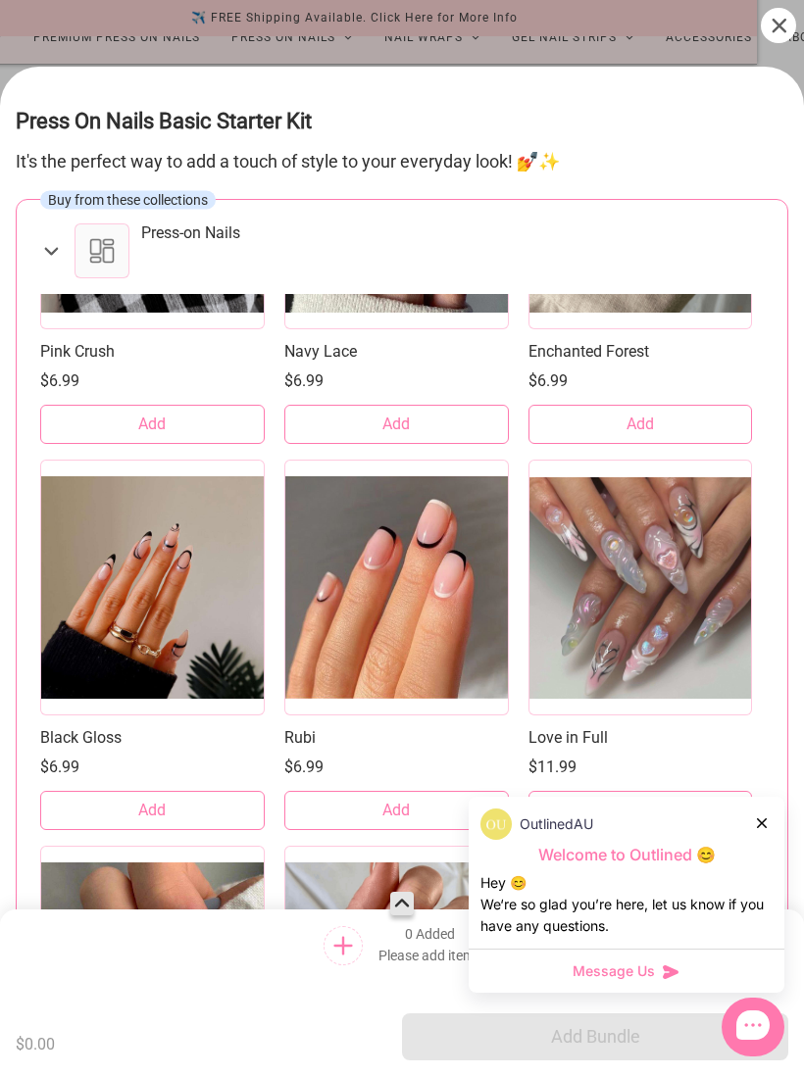
scroll to position [3698, 0]
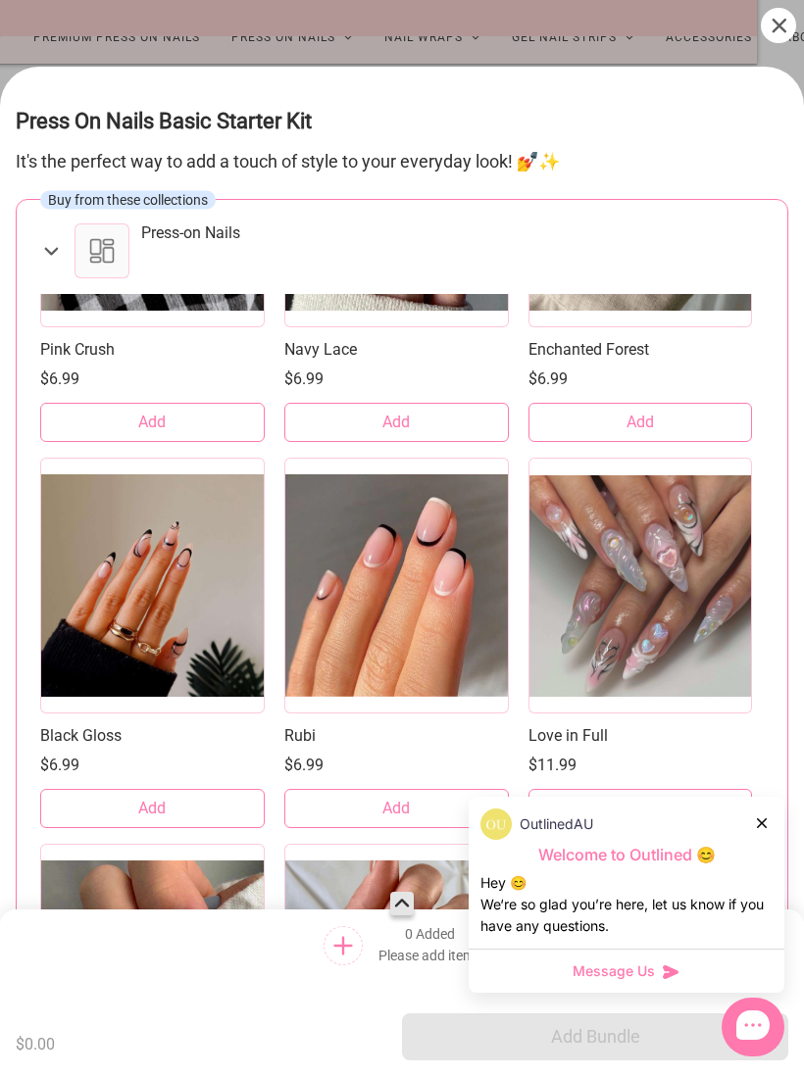
click at [223, 815] on button "Add" at bounding box center [152, 808] width 224 height 39
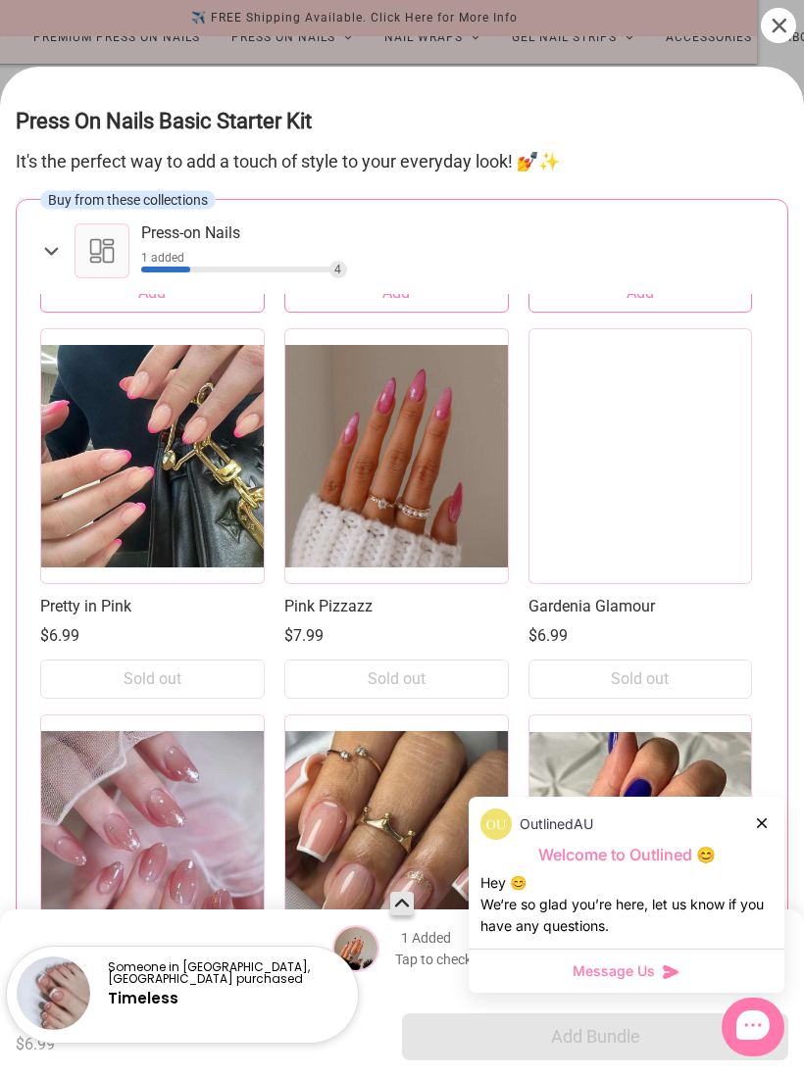
scroll to position [4983, 0]
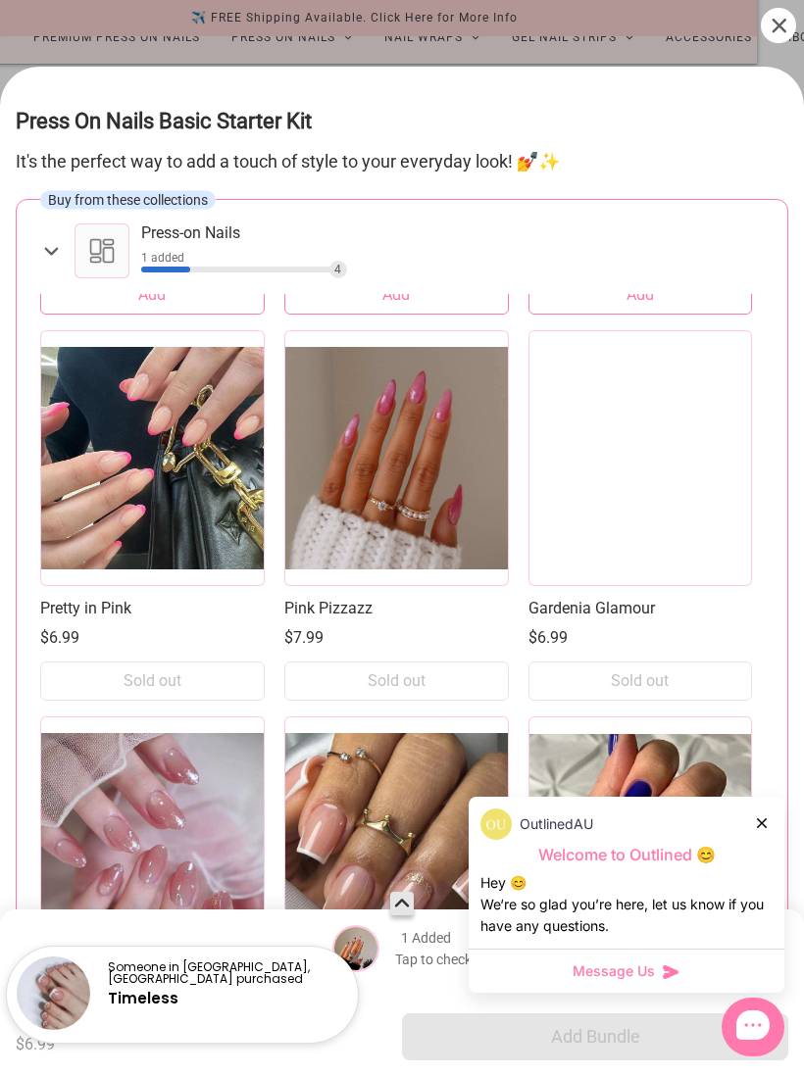
click at [751, 817] on div "OutlinedAU" at bounding box center [626, 824] width 292 height 31
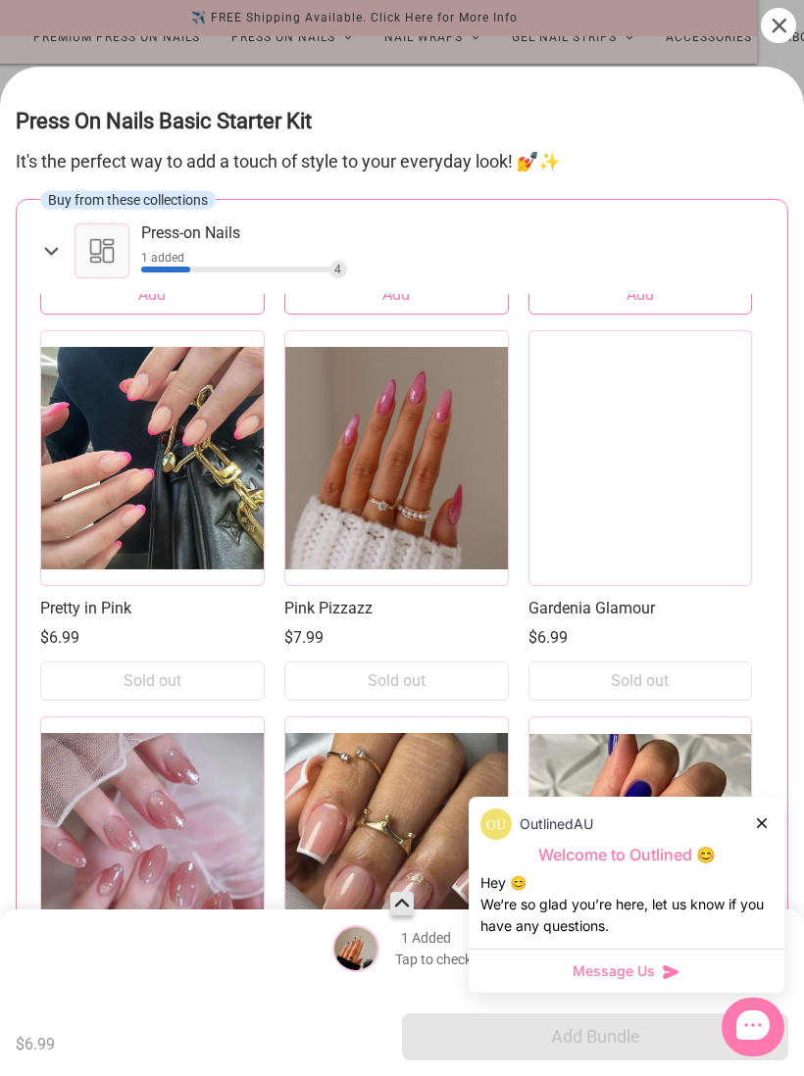
click at [753, 823] on div "OutlinedAU" at bounding box center [626, 824] width 292 height 31
click at [761, 823] on icon at bounding box center [762, 823] width 10 height 10
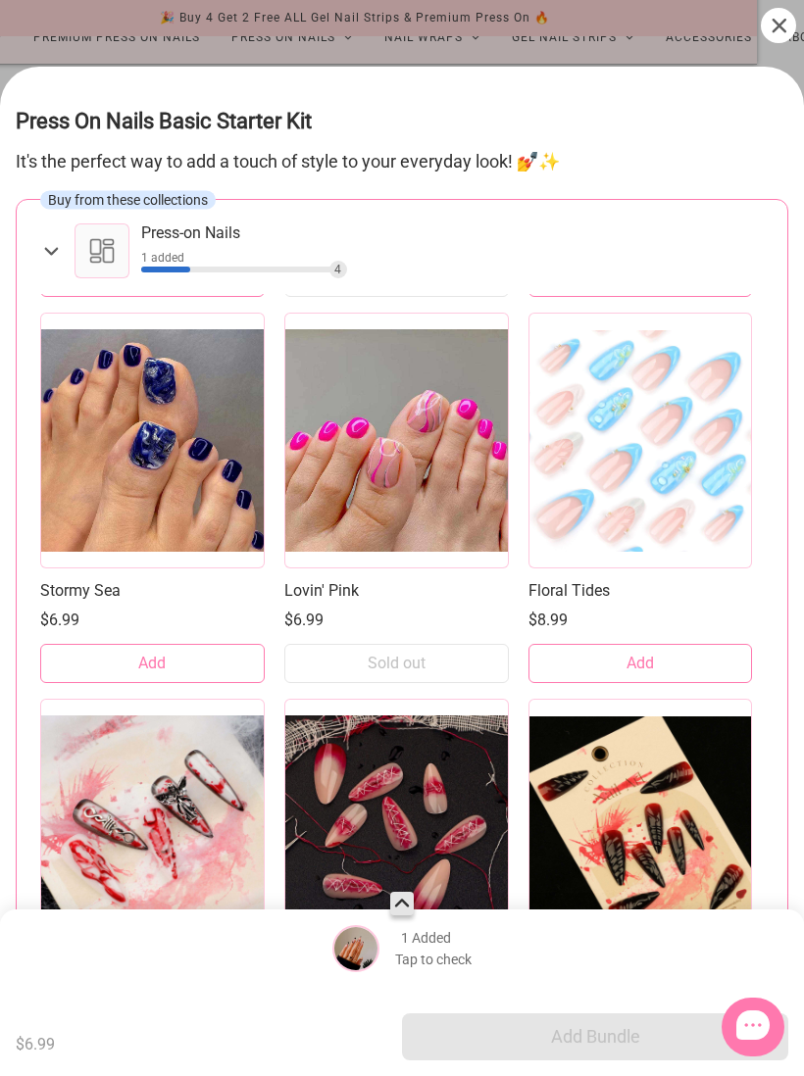
scroll to position [16583, 0]
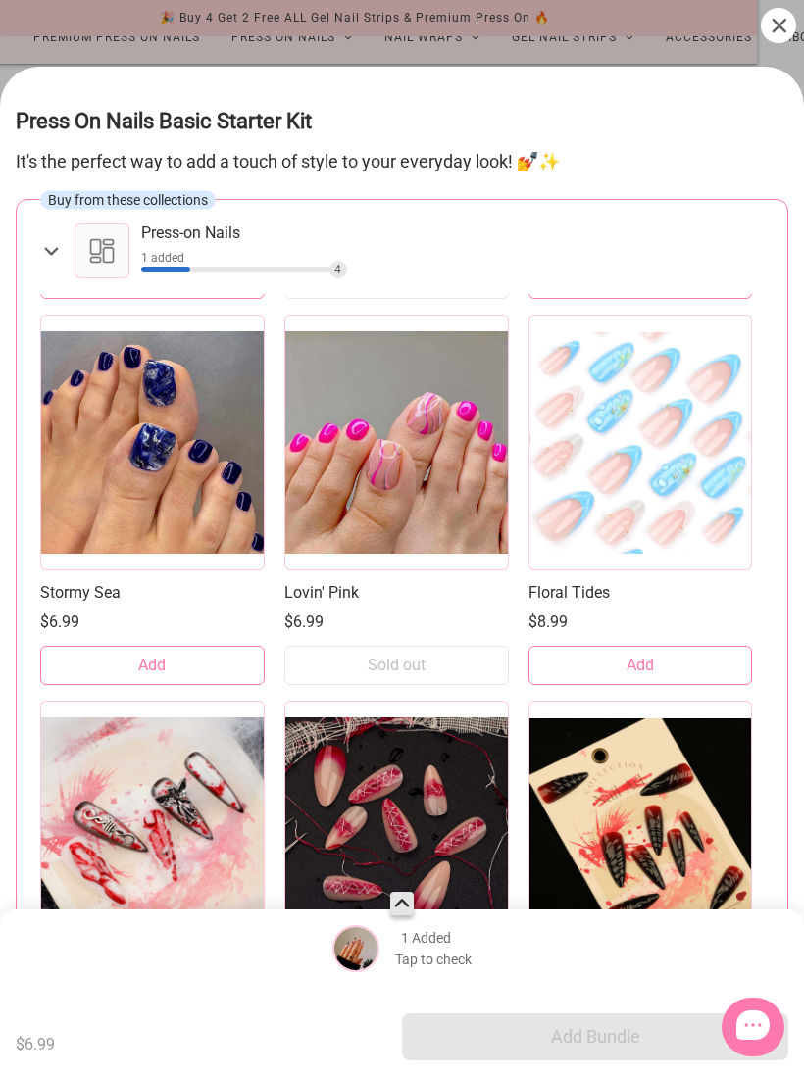
click at [156, 654] on button "Add" at bounding box center [152, 665] width 224 height 39
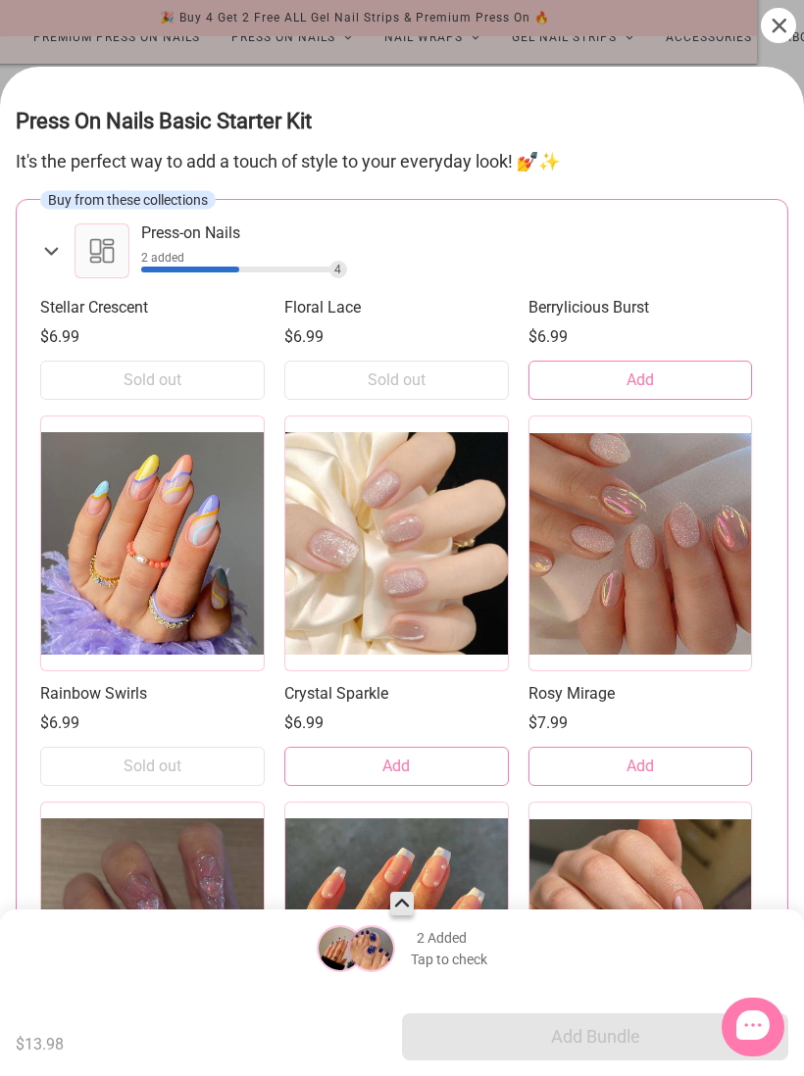
scroll to position [7218, 0]
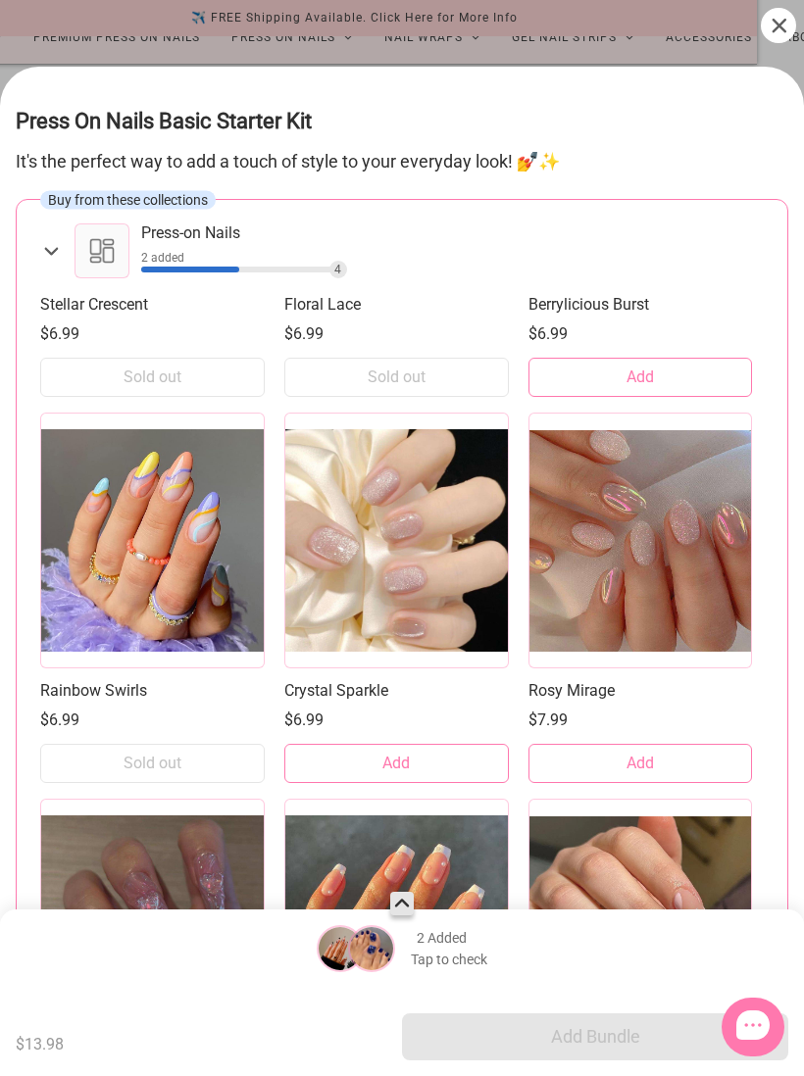
click at [681, 758] on button "Add" at bounding box center [640, 763] width 224 height 39
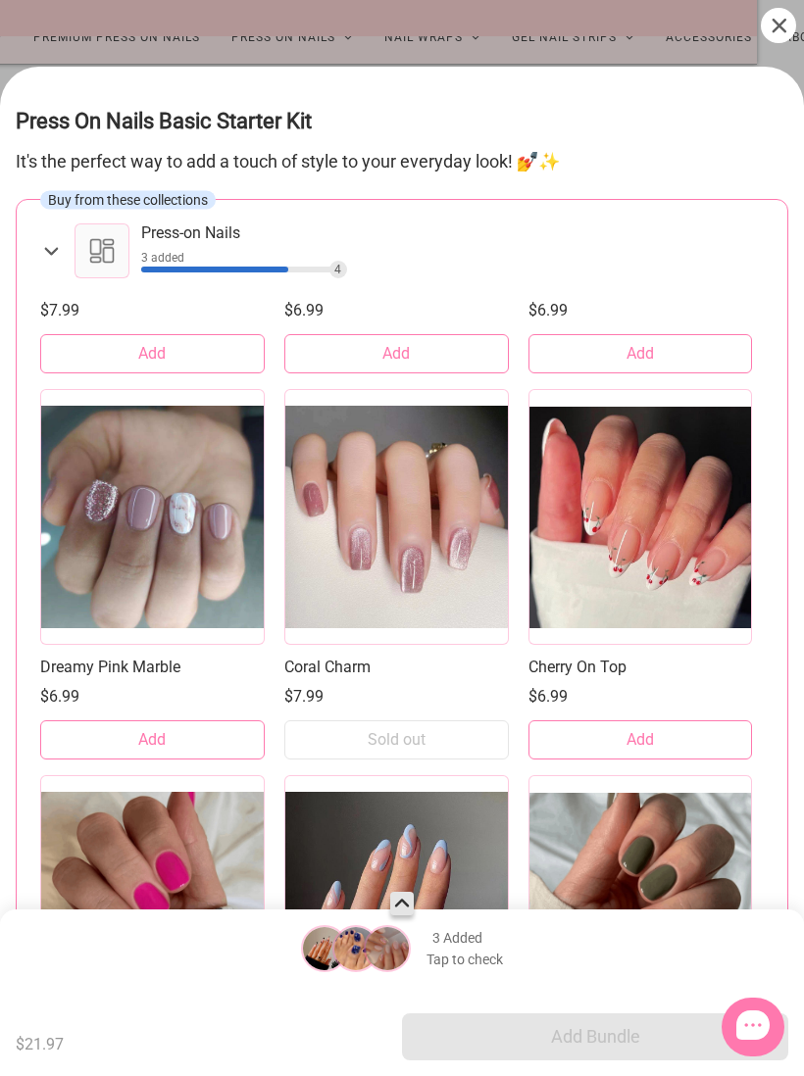
scroll to position [3048, 0]
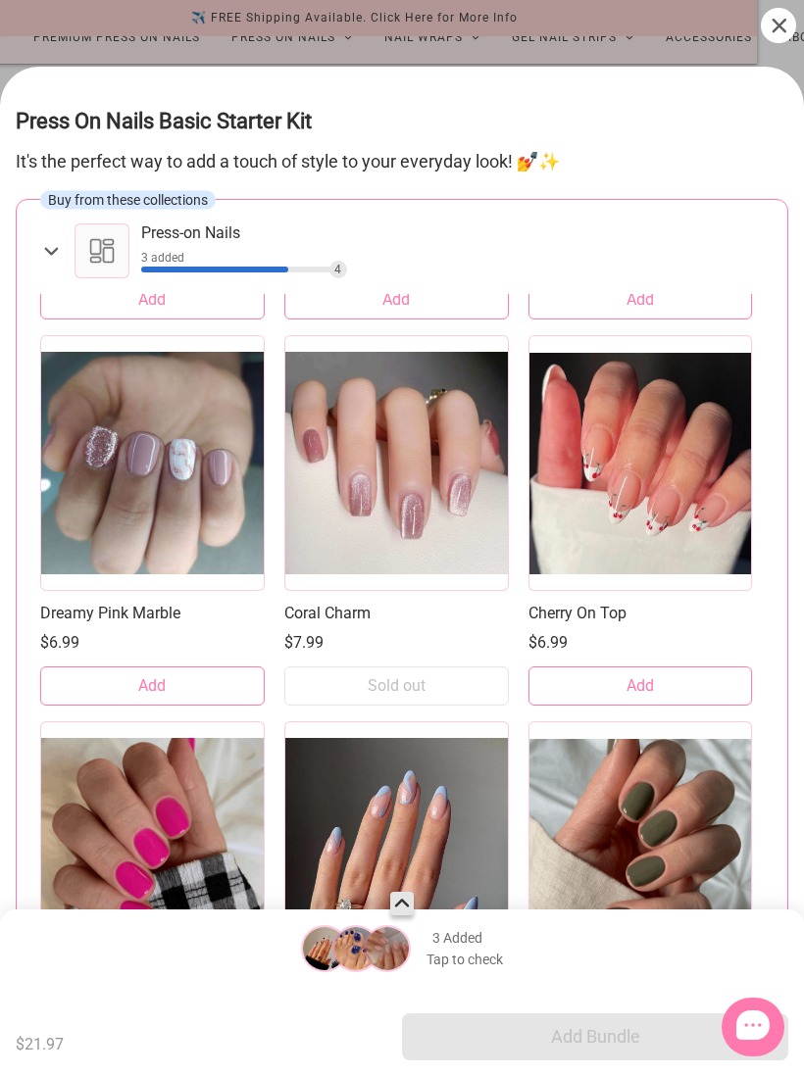
click at [681, 679] on button "Add" at bounding box center [640, 685] width 224 height 39
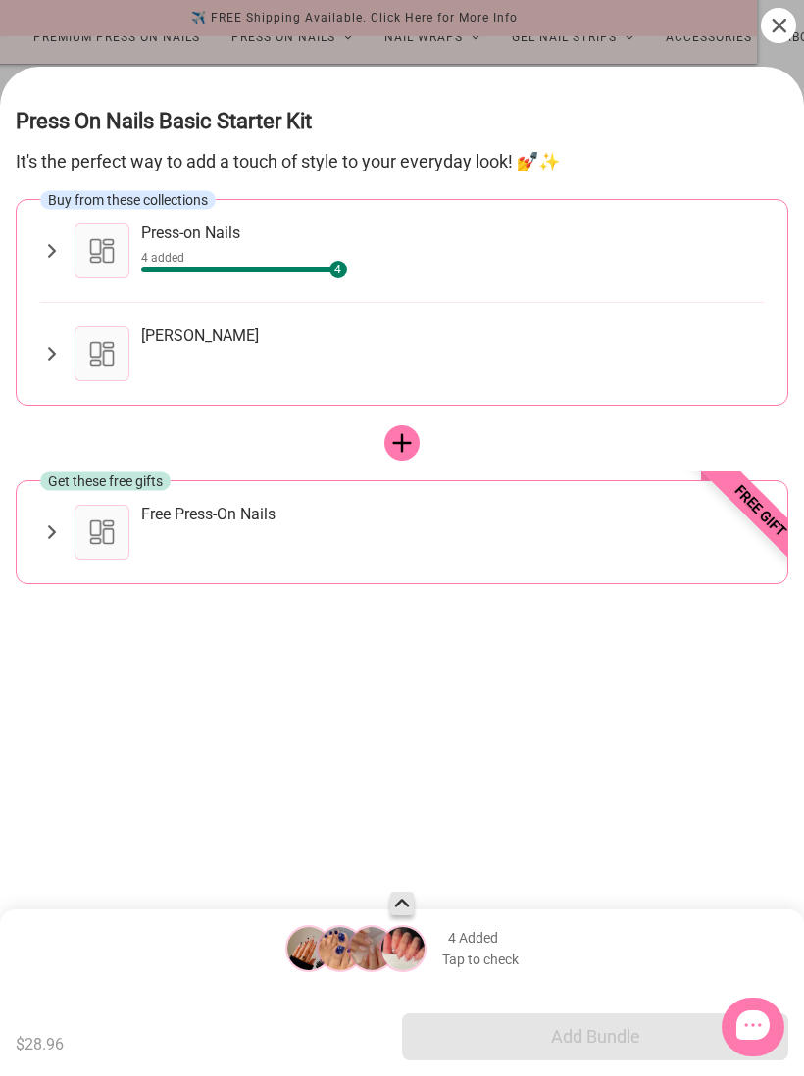
click at [40, 342] on icon at bounding box center [51, 354] width 23 height 24
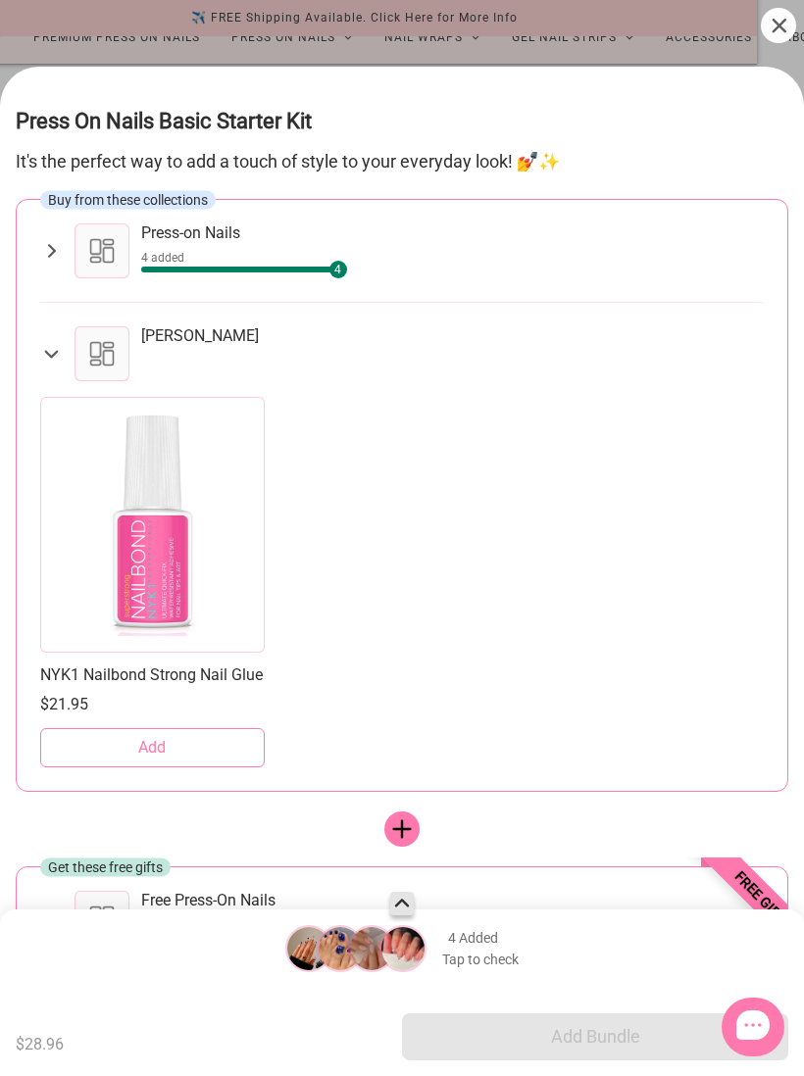
click at [172, 750] on button "Add" at bounding box center [152, 747] width 224 height 39
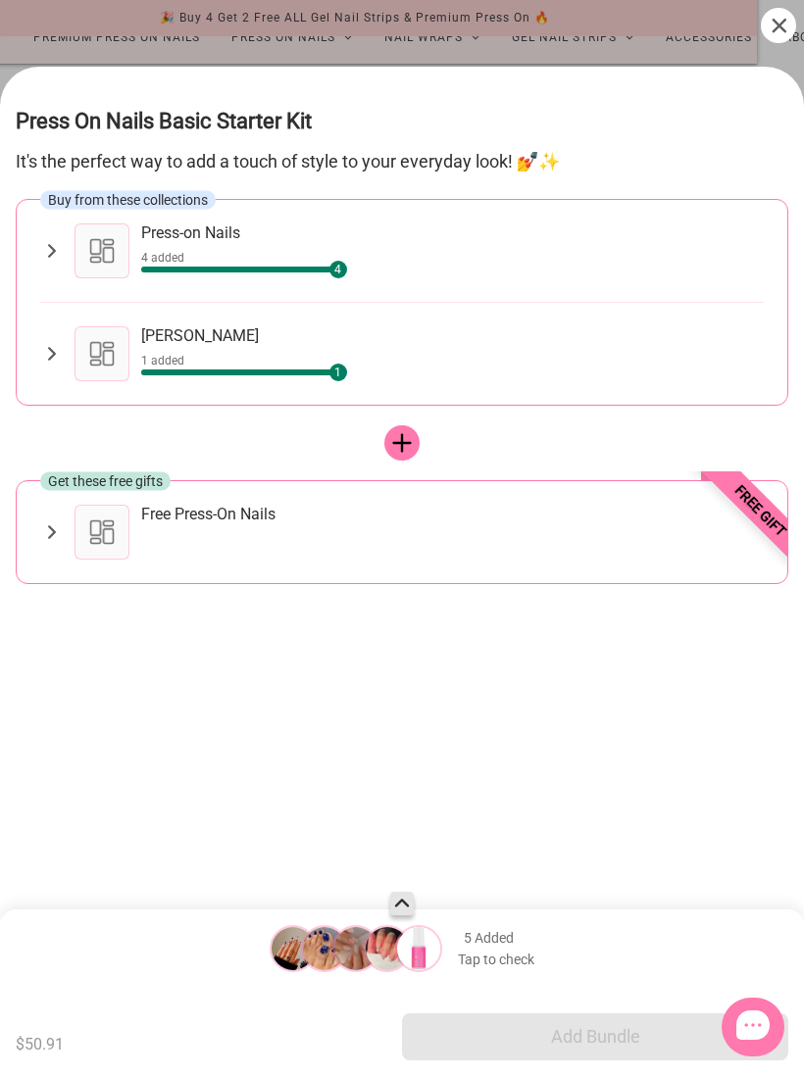
click at [402, 433] on icon at bounding box center [401, 442] width 19 height 19
click at [187, 517] on div "Free Press-On Nails" at bounding box center [452, 532] width 622 height 55
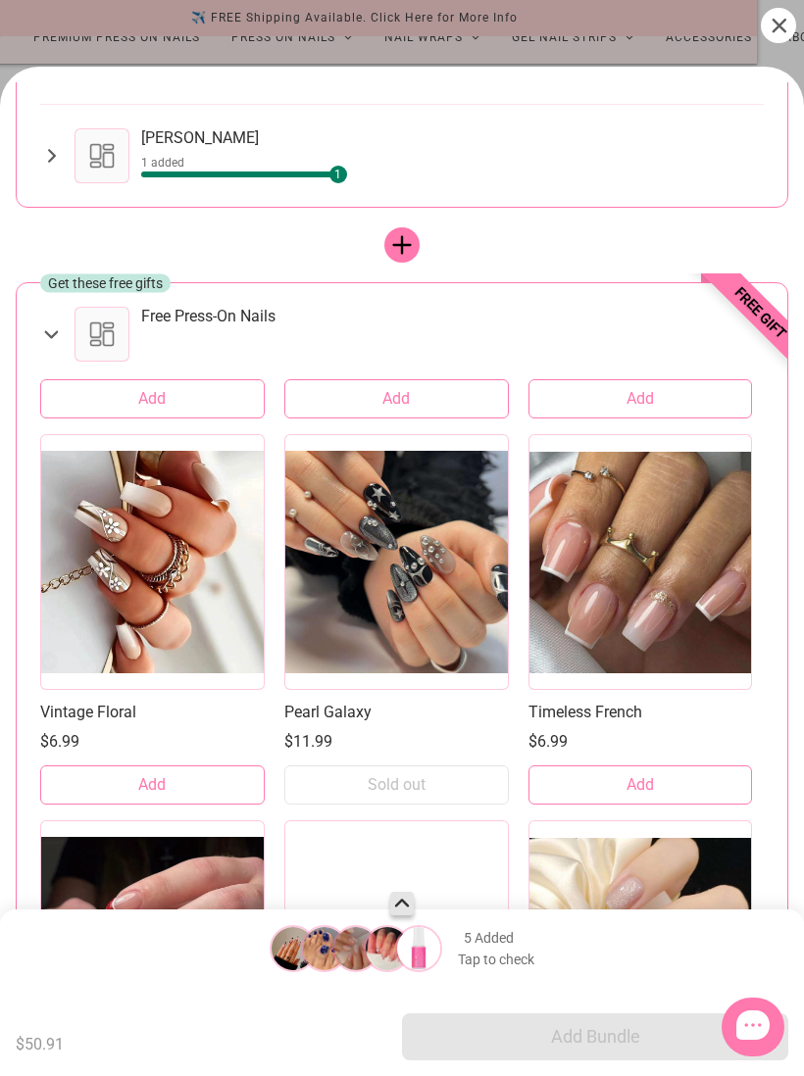
scroll to position [11144, 0]
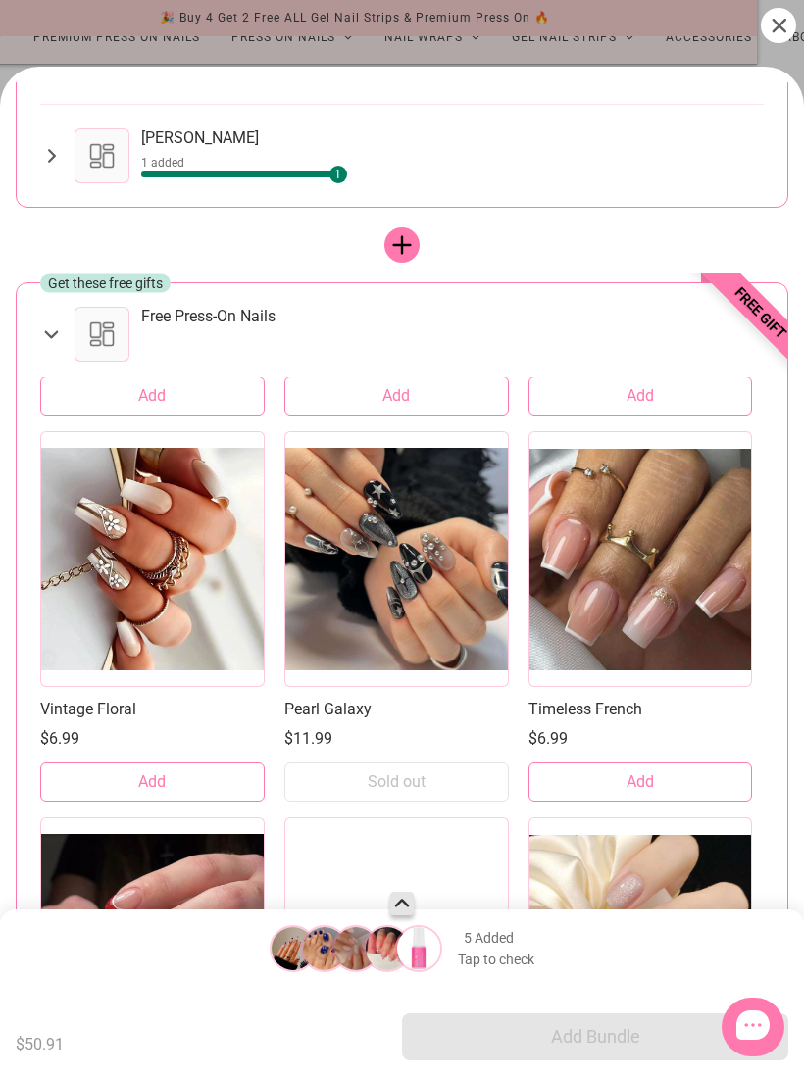
click at [184, 765] on button "Add" at bounding box center [152, 781] width 224 height 39
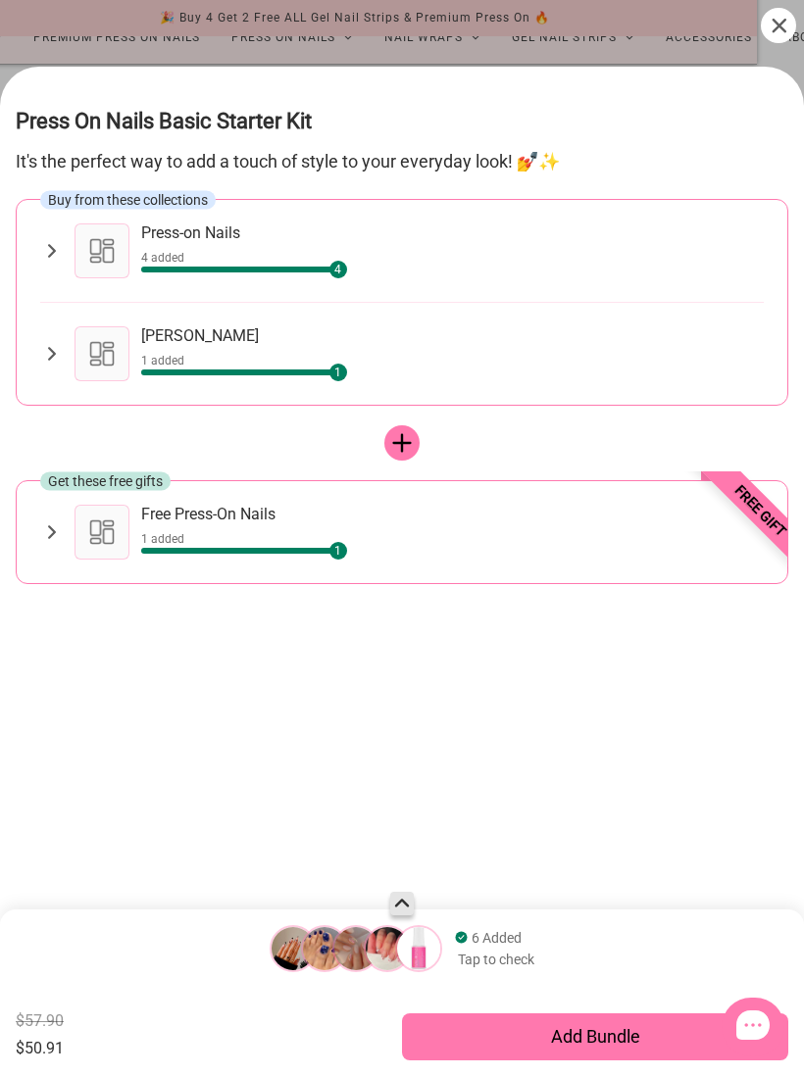
scroll to position [0, 0]
click at [533, 1039] on div "Add Bundle" at bounding box center [595, 1036] width 386 height 47
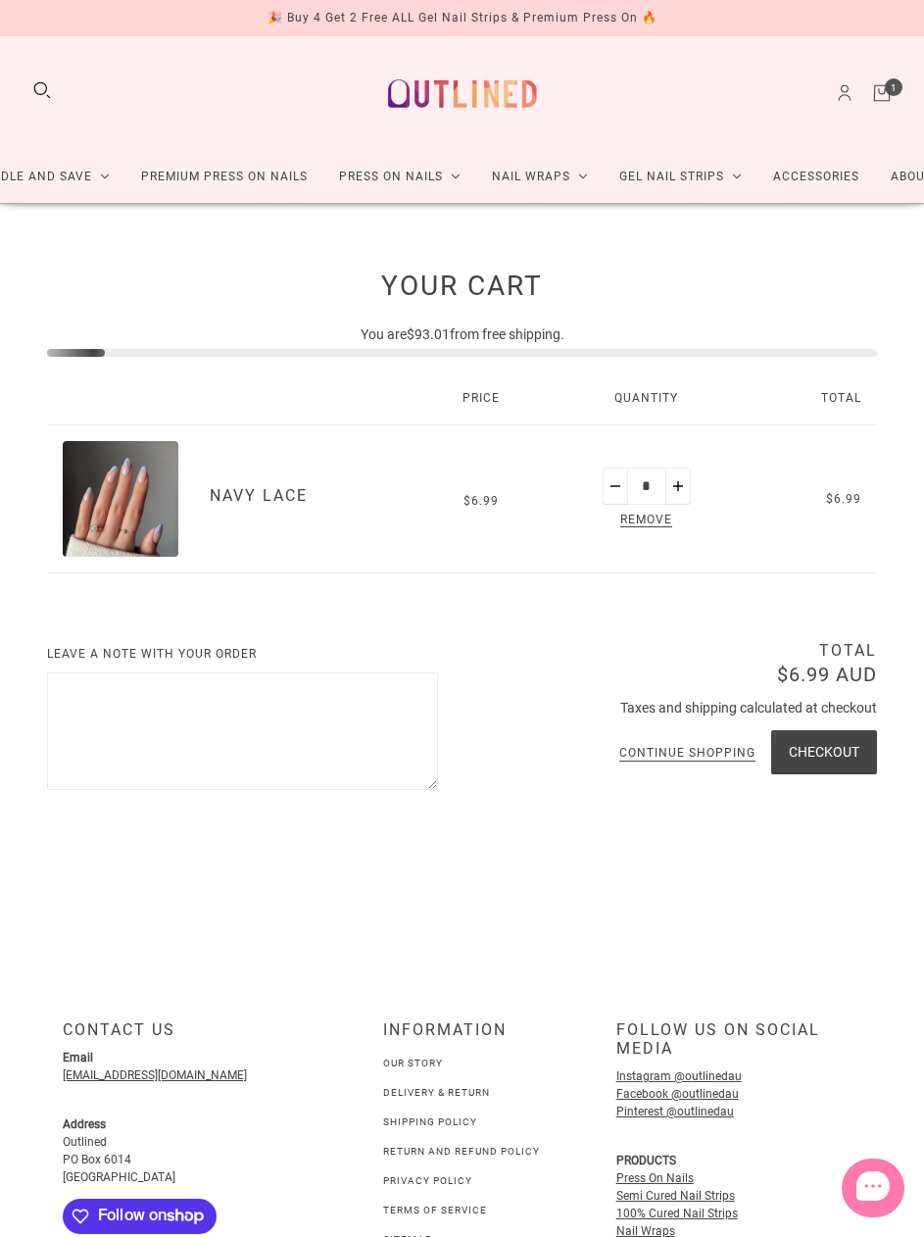
scroll to position [83, 47]
